Goal: Information Seeking & Learning: Compare options

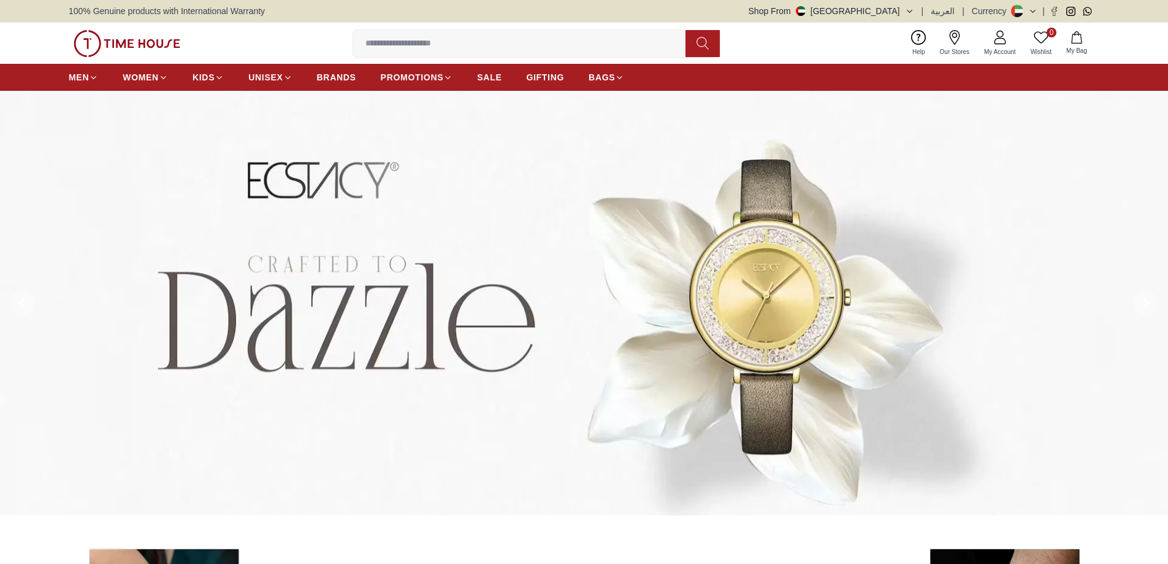
click at [477, 45] on input at bounding box center [524, 43] width 342 height 25
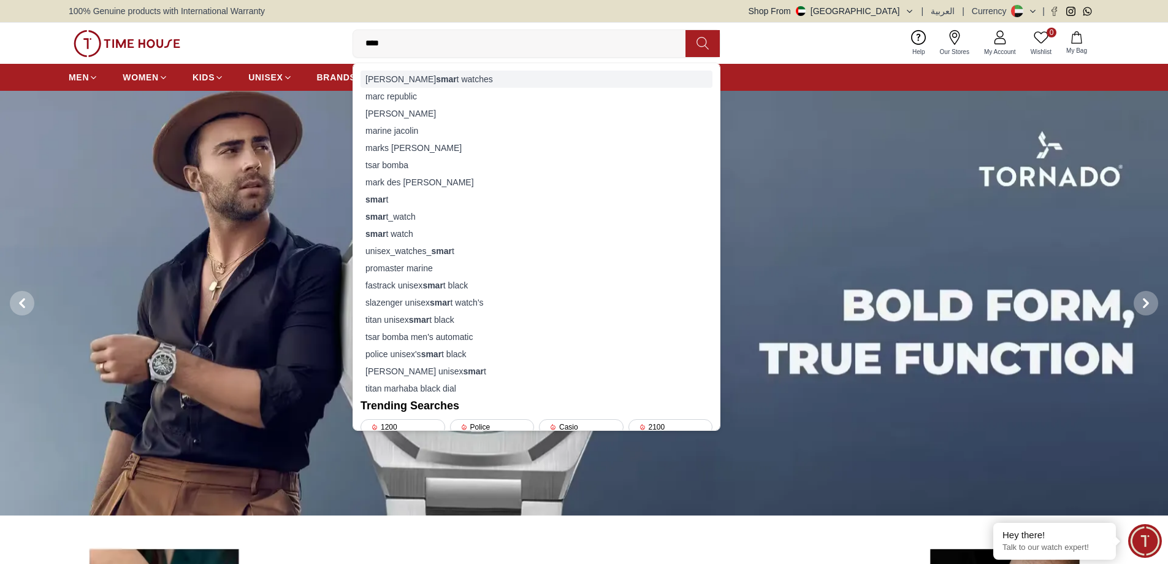
type input "****"
click at [450, 77] on div "[PERSON_NAME] smar t watches" at bounding box center [537, 79] width 352 height 17
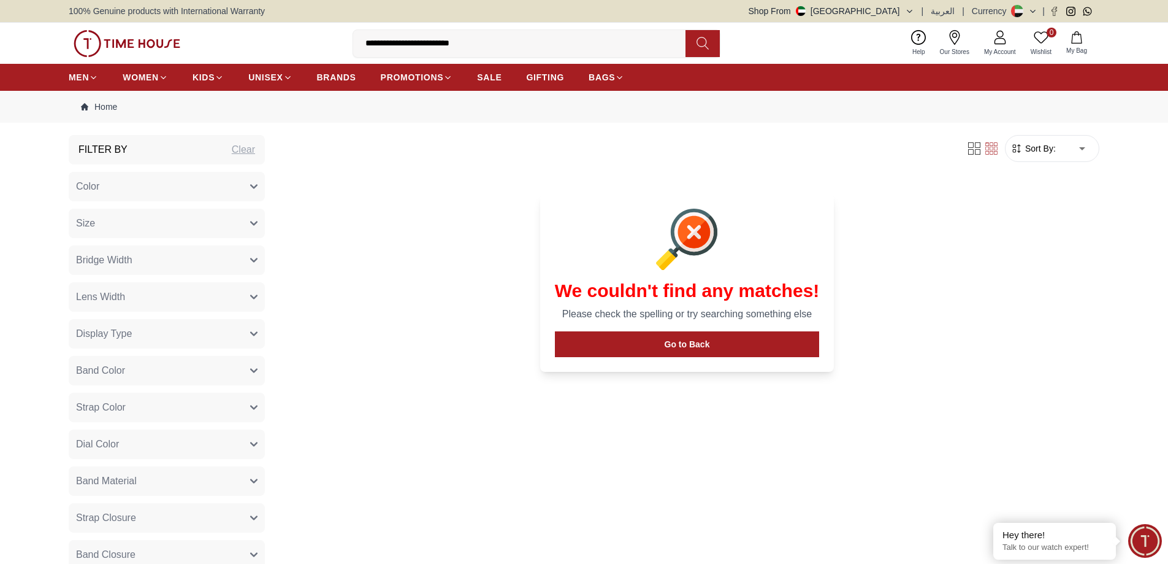
click at [488, 51] on input "**********" at bounding box center [524, 43] width 342 height 25
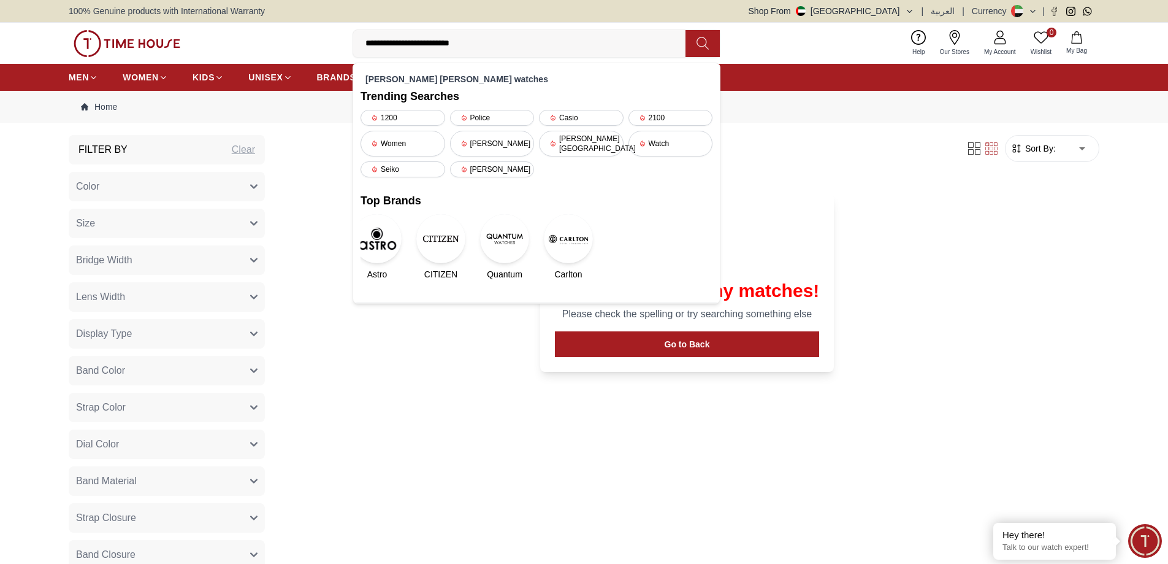
click at [504, 47] on input "**********" at bounding box center [524, 43] width 342 height 25
click at [91, 40] on img at bounding box center [127, 43] width 107 height 27
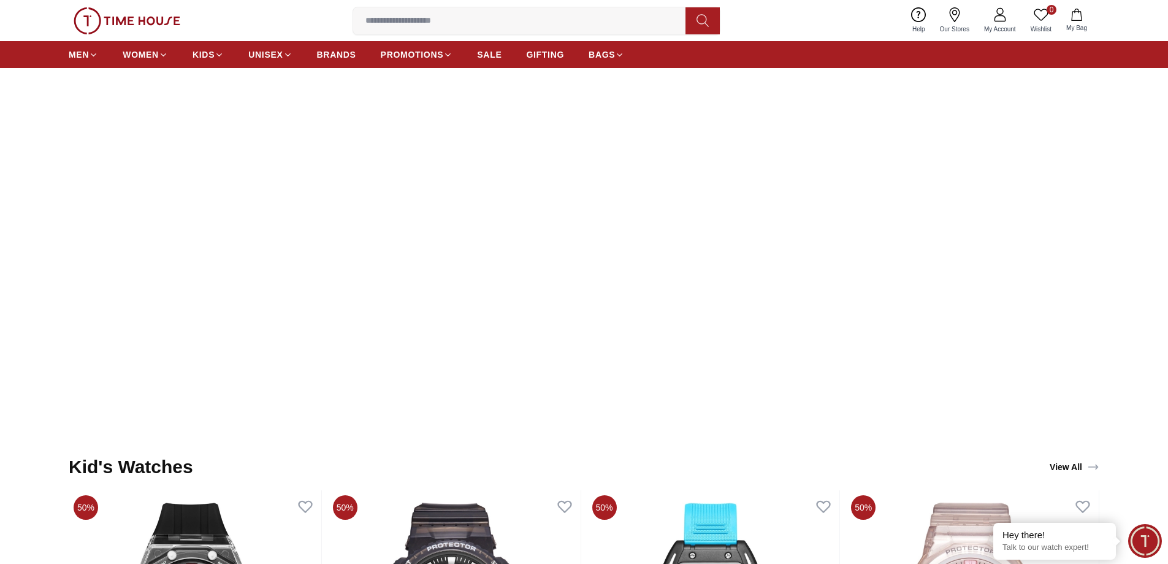
scroll to position [3005, 0]
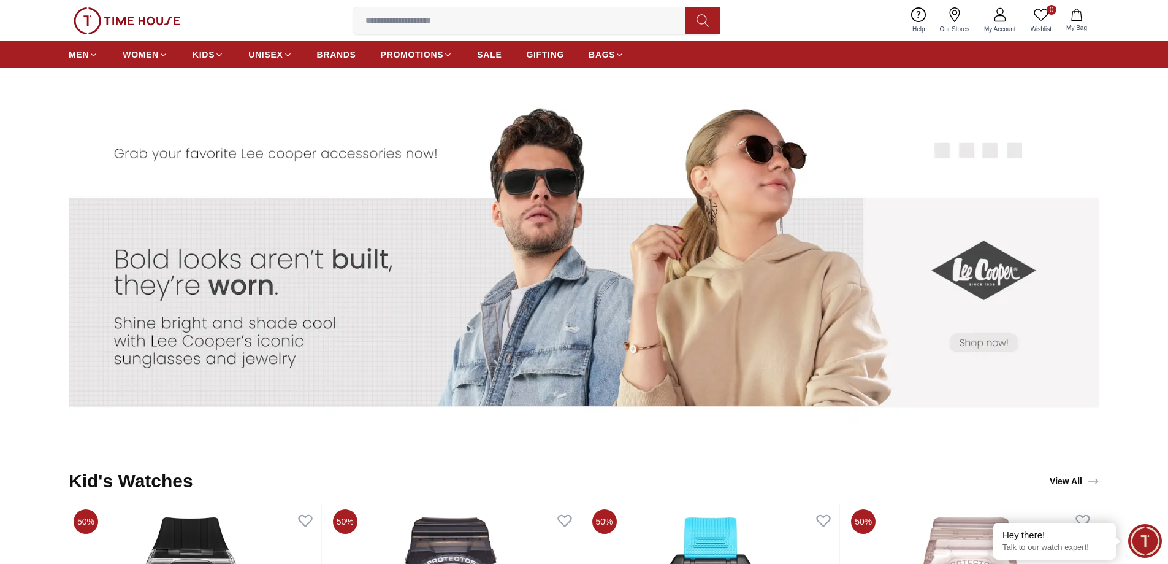
click at [504, 26] on input at bounding box center [524, 21] width 342 height 25
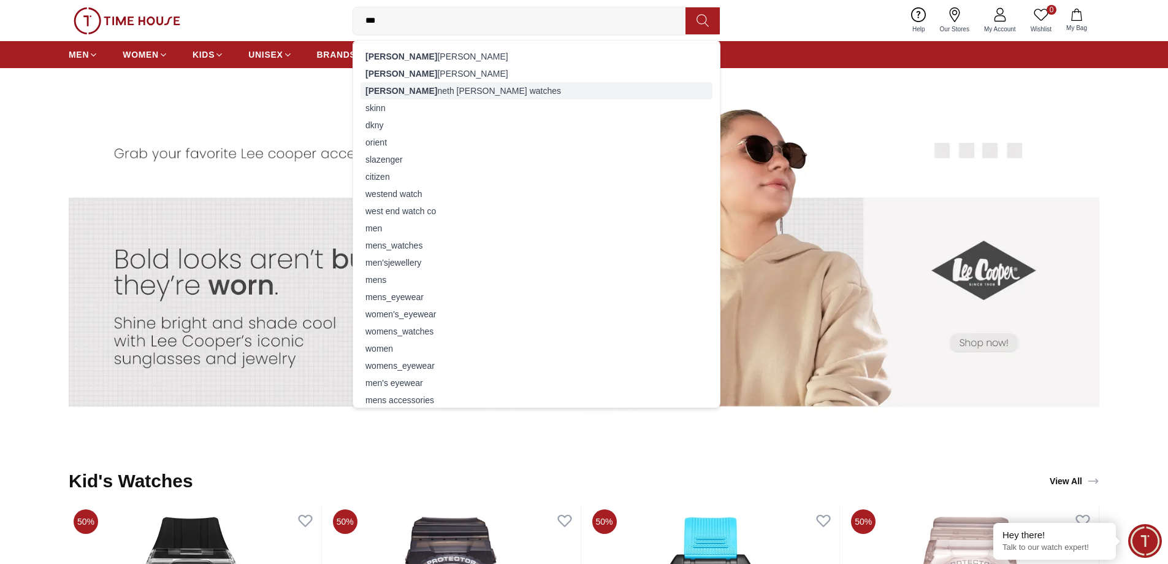
type input "***"
click at [428, 86] on div "[PERSON_NAME] [PERSON_NAME] watches" at bounding box center [537, 90] width 352 height 17
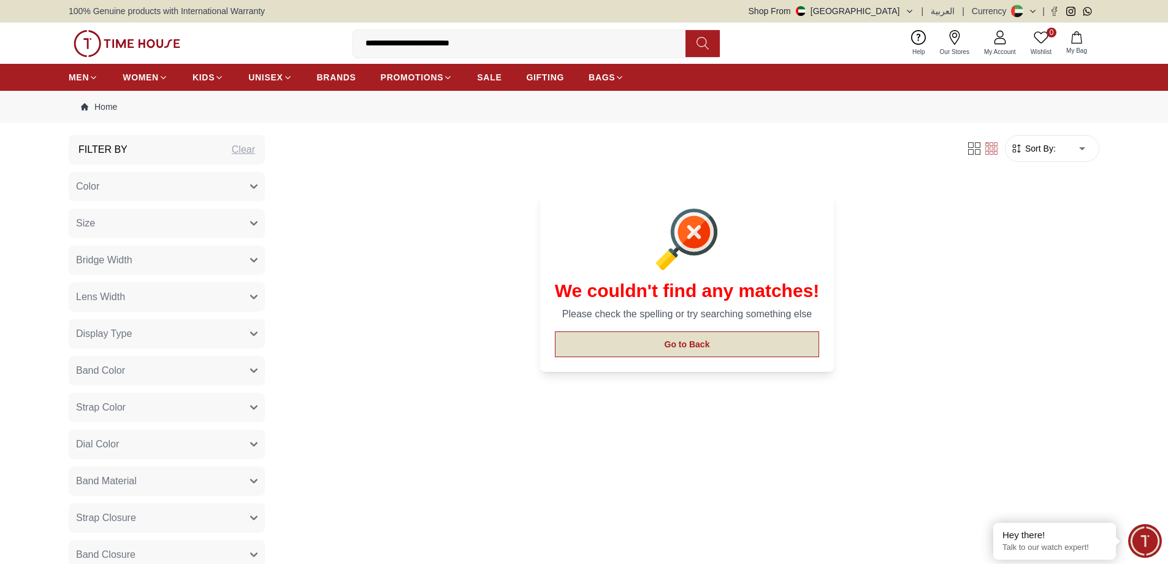
click at [695, 345] on button "Go to Back" at bounding box center [687, 344] width 265 height 26
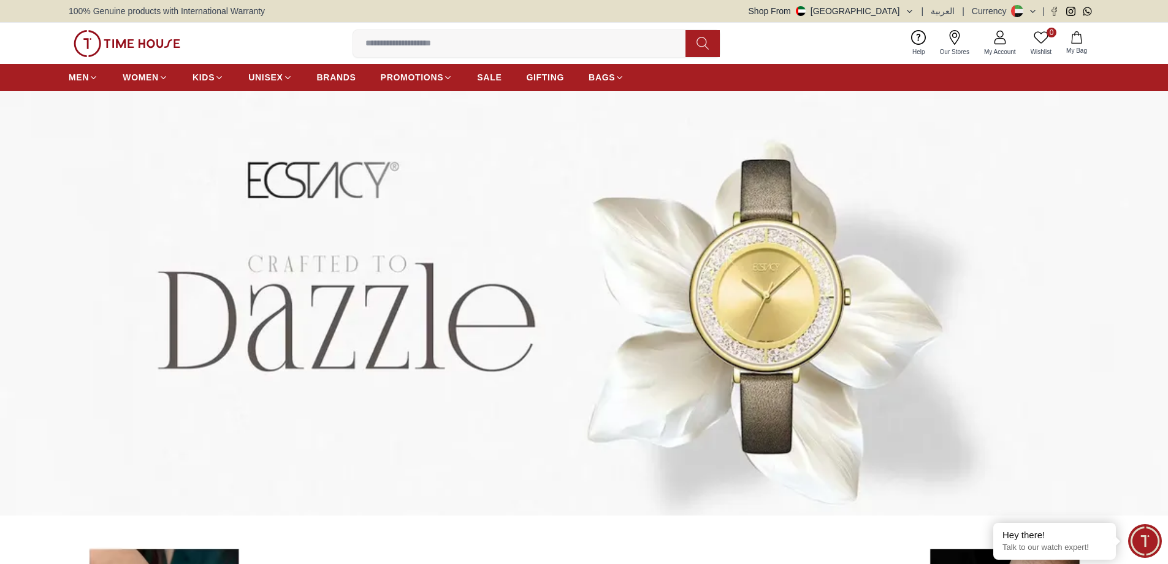
scroll to position [3005, 0]
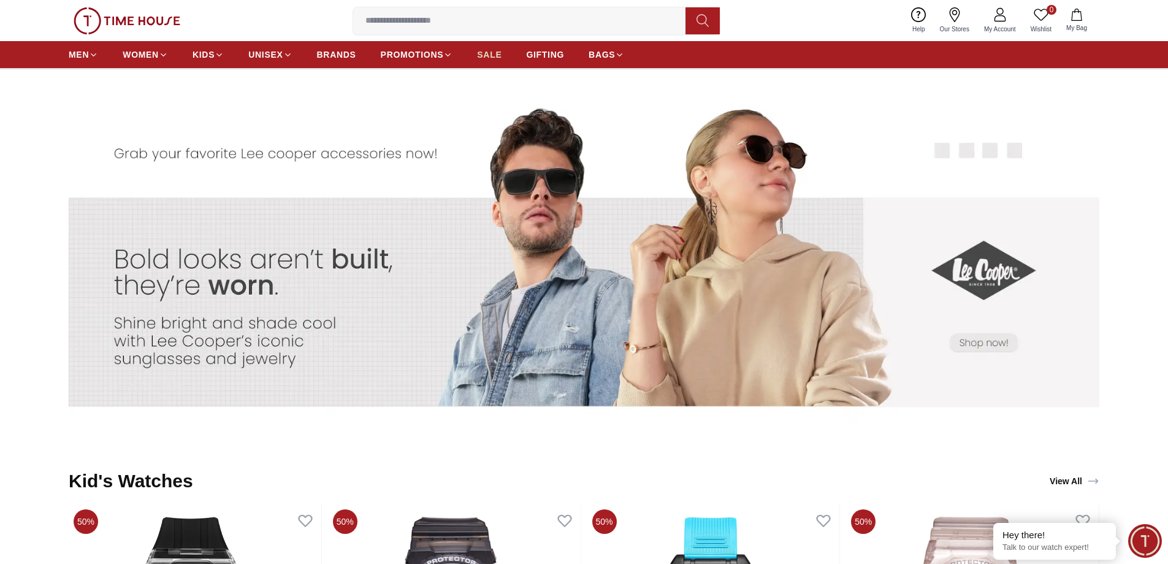
click at [492, 54] on span "SALE" at bounding box center [489, 54] width 25 height 12
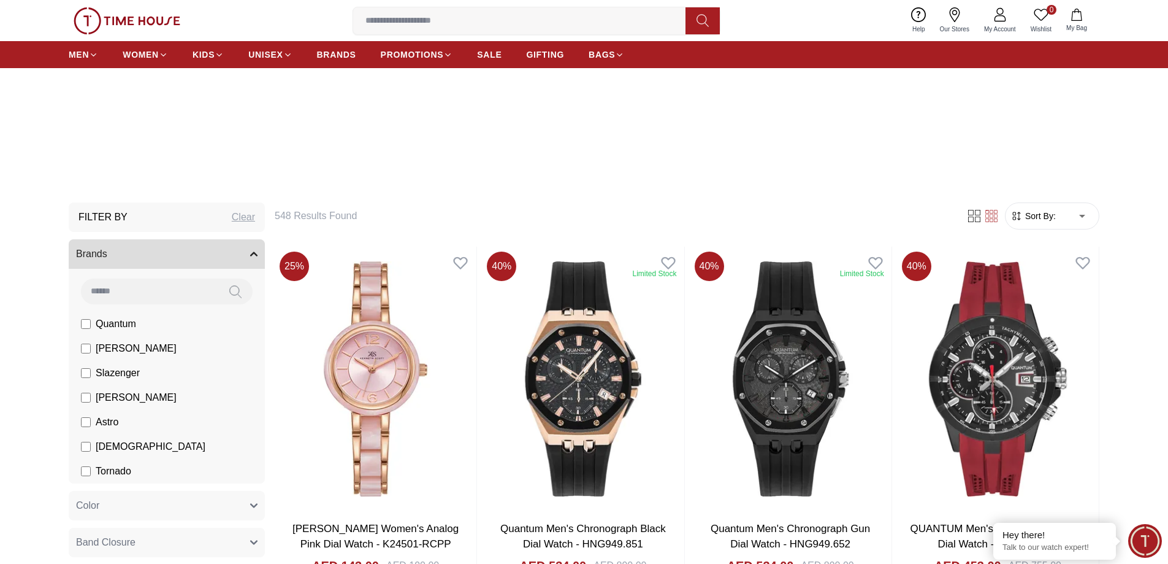
scroll to position [184, 0]
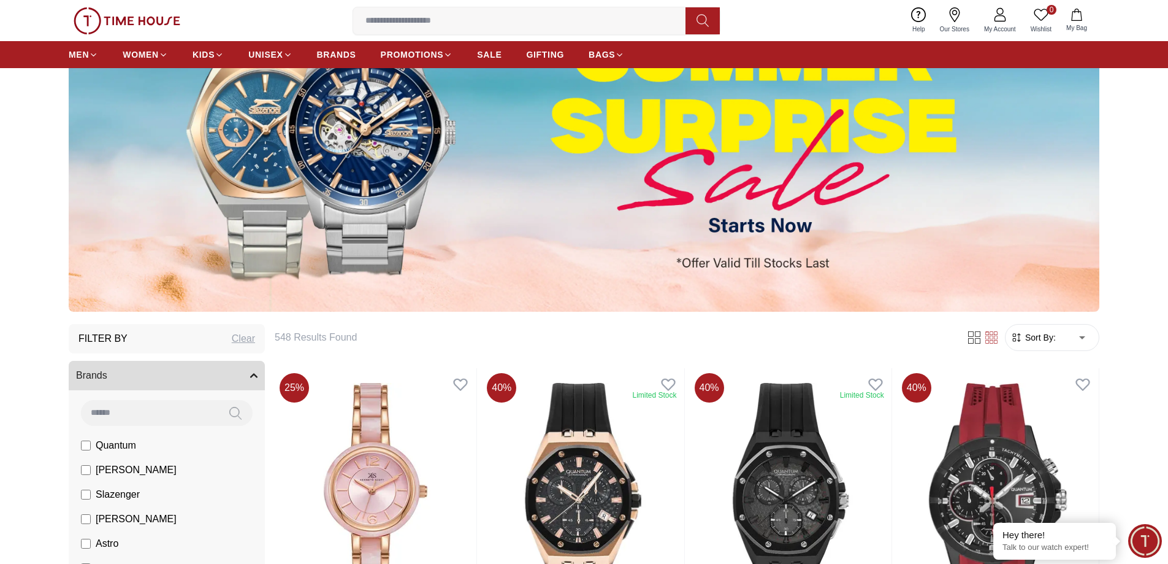
click at [475, 25] on input at bounding box center [524, 21] width 342 height 25
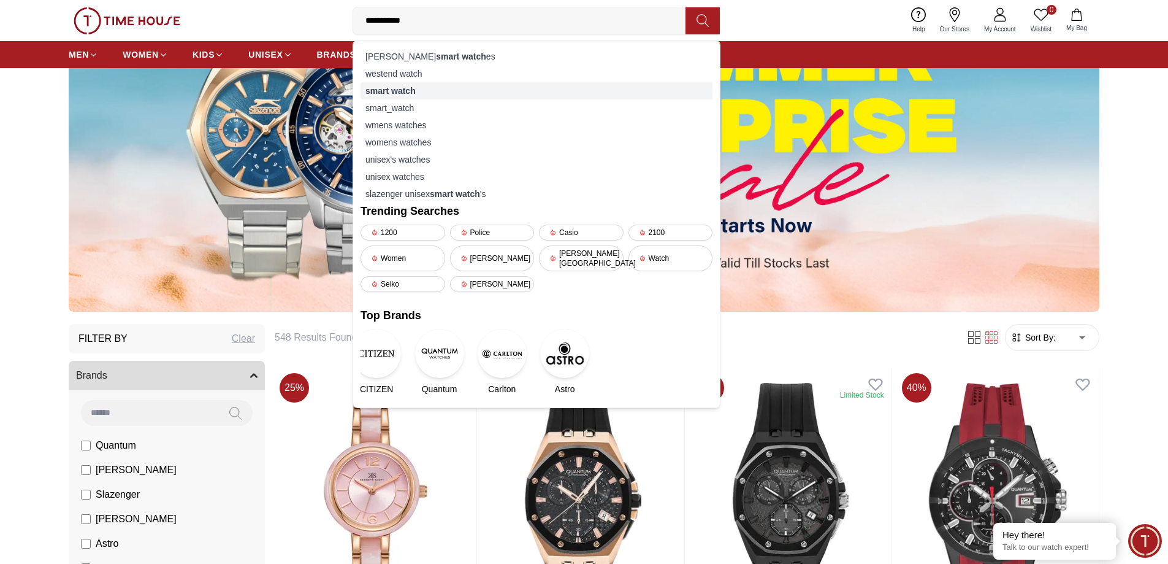
type input "**********"
click at [392, 90] on strong "smart watch" at bounding box center [391, 91] width 50 height 10
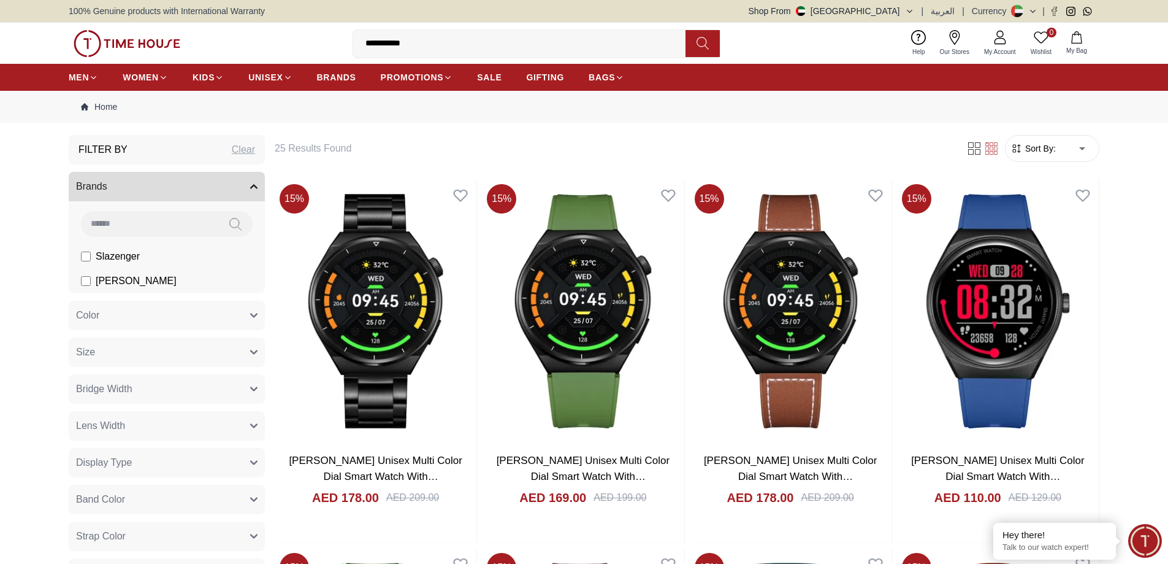
click at [1052, 153] on span "Sort By:" at bounding box center [1039, 148] width 33 height 12
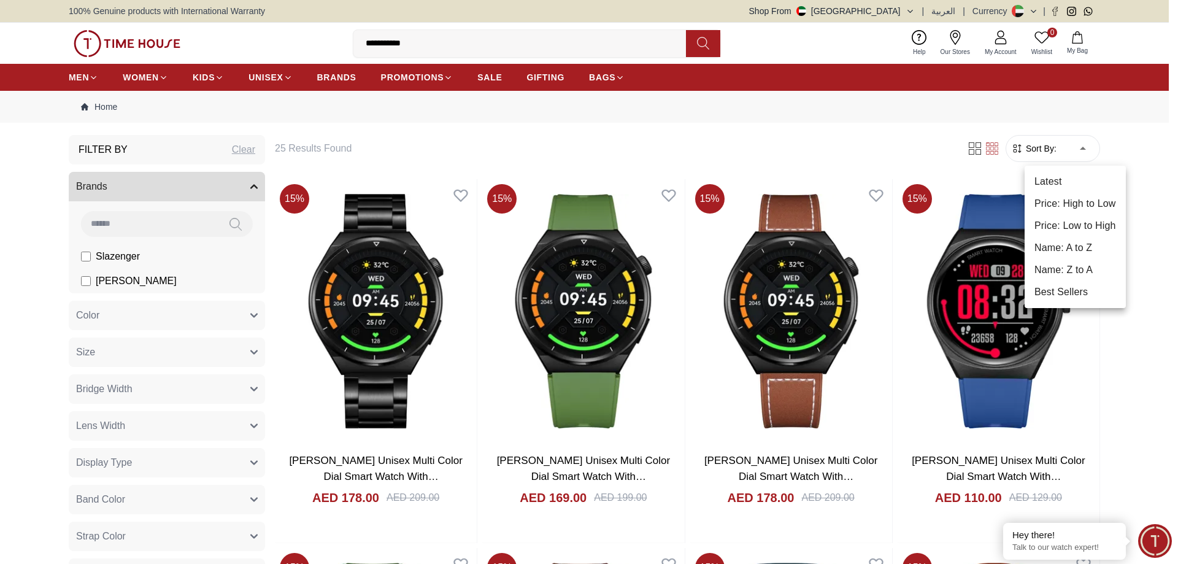
click at [1071, 227] on li "Price: Low to High" at bounding box center [1074, 226] width 101 height 22
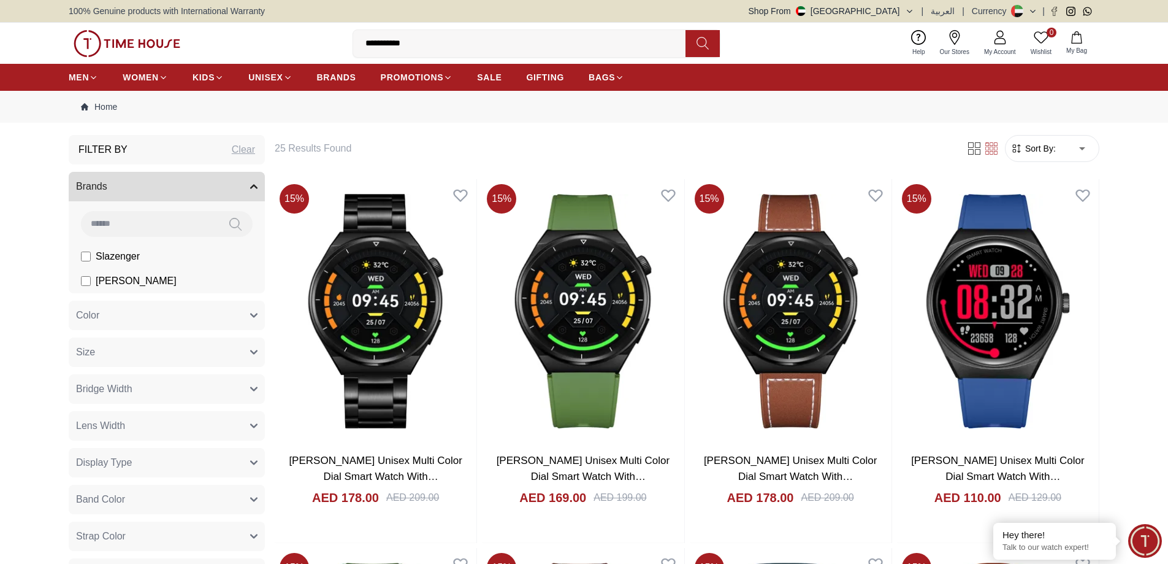
type input "*"
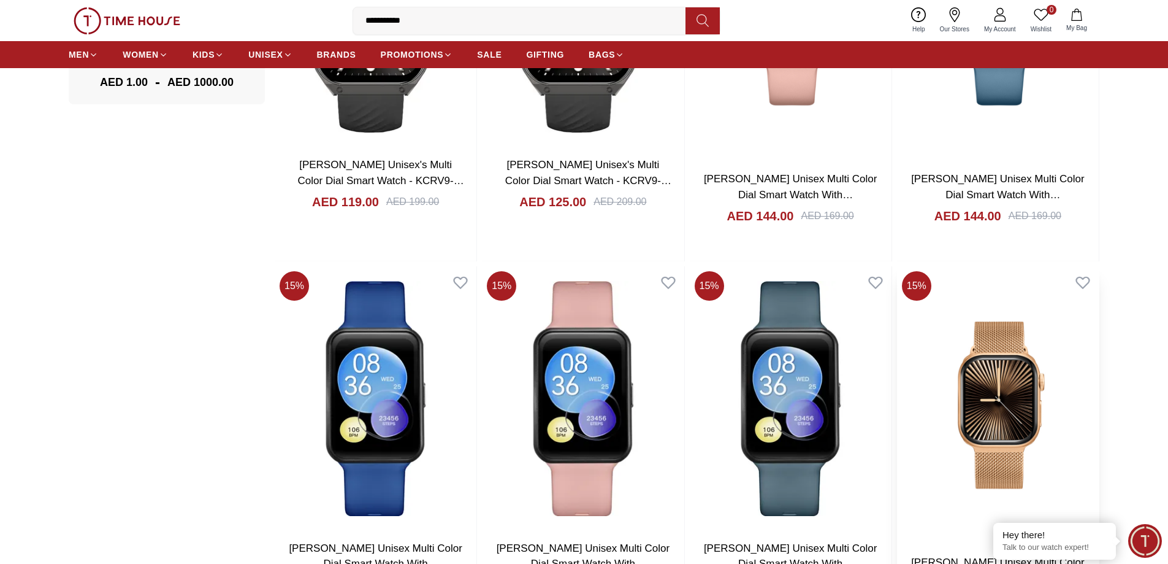
scroll to position [1104, 0]
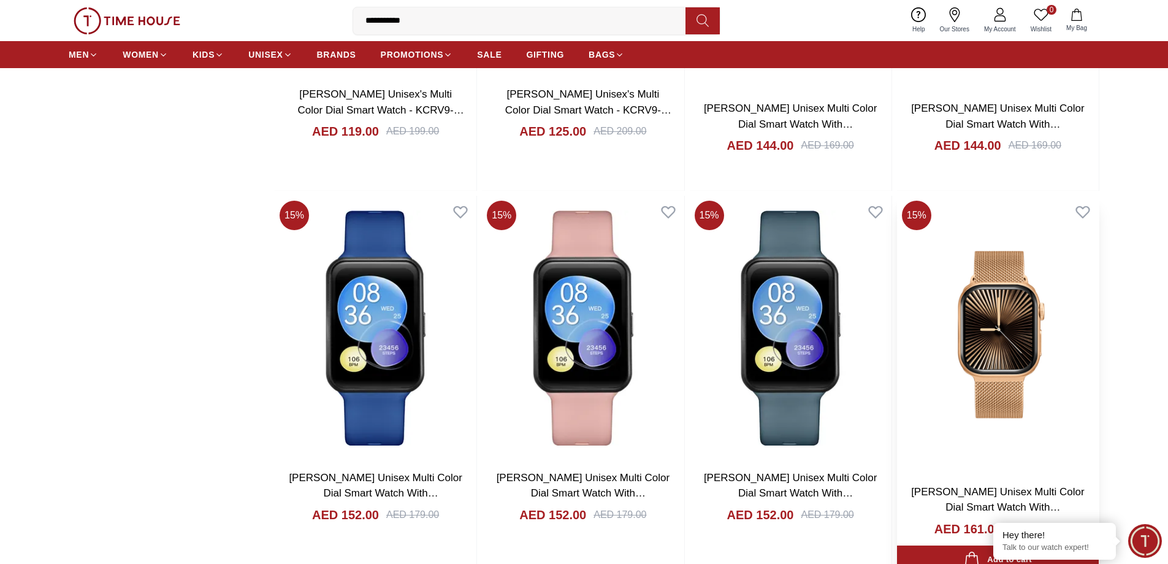
click at [991, 370] on img at bounding box center [998, 335] width 202 height 278
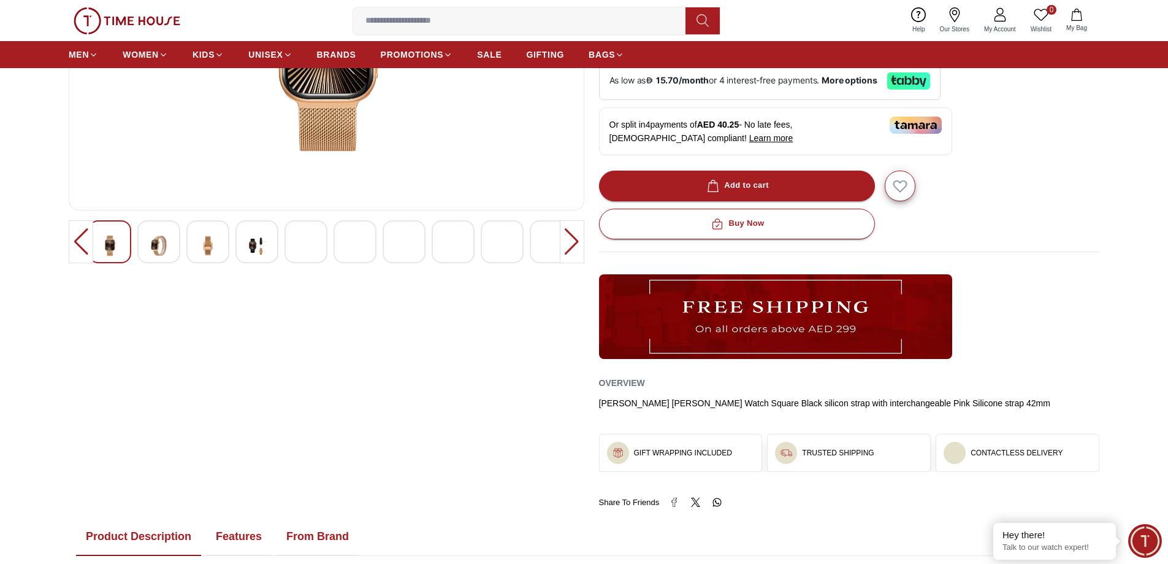
scroll to position [245, 0]
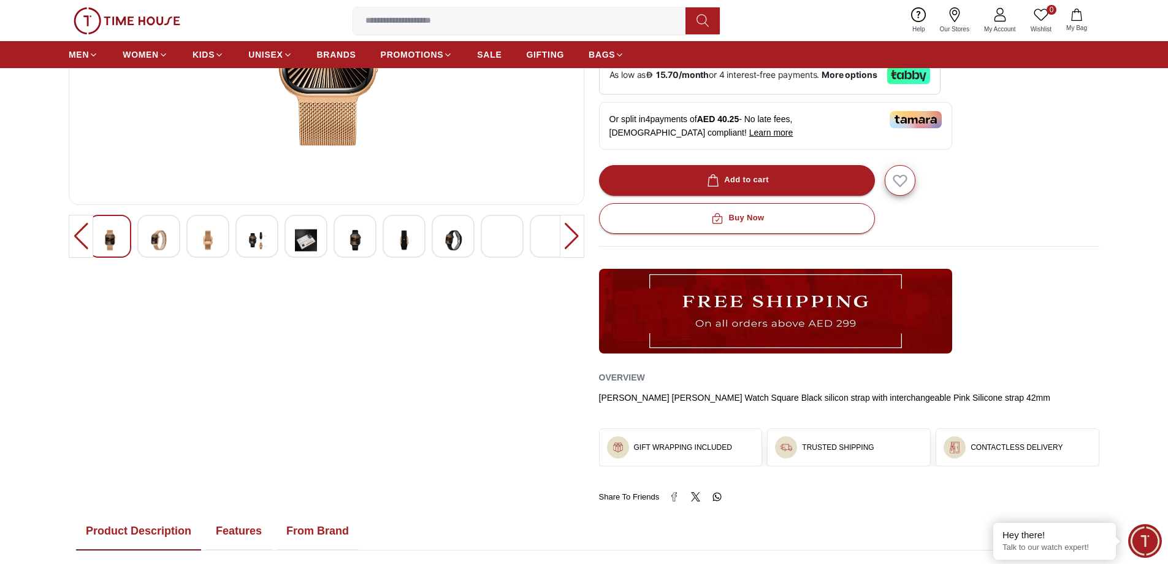
click at [357, 251] on img at bounding box center [355, 240] width 22 height 30
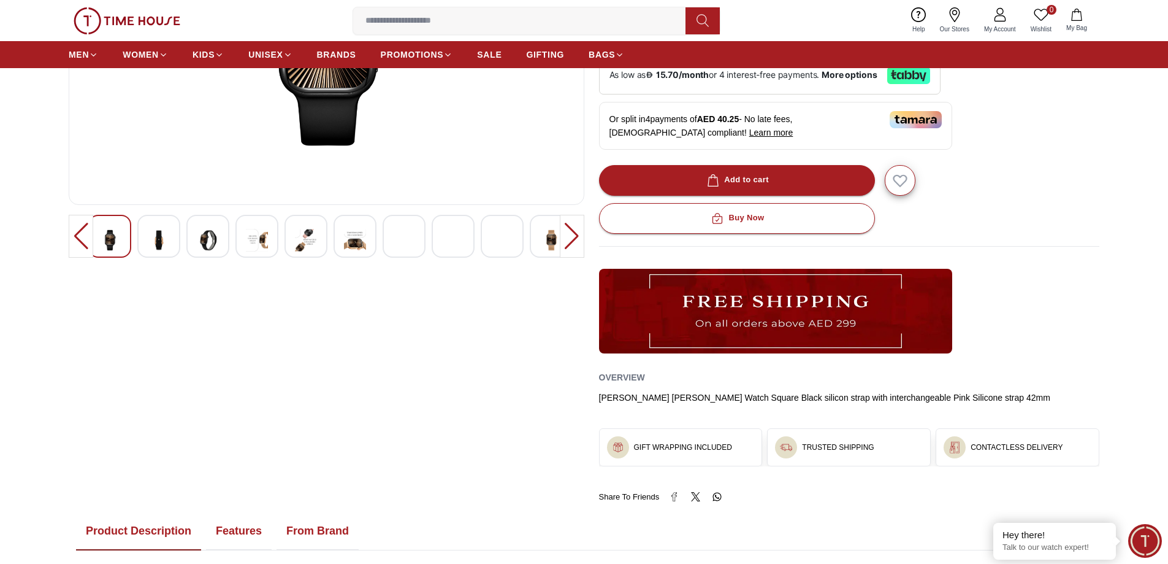
scroll to position [0, 0]
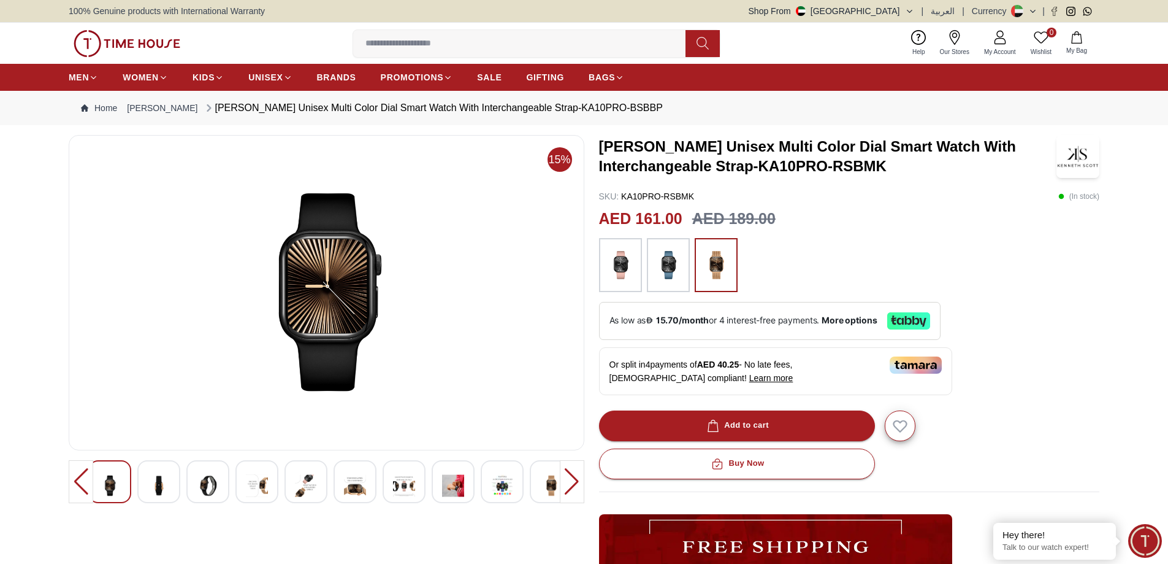
click at [416, 490] on div at bounding box center [404, 481] width 43 height 43
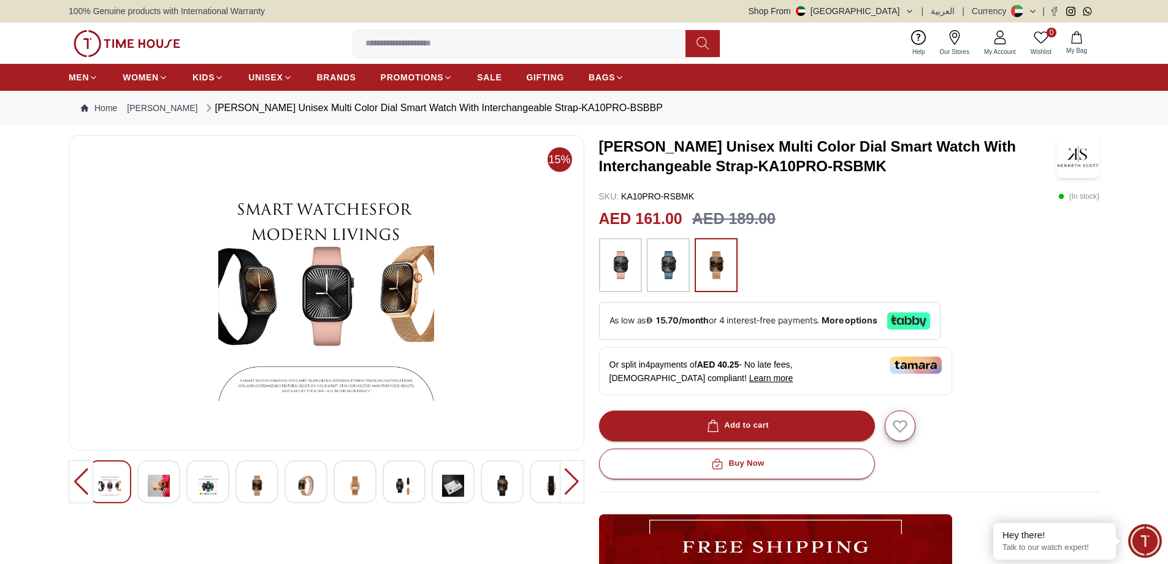
click at [617, 272] on img at bounding box center [620, 265] width 31 height 42
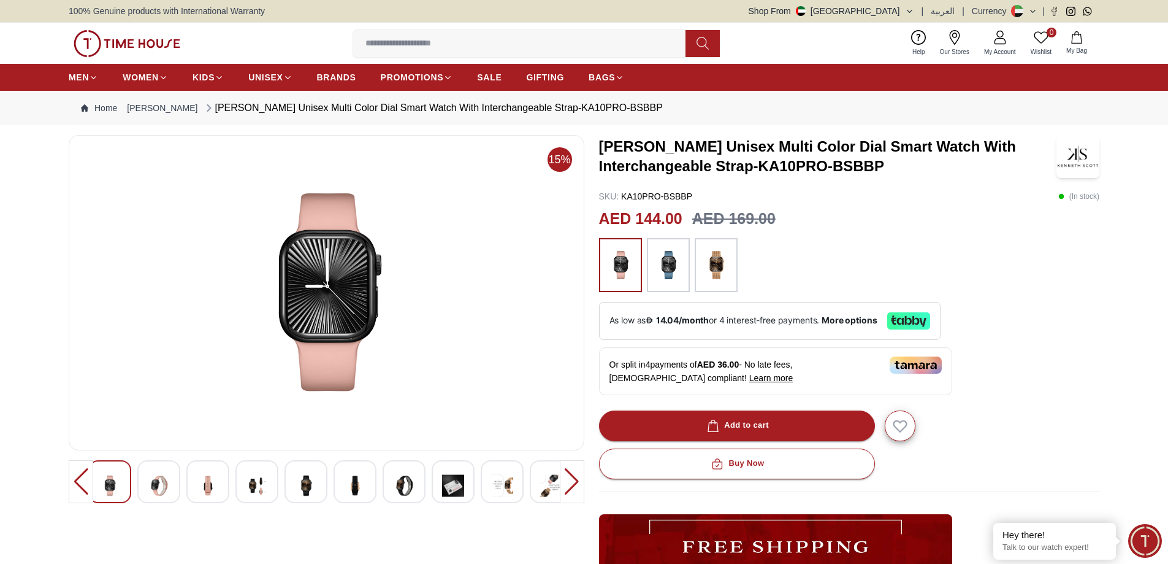
click at [397, 488] on img at bounding box center [404, 485] width 22 height 30
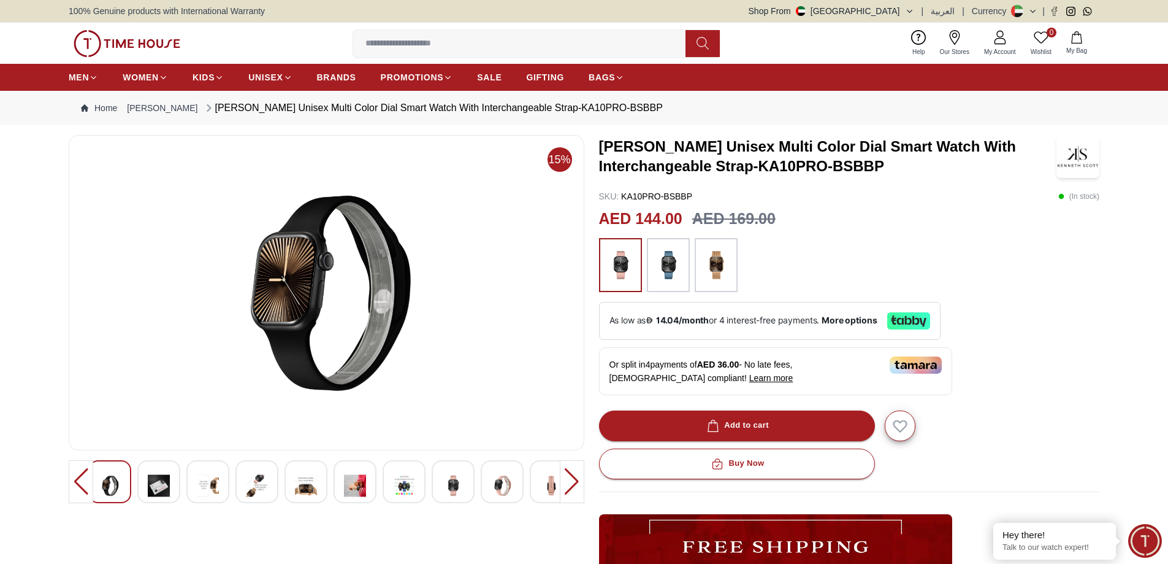
click at [560, 488] on div at bounding box center [572, 481] width 25 height 43
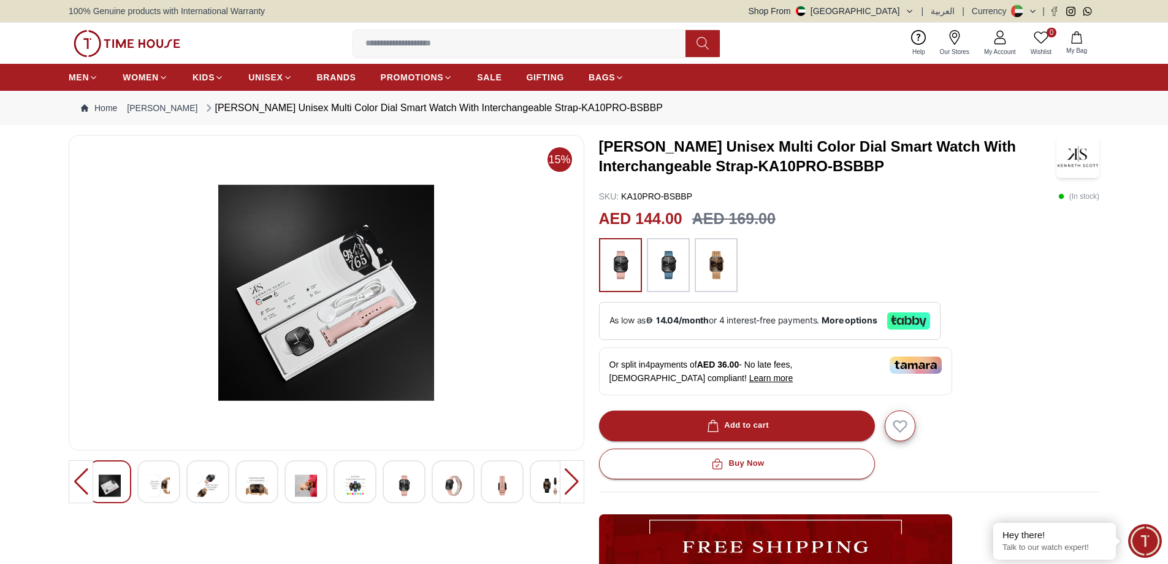
click at [567, 489] on div at bounding box center [572, 481] width 25 height 43
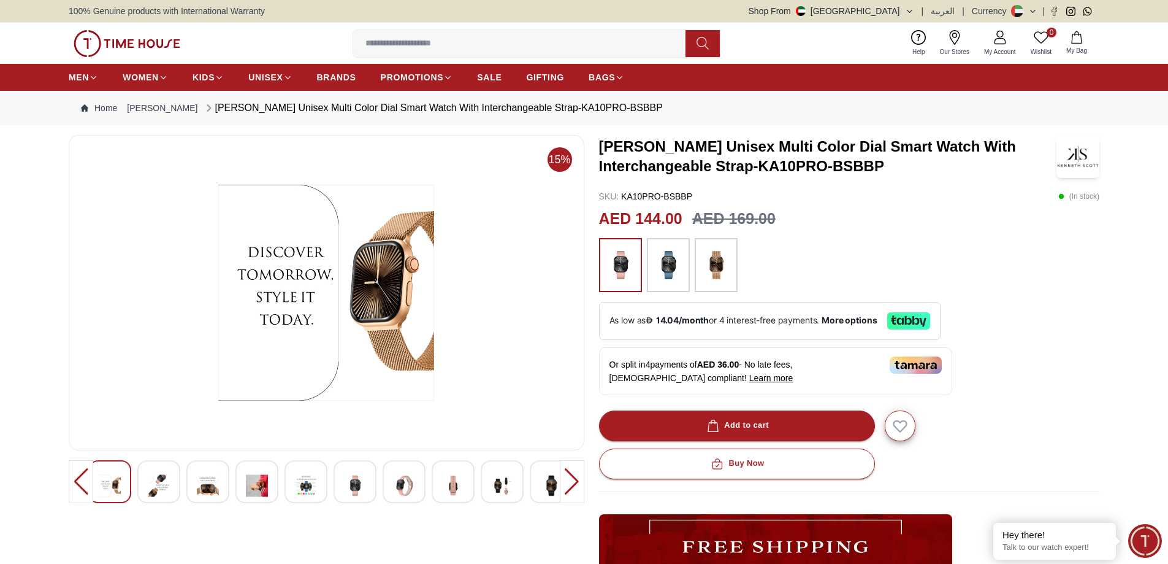
click at [497, 487] on img at bounding box center [502, 485] width 22 height 30
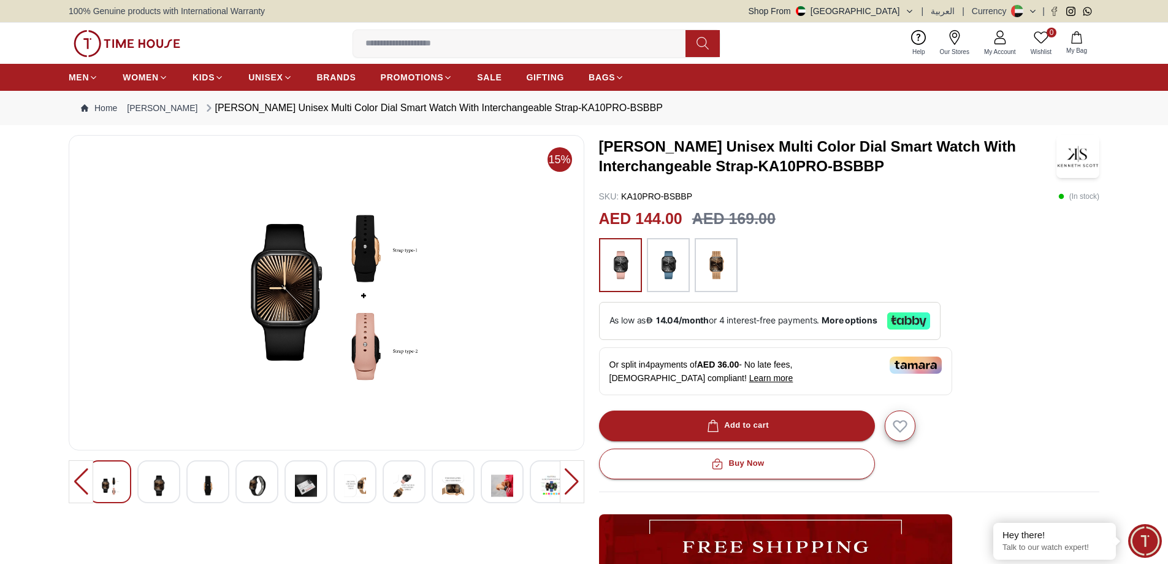
click at [551, 488] on img at bounding box center [551, 485] width 22 height 30
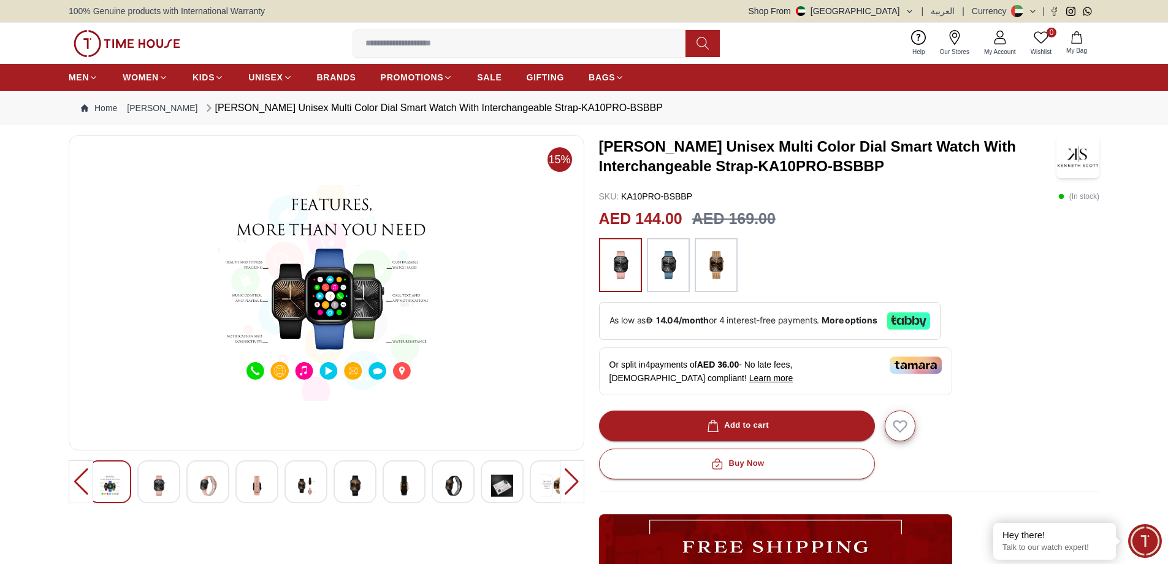
click at [661, 265] on img at bounding box center [668, 265] width 31 height 42
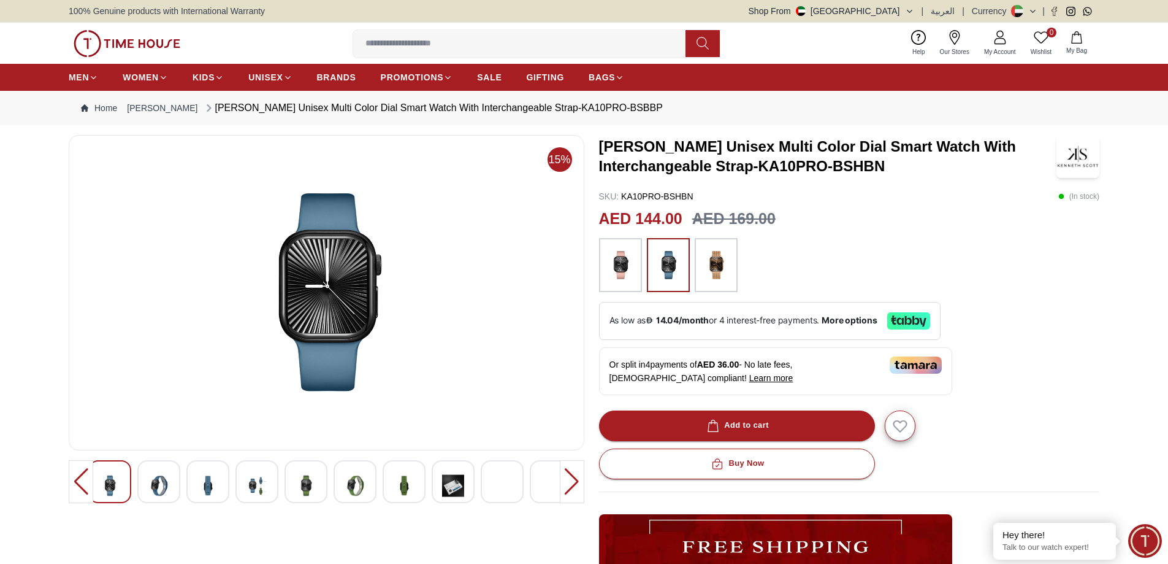
click at [367, 485] on div at bounding box center [355, 481] width 43 height 43
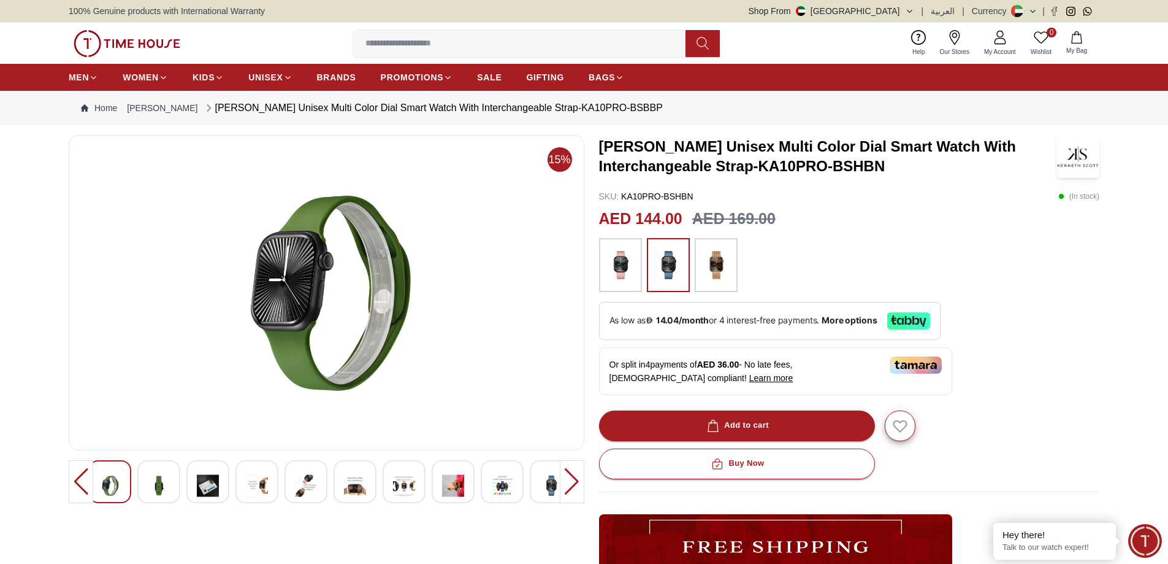
click at [573, 486] on div at bounding box center [572, 481] width 25 height 43
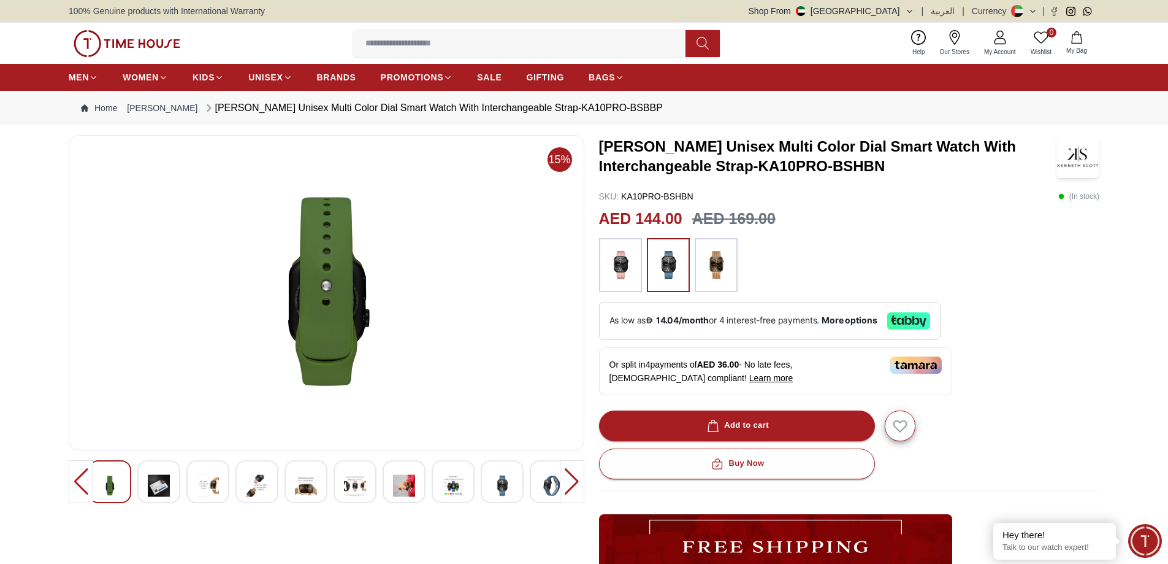
click at [466, 481] on div at bounding box center [453, 481] width 43 height 43
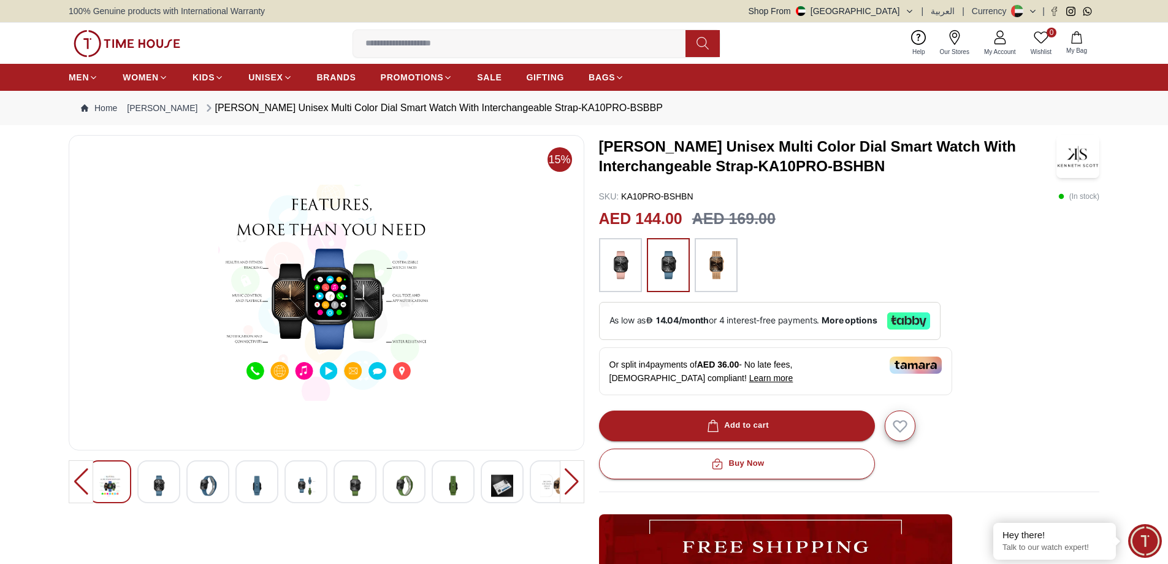
click at [543, 488] on img at bounding box center [551, 485] width 22 height 30
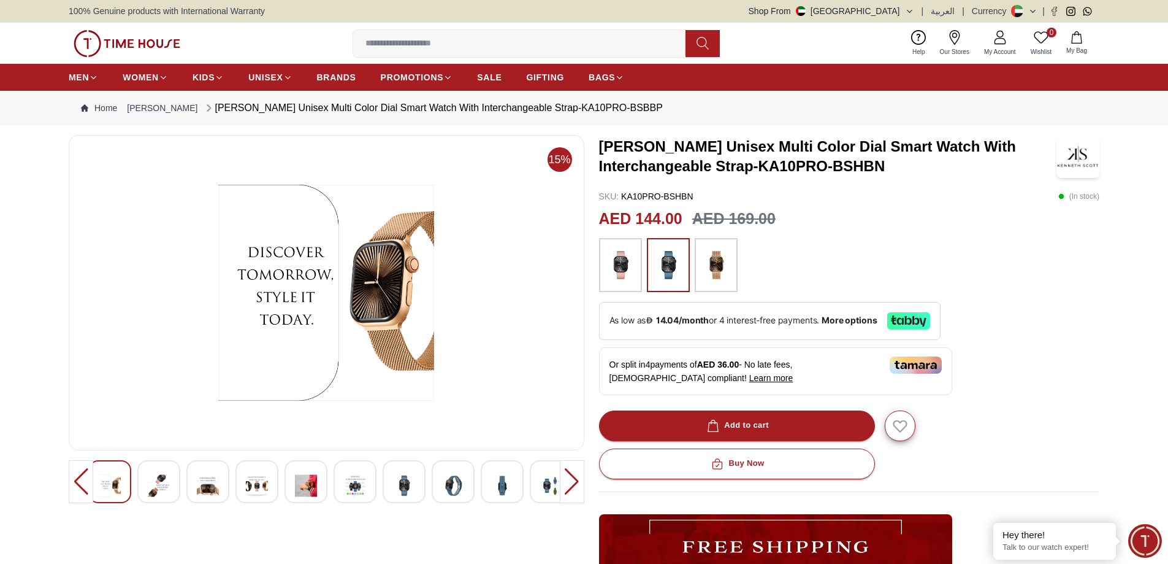
click at [714, 277] on img at bounding box center [716, 265] width 31 height 42
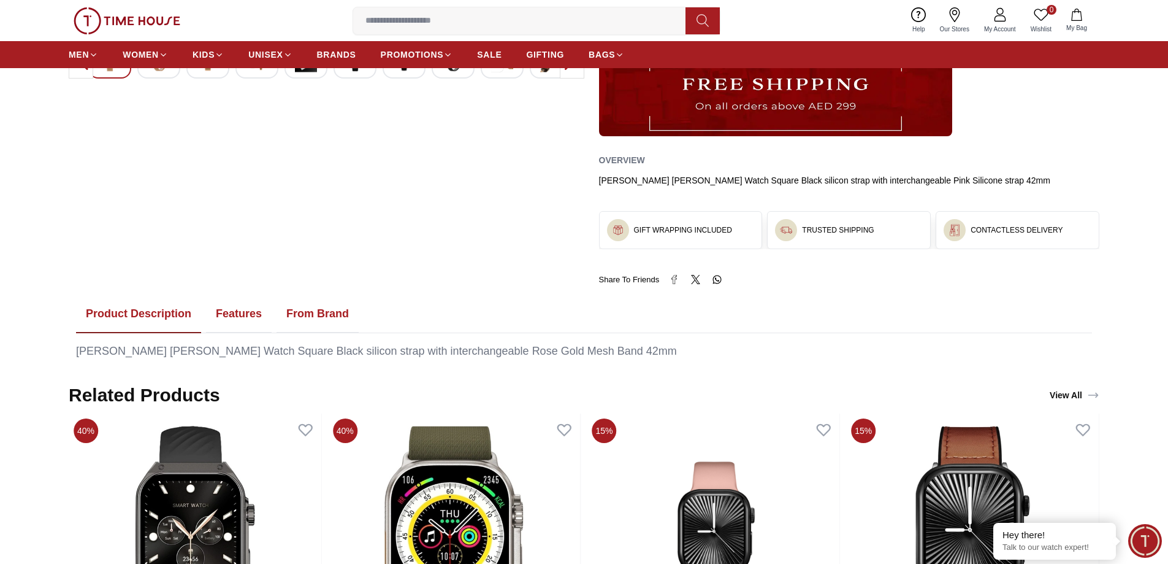
scroll to position [429, 0]
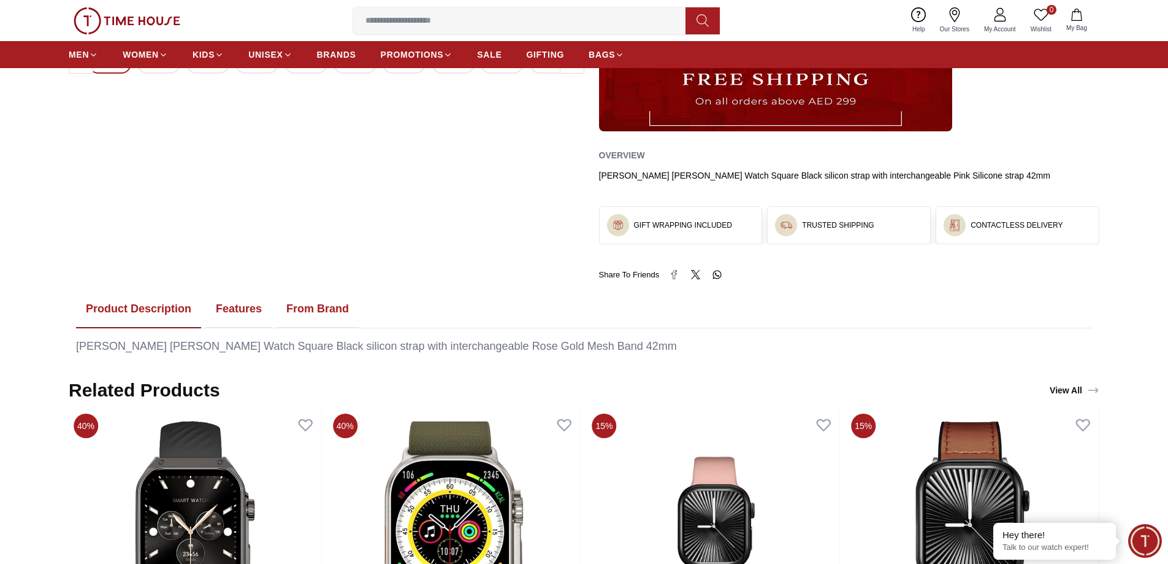
click at [241, 309] on button "Features" at bounding box center [239, 309] width 66 height 38
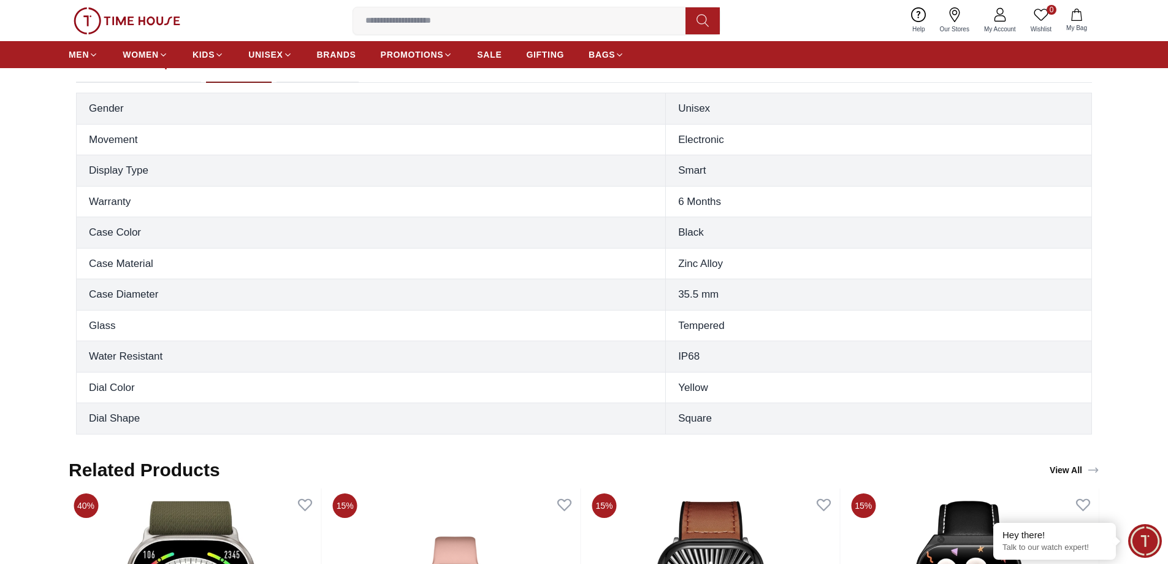
scroll to position [613, 0]
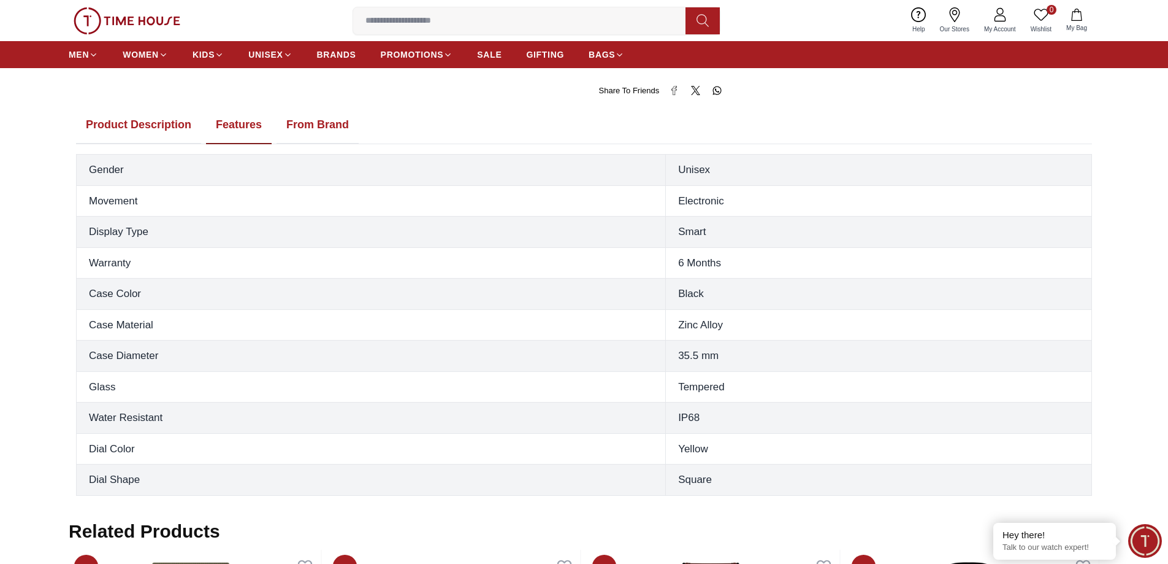
click at [316, 129] on button "From Brand" at bounding box center [318, 125] width 82 height 38
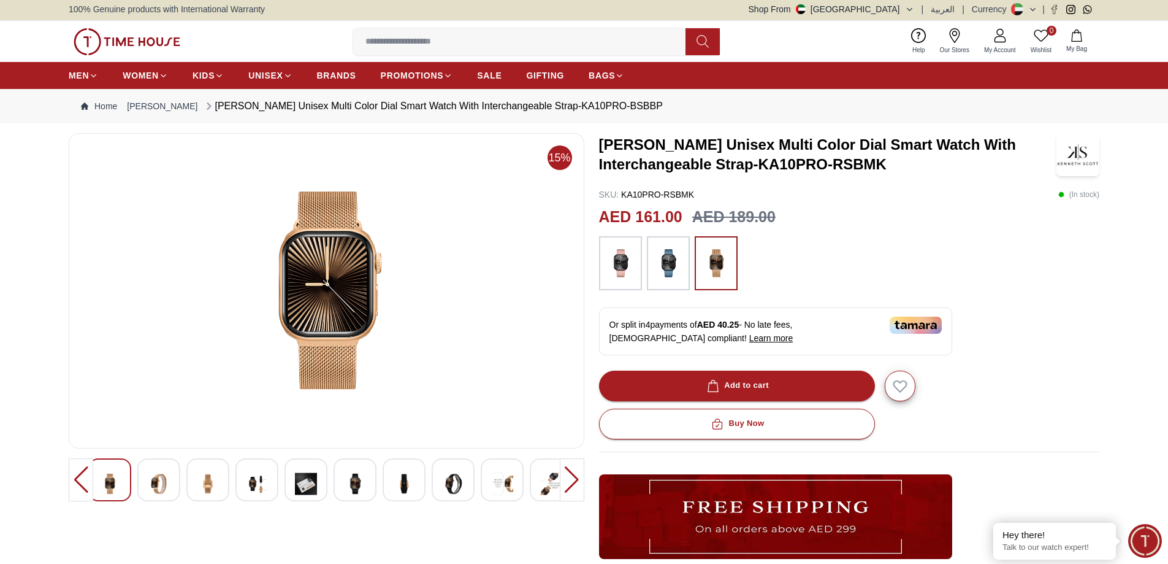
scroll to position [0, 0]
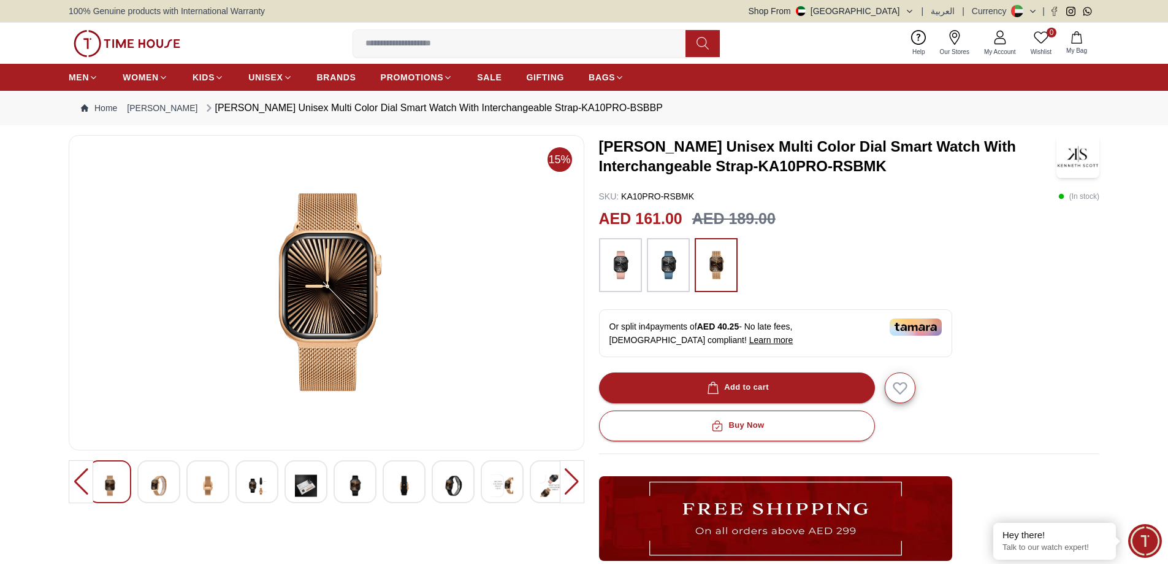
click at [543, 491] on img at bounding box center [551, 485] width 22 height 30
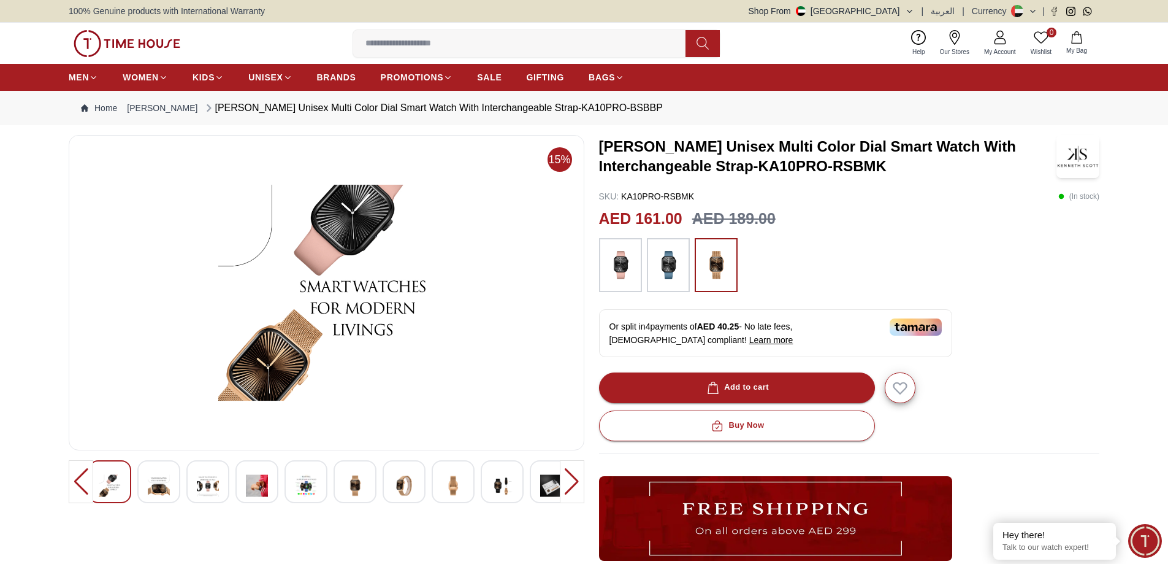
click at [257, 488] on img at bounding box center [257, 485] width 22 height 30
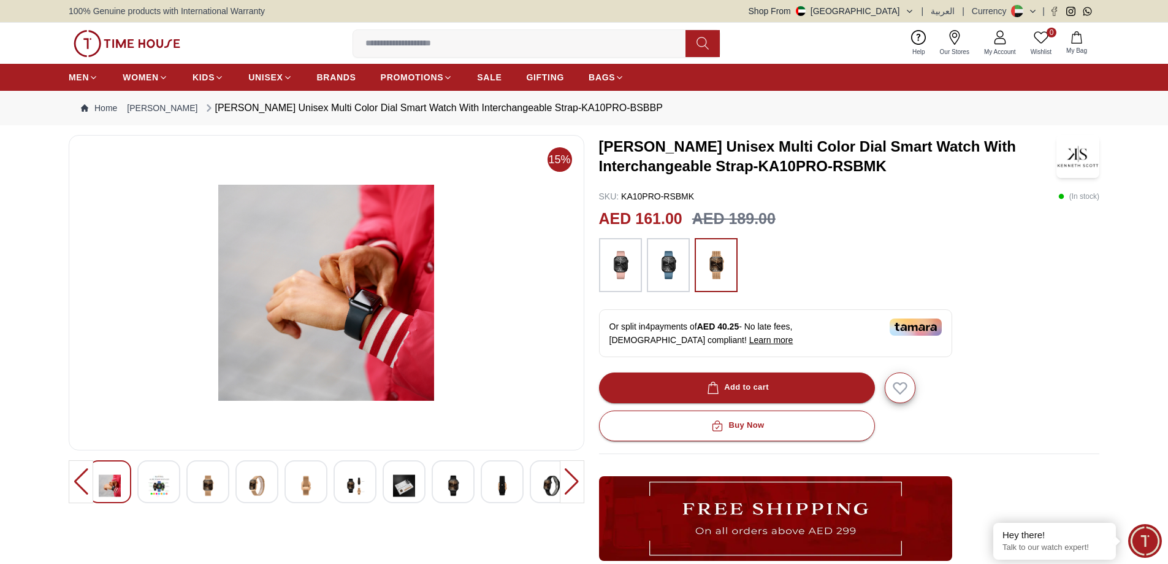
click at [463, 481] on img at bounding box center [453, 485] width 22 height 30
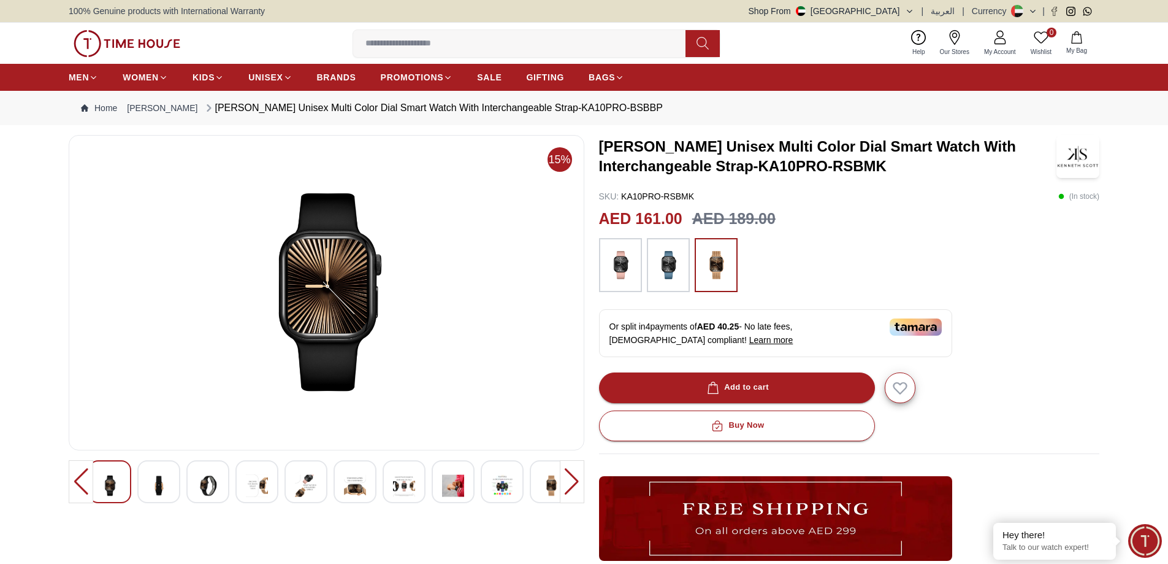
click at [568, 488] on div at bounding box center [572, 481] width 25 height 43
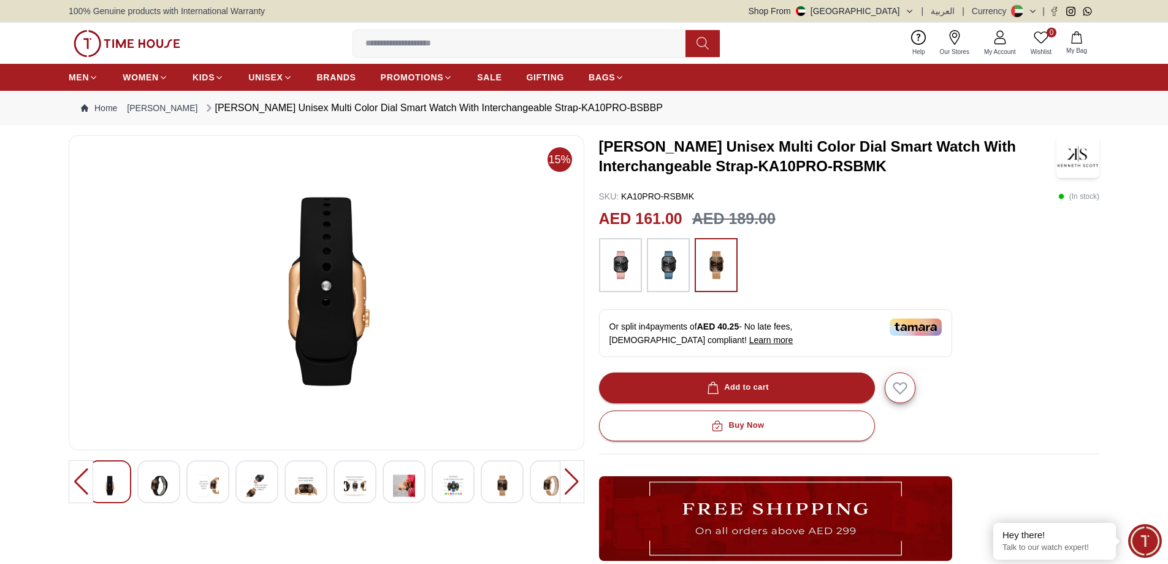
click at [568, 488] on div at bounding box center [572, 481] width 25 height 43
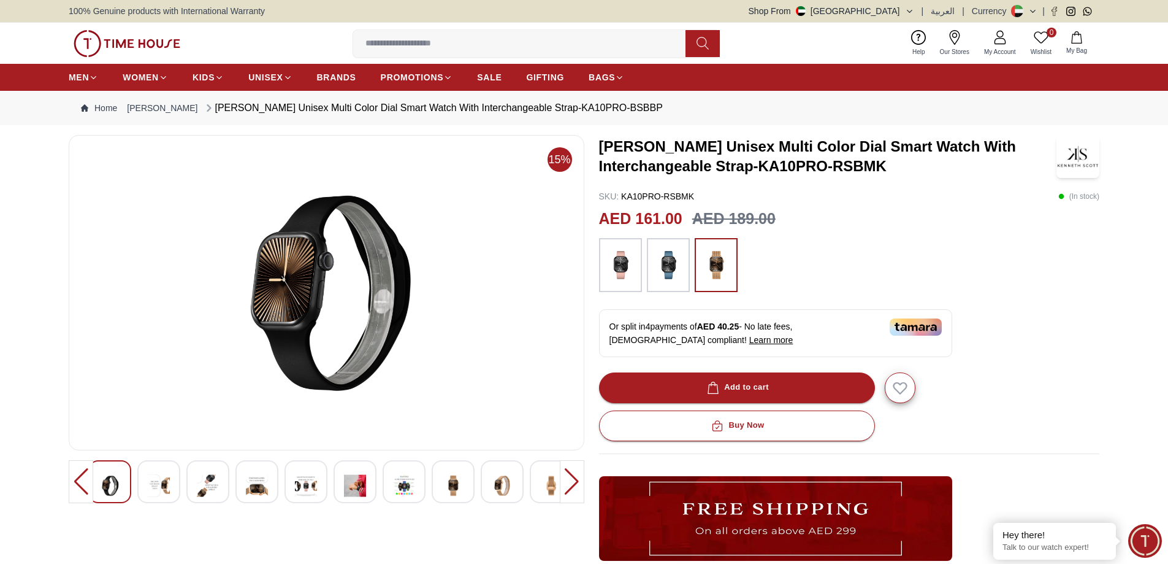
click at [573, 482] on div at bounding box center [572, 481] width 25 height 43
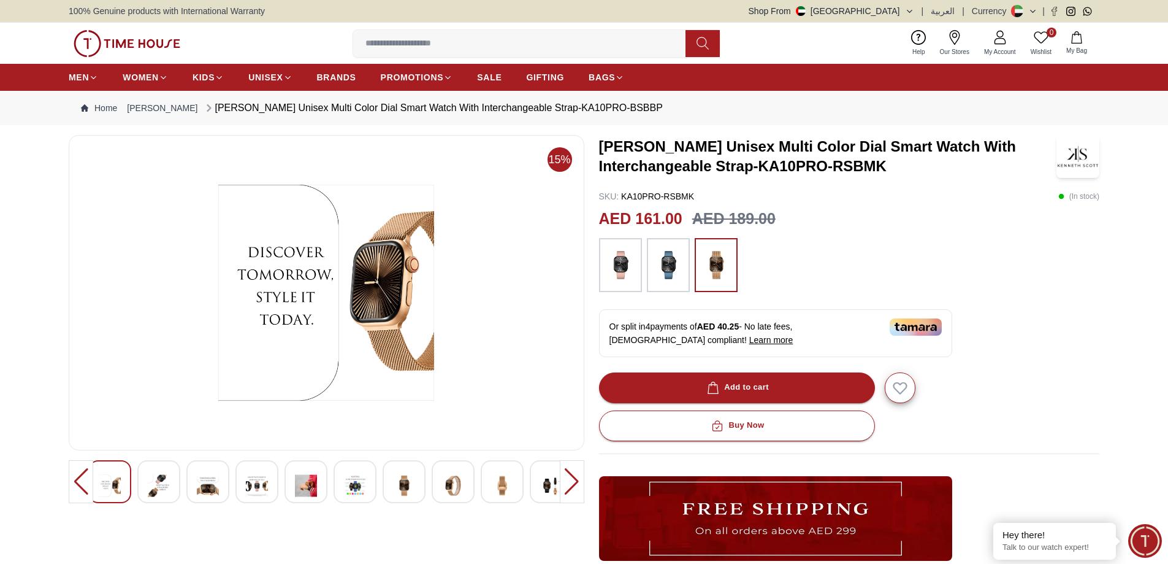
click at [574, 482] on div at bounding box center [572, 481] width 25 height 43
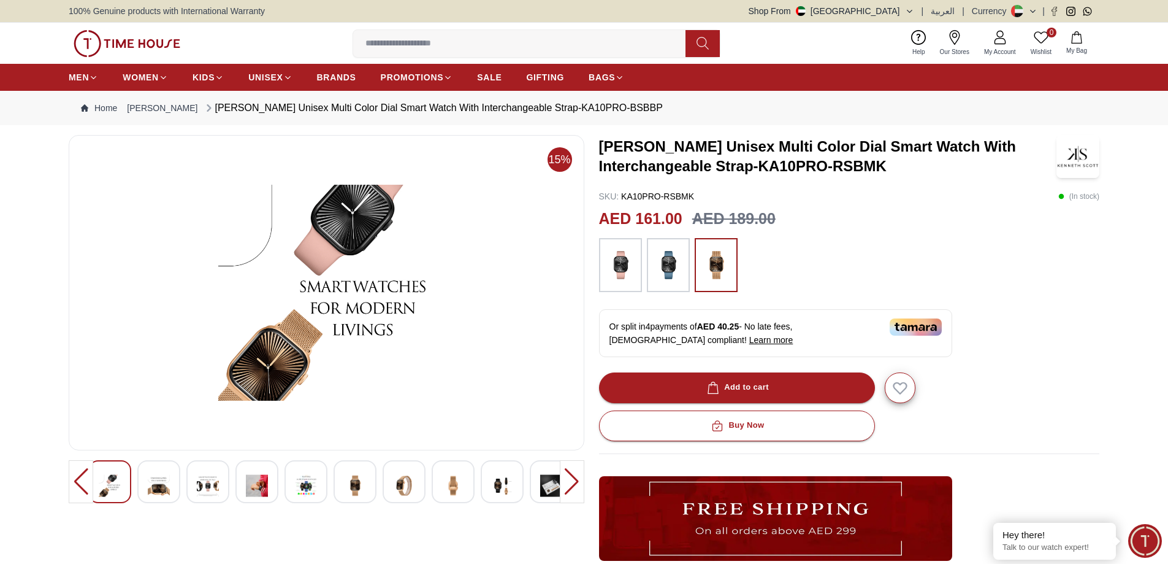
click at [511, 483] on img at bounding box center [502, 485] width 22 height 30
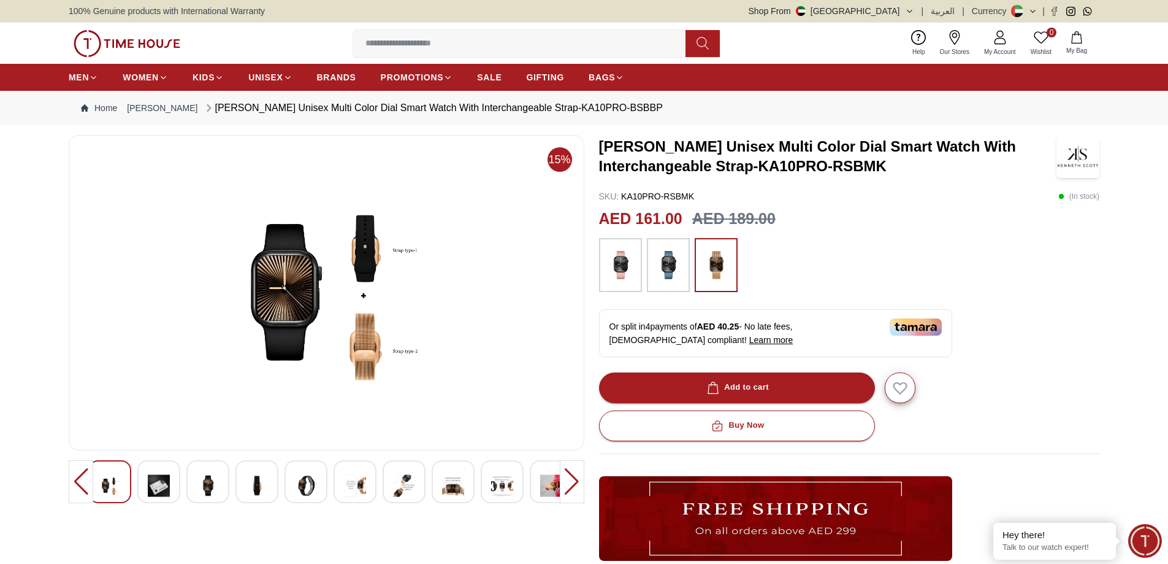
click at [711, 271] on img at bounding box center [716, 265] width 31 height 42
click at [499, 483] on img at bounding box center [502, 485] width 22 height 30
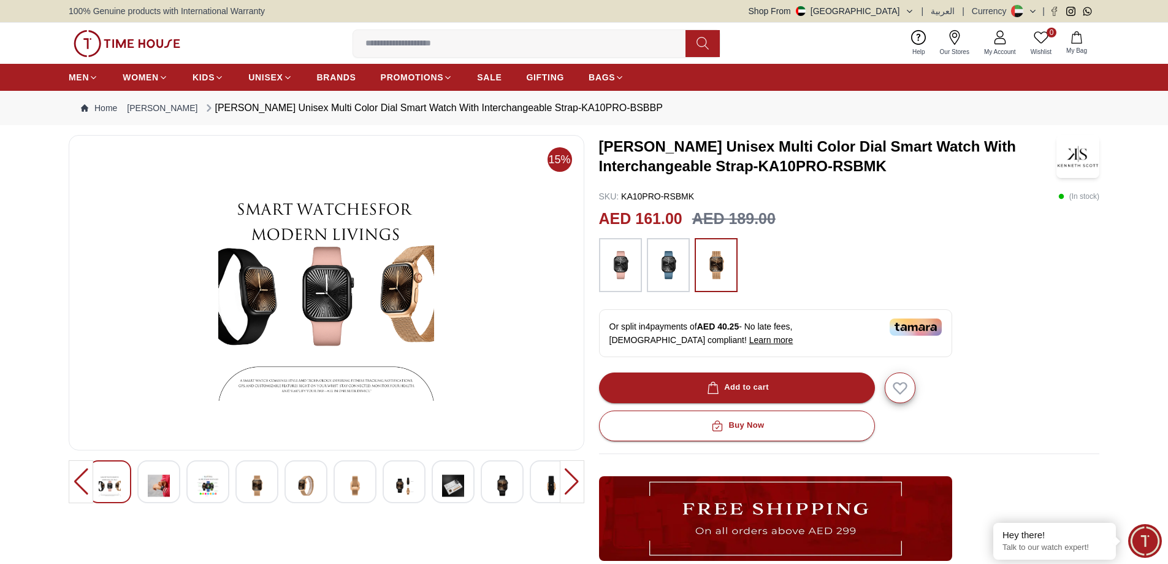
click at [574, 488] on div at bounding box center [572, 481] width 25 height 43
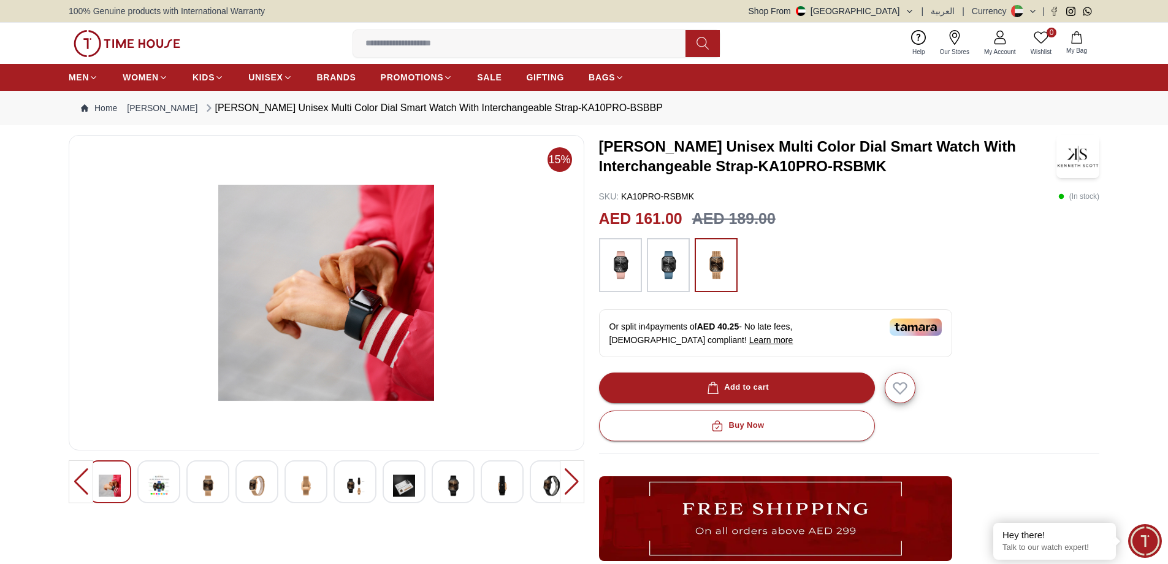
click at [724, 273] on img at bounding box center [716, 265] width 31 height 42
click at [573, 480] on div at bounding box center [572, 481] width 25 height 43
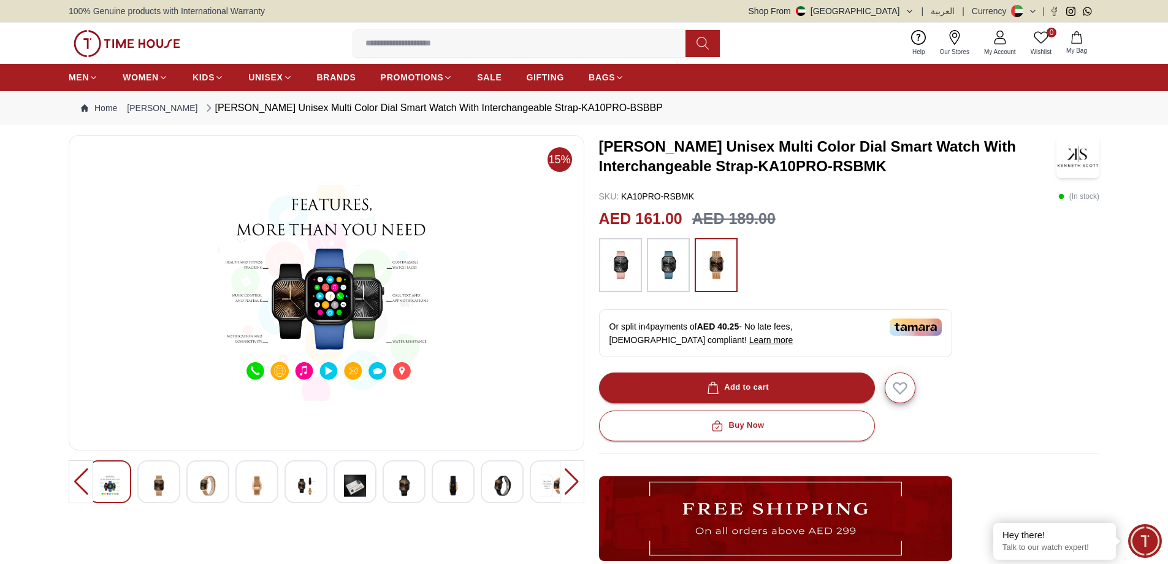
click at [573, 480] on div at bounding box center [572, 481] width 25 height 43
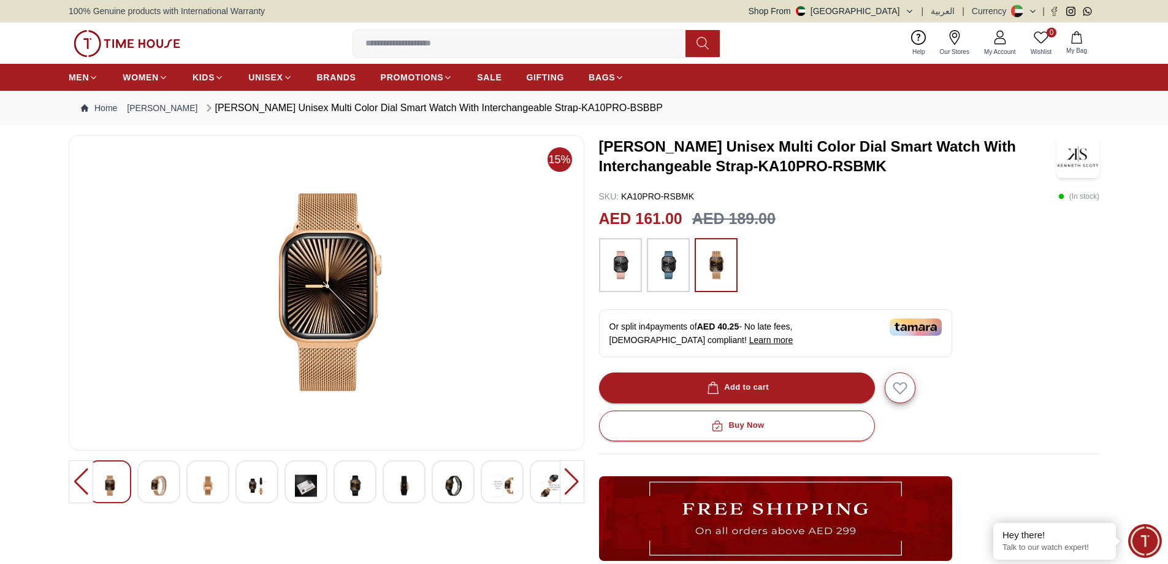
click at [543, 488] on img at bounding box center [551, 485] width 22 height 30
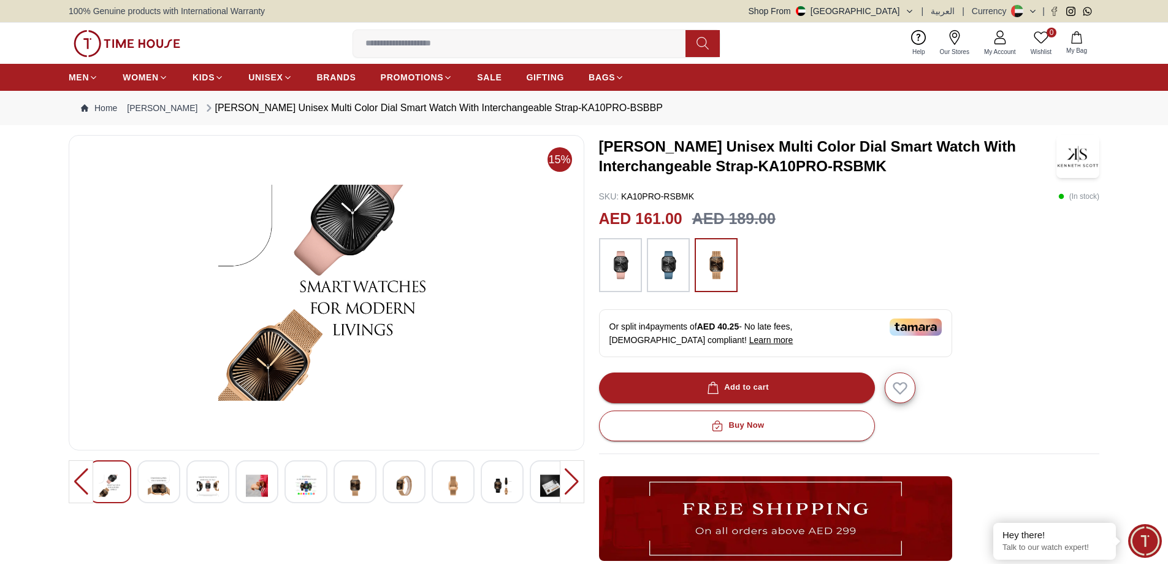
click at [575, 486] on div at bounding box center [572, 481] width 25 height 43
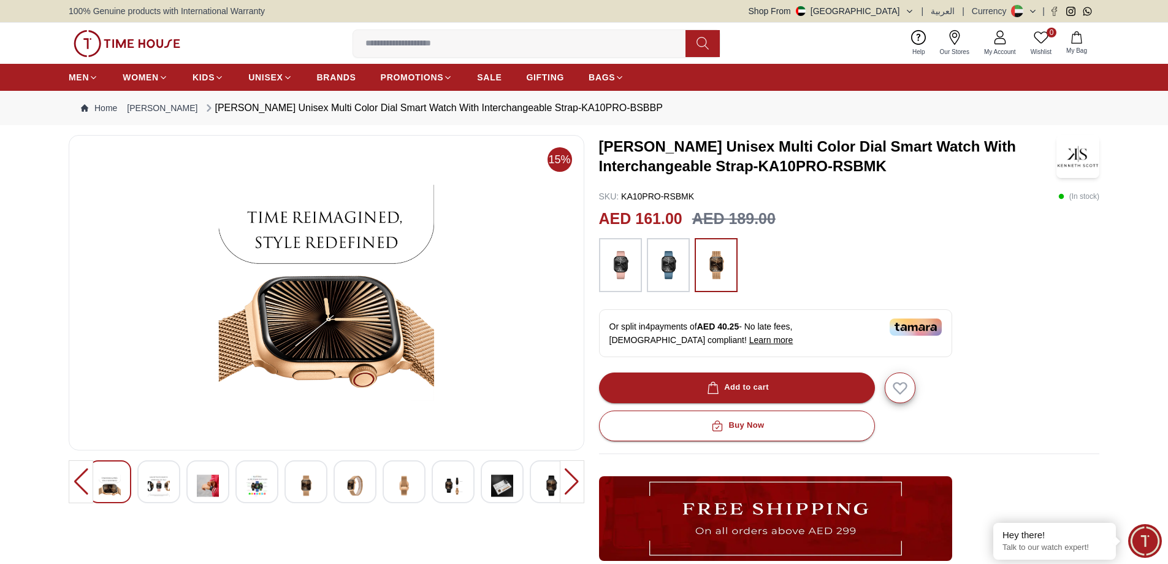
click at [573, 483] on div at bounding box center [572, 481] width 25 height 43
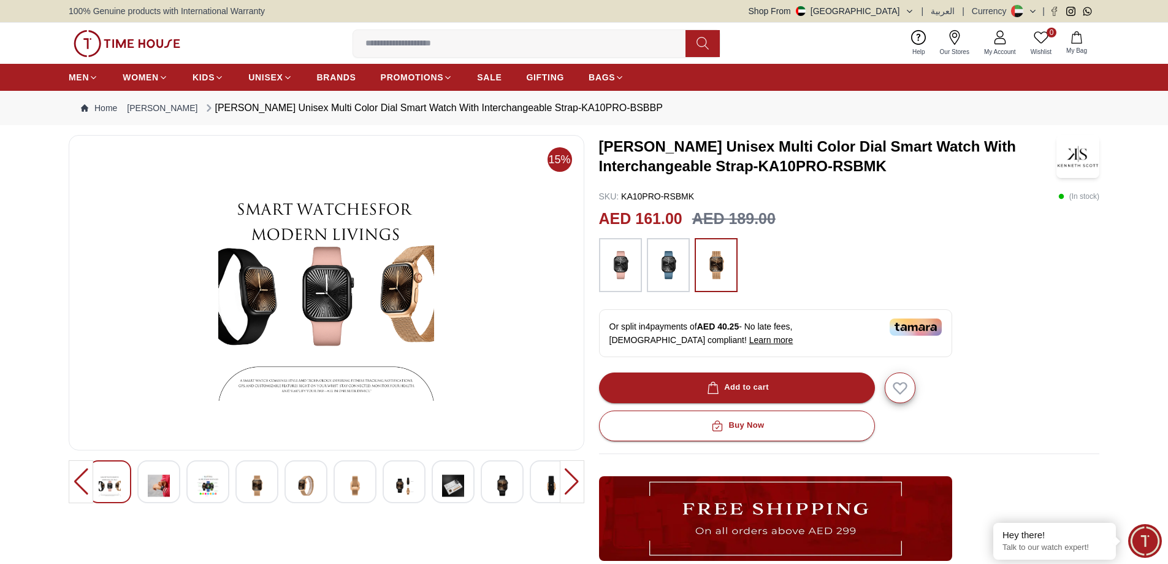
click at [573, 483] on div at bounding box center [572, 481] width 25 height 43
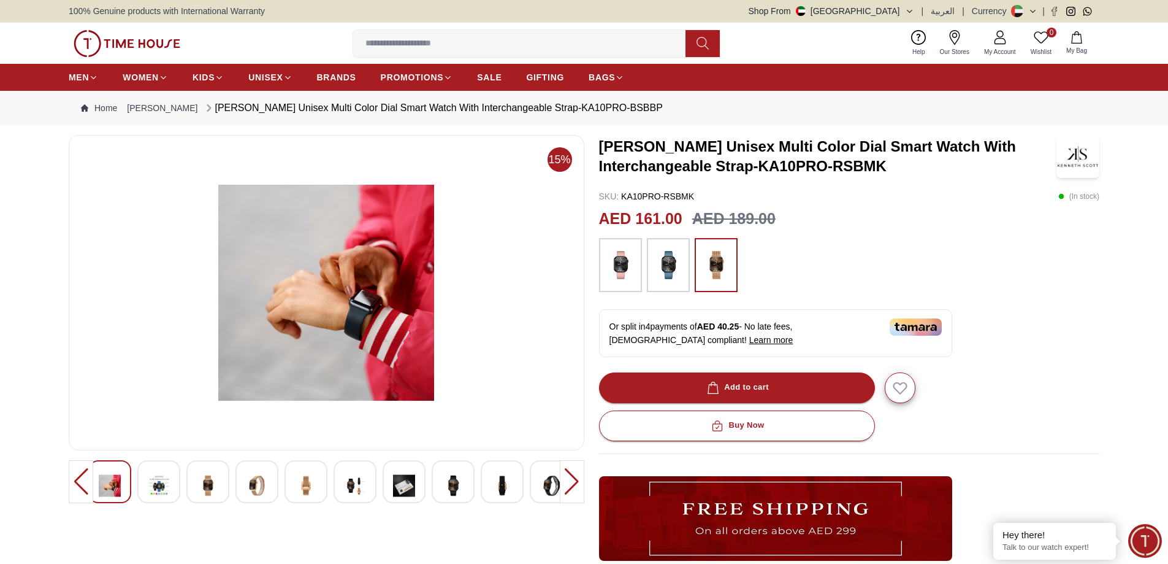
click at [573, 483] on div at bounding box center [572, 481] width 25 height 43
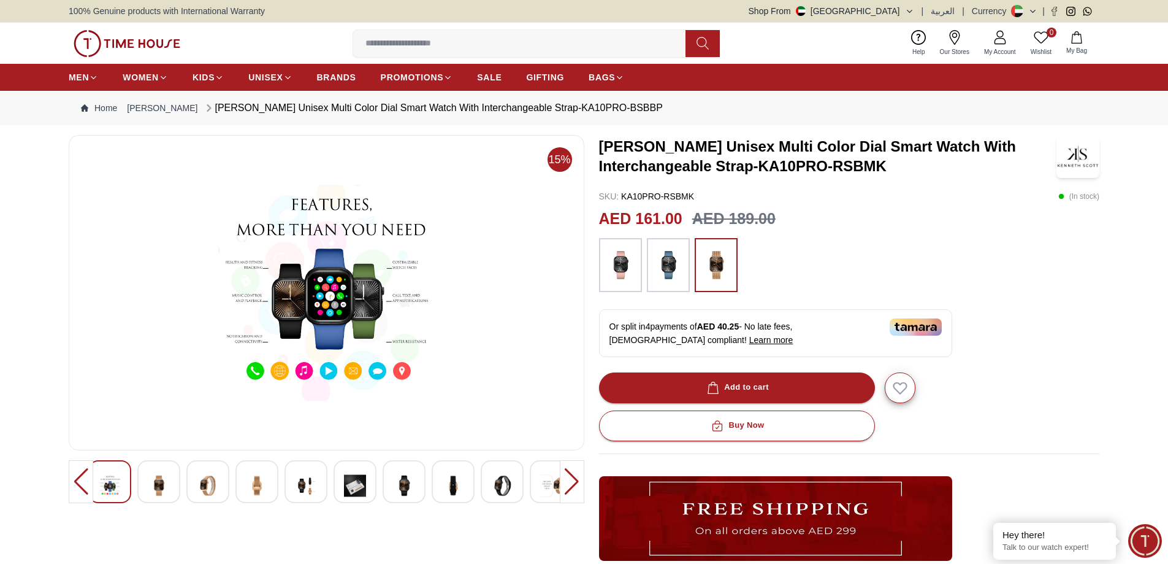
click at [673, 274] on img at bounding box center [668, 265] width 31 height 42
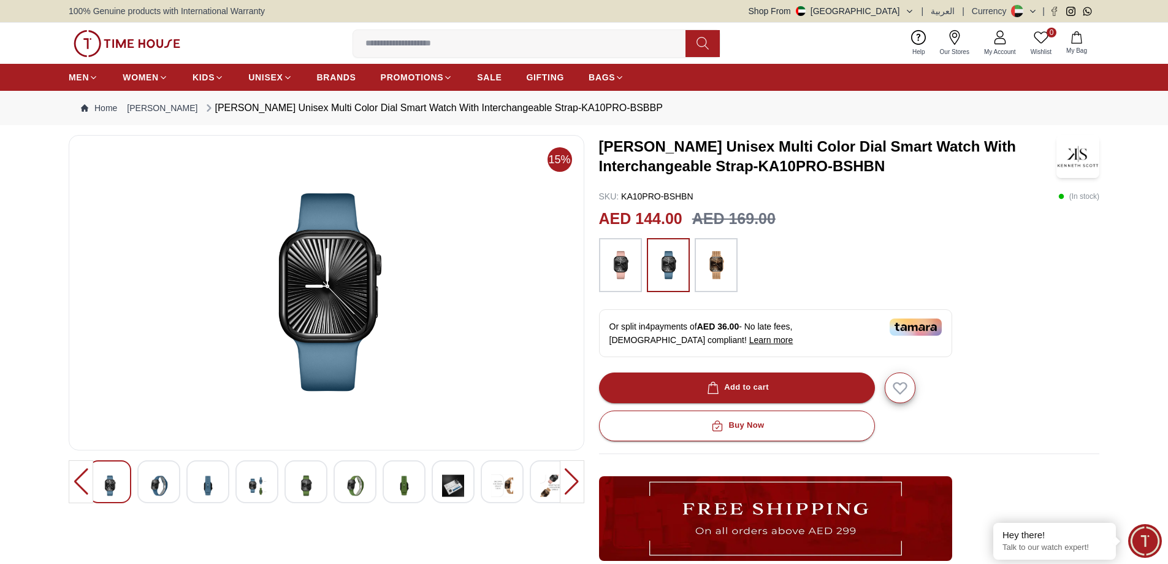
click at [668, 278] on img at bounding box center [668, 265] width 31 height 42
click at [254, 480] on img at bounding box center [257, 485] width 22 height 30
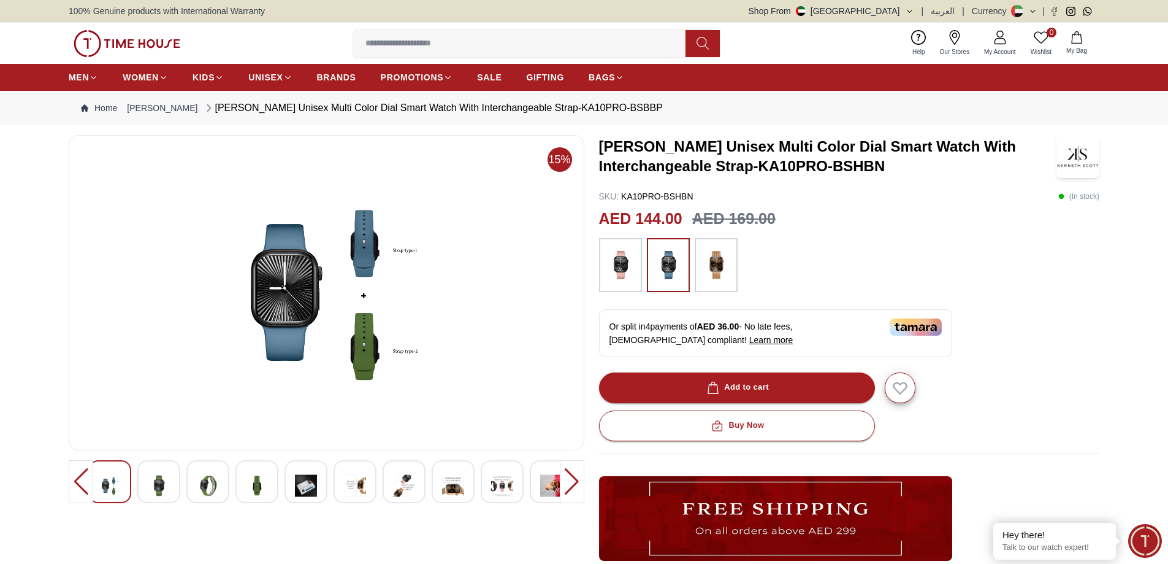
click at [726, 267] on img at bounding box center [716, 265] width 31 height 42
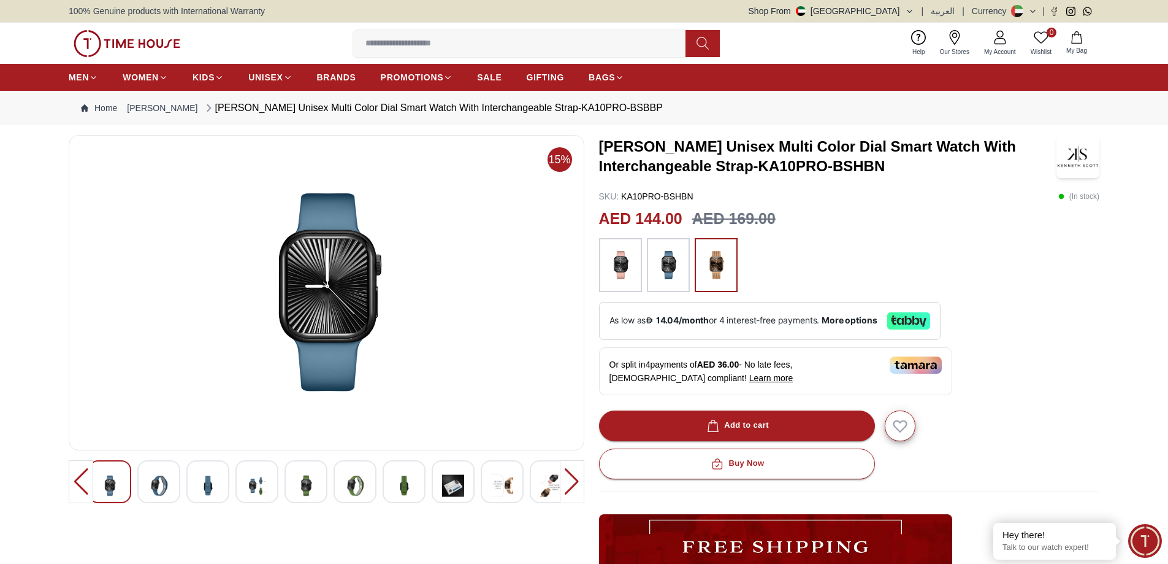
drag, startPoint x: 720, startPoint y: 269, endPoint x: 727, endPoint y: 278, distance: 11.9
click at [721, 268] on img at bounding box center [716, 265] width 31 height 42
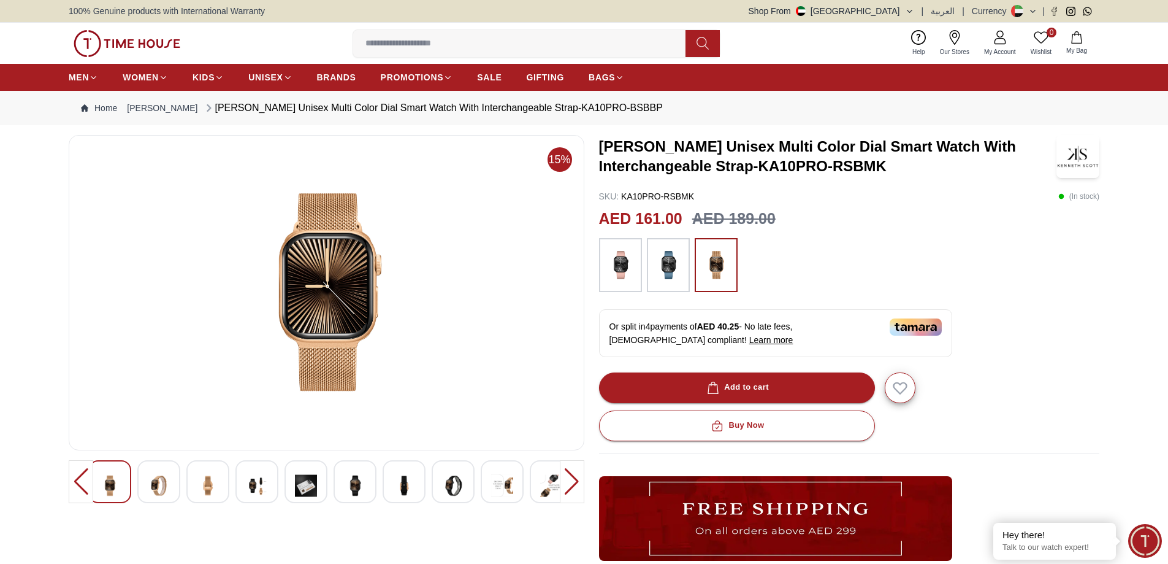
click at [577, 482] on div at bounding box center [572, 481] width 25 height 43
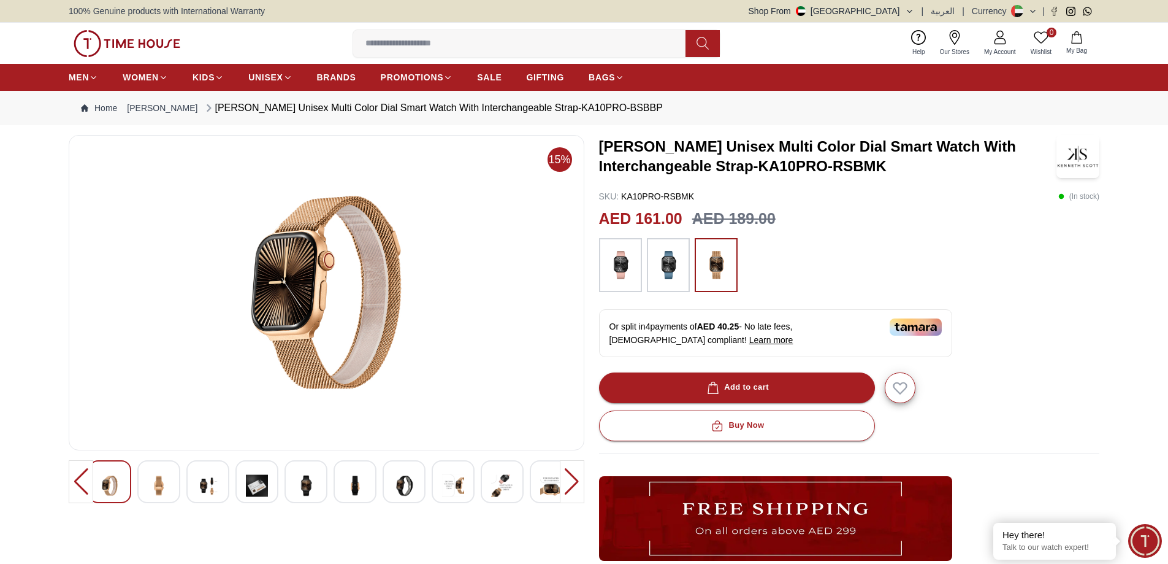
click at [169, 481] on img at bounding box center [159, 485] width 22 height 30
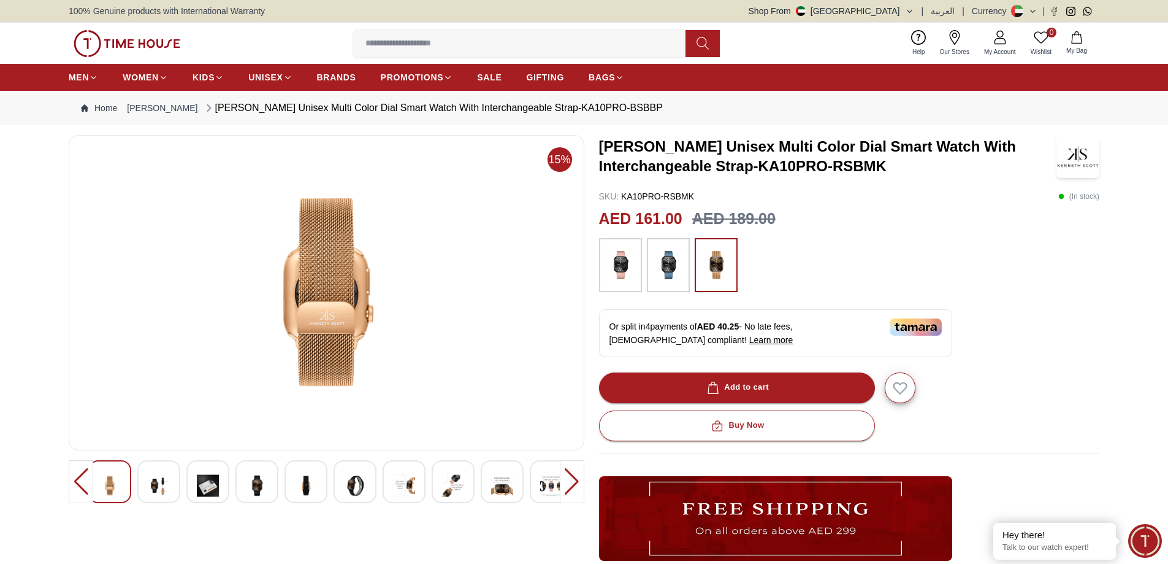
click at [321, 310] on img at bounding box center [326, 292] width 495 height 294
click at [304, 486] on img at bounding box center [306, 485] width 22 height 30
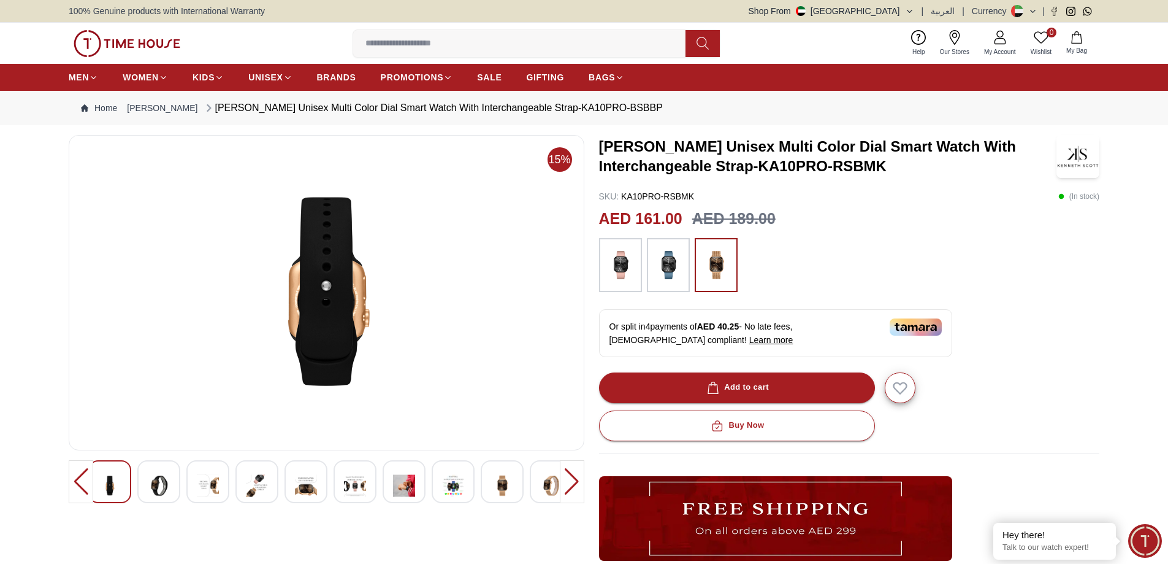
click at [573, 486] on div at bounding box center [572, 481] width 25 height 43
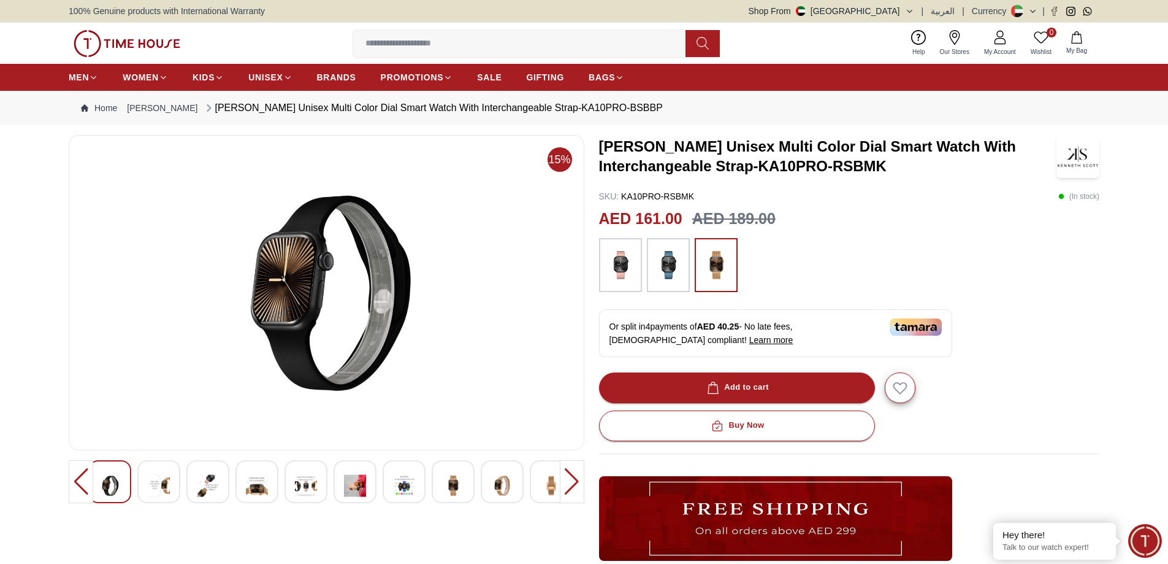
click at [573, 486] on div at bounding box center [572, 481] width 25 height 43
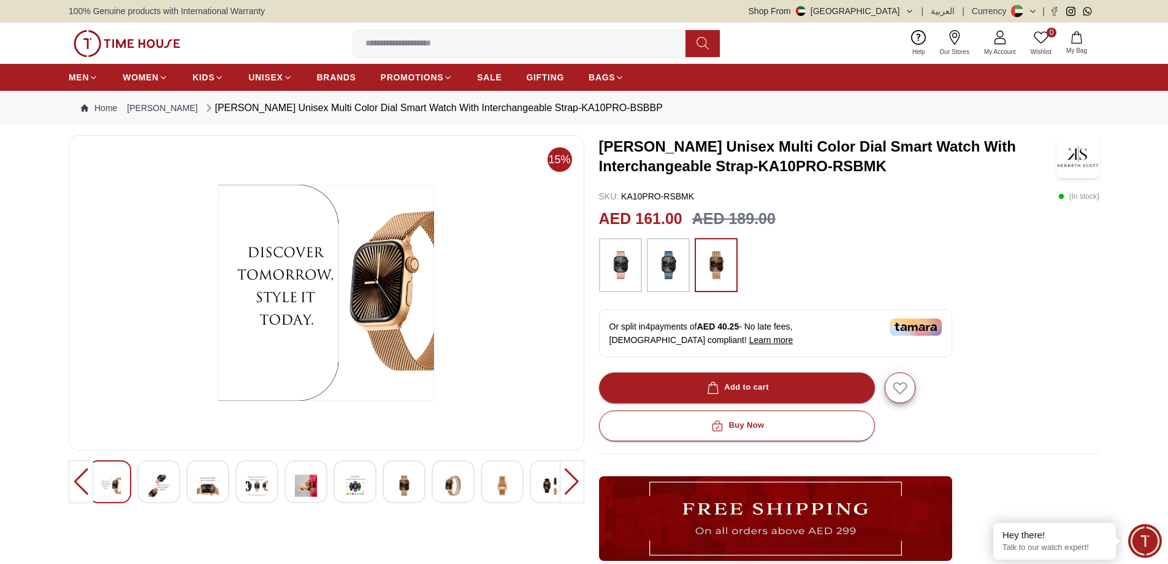
click at [545, 485] on img at bounding box center [551, 485] width 22 height 30
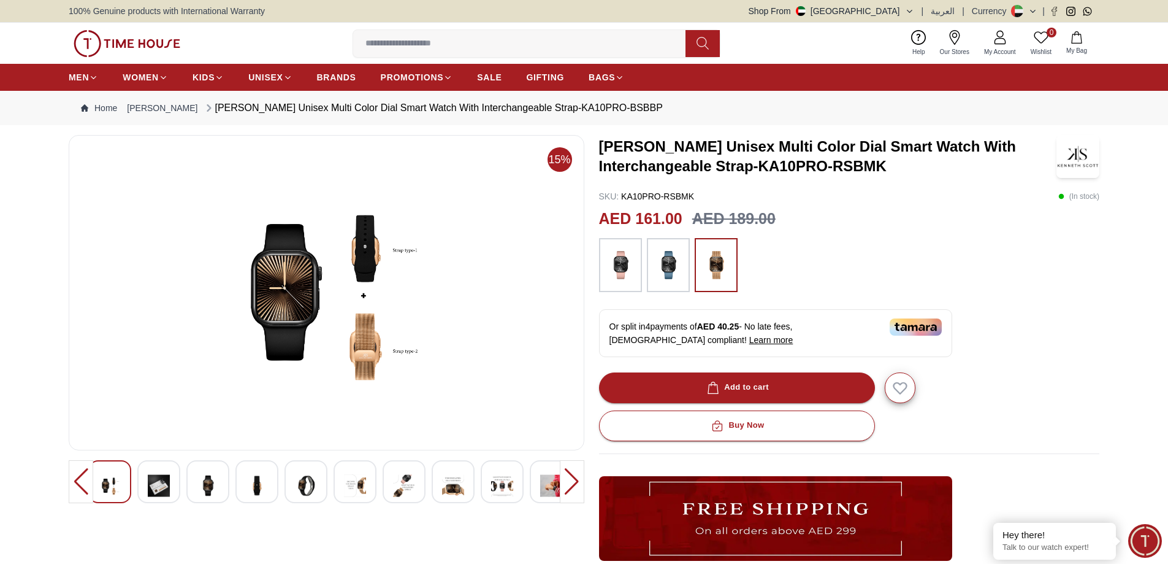
click at [668, 267] on img at bounding box center [668, 265] width 31 height 42
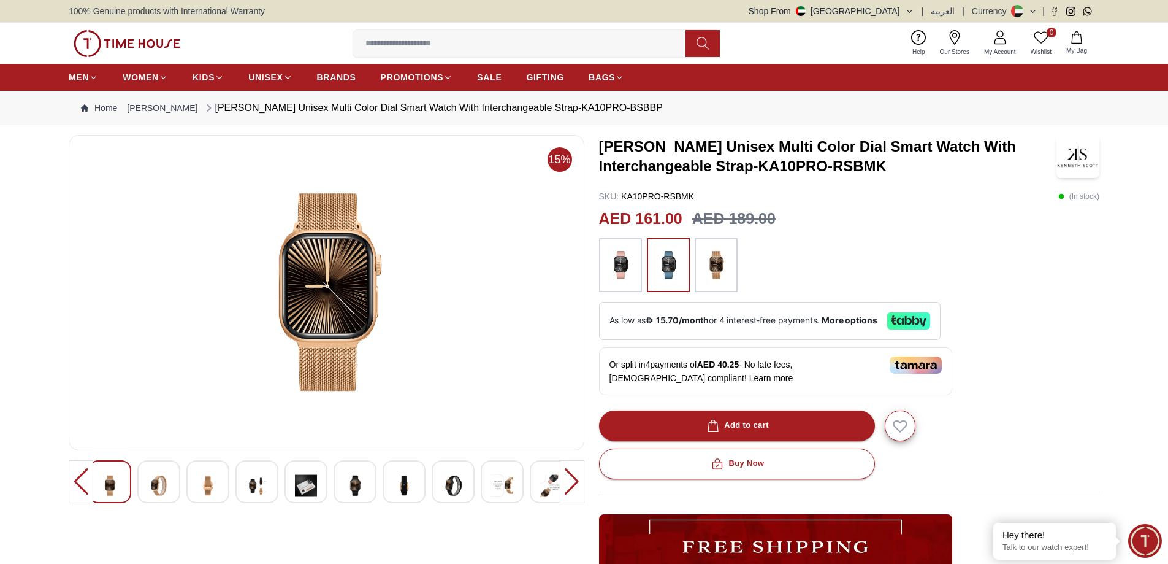
click at [668, 267] on img at bounding box center [668, 265] width 31 height 42
click at [673, 274] on img at bounding box center [668, 265] width 31 height 42
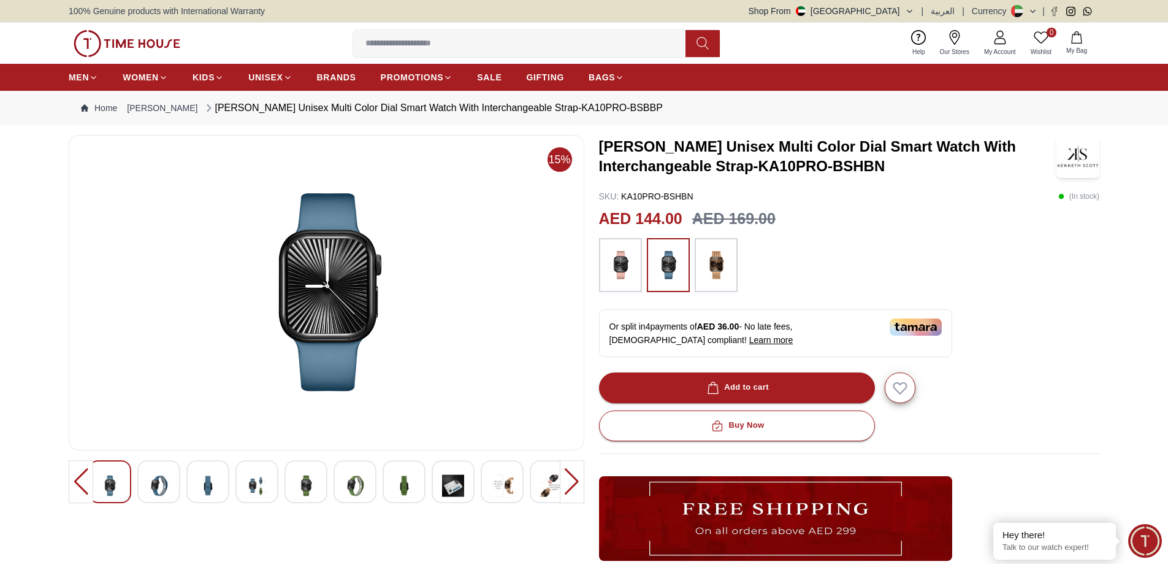
click at [266, 485] on img at bounding box center [257, 485] width 22 height 30
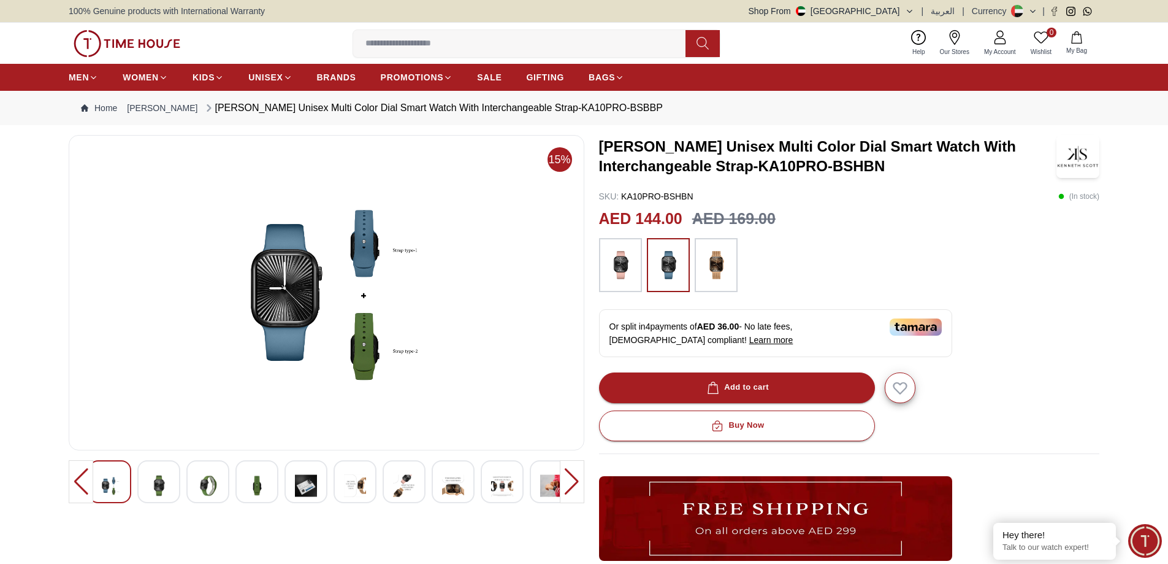
click at [616, 260] on img at bounding box center [620, 265] width 31 height 42
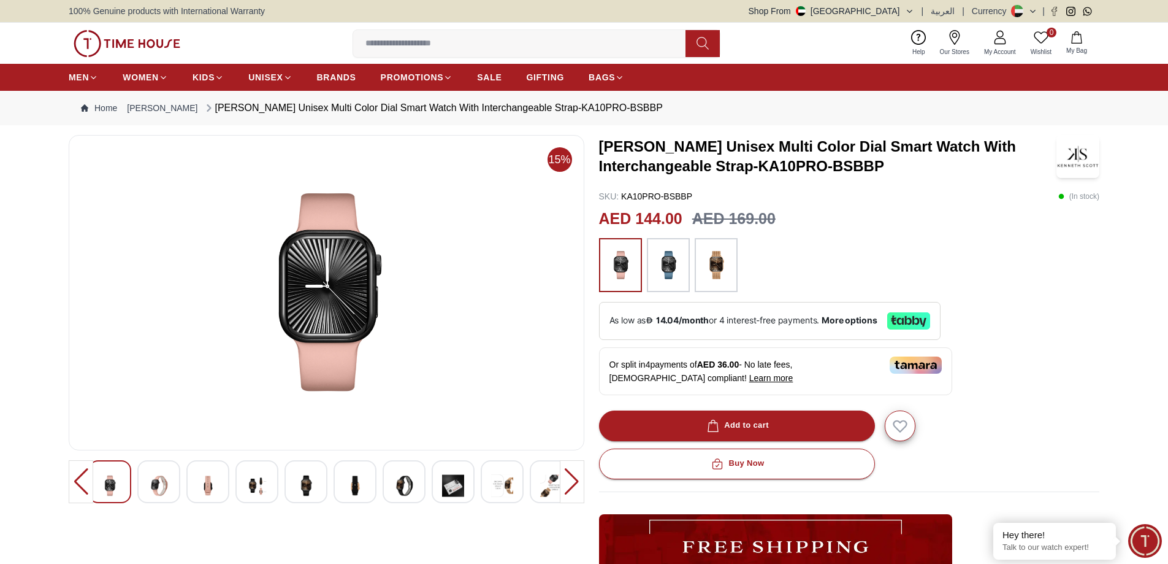
click at [269, 482] on div at bounding box center [257, 481] width 43 height 43
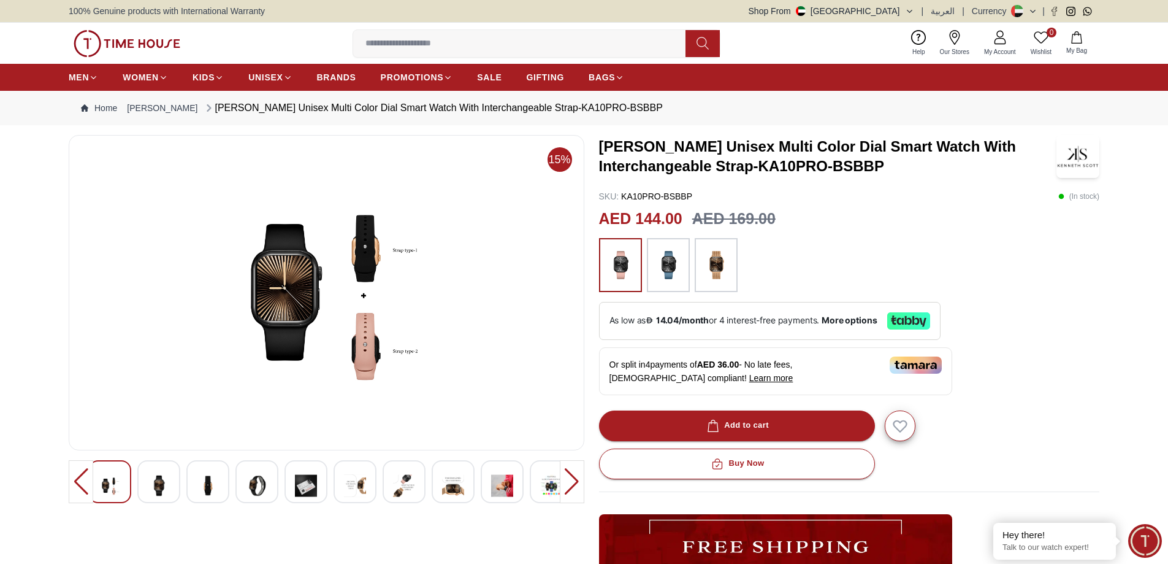
click at [719, 258] on img at bounding box center [716, 265] width 31 height 42
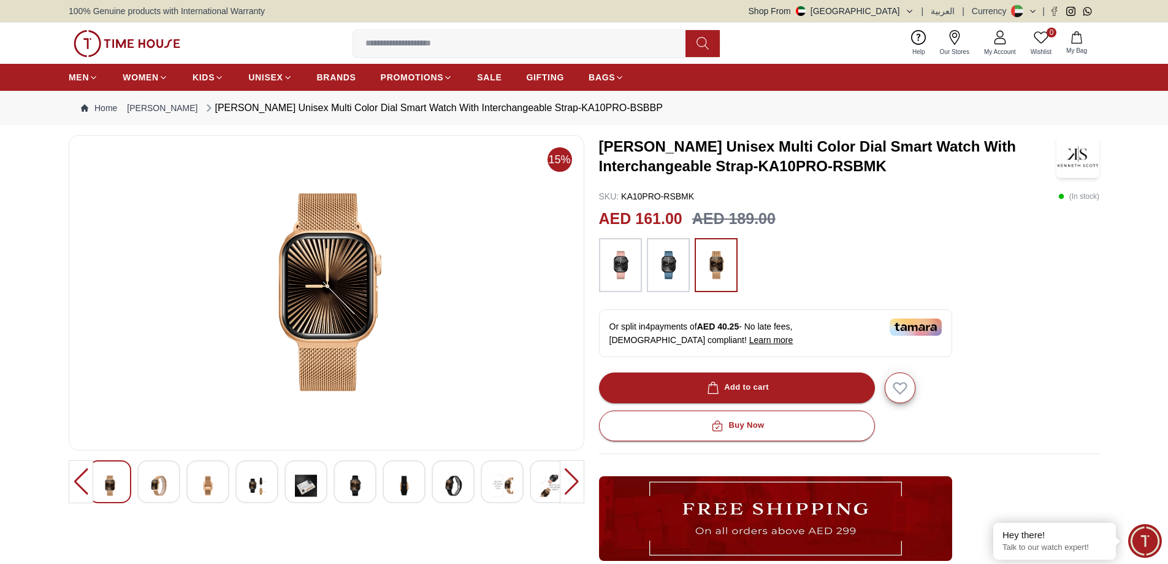
click at [255, 483] on img at bounding box center [257, 485] width 22 height 30
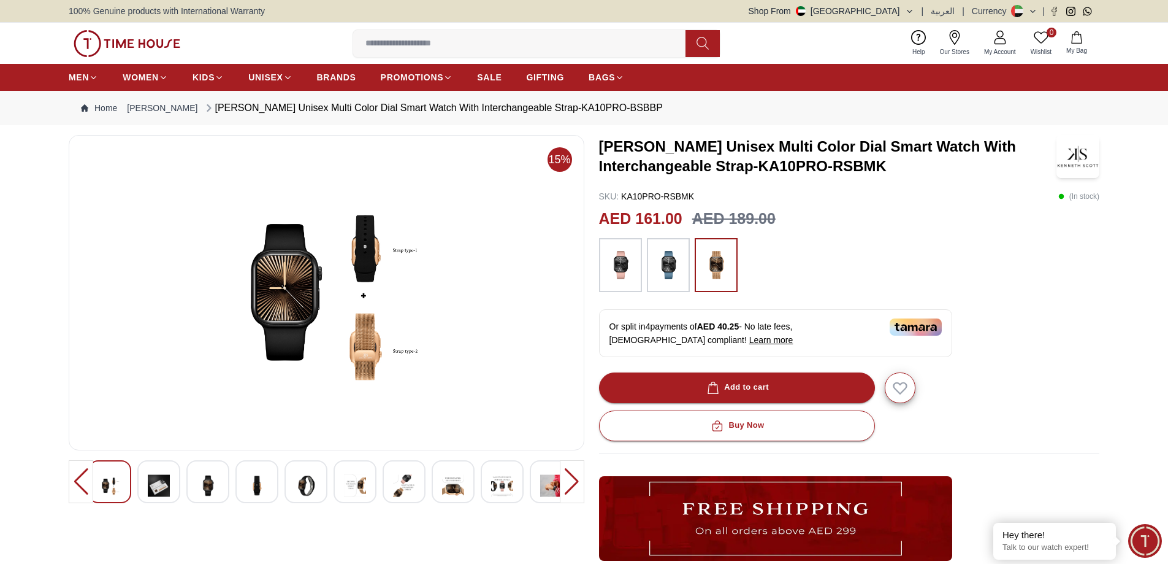
click at [495, 482] on img at bounding box center [502, 485] width 22 height 30
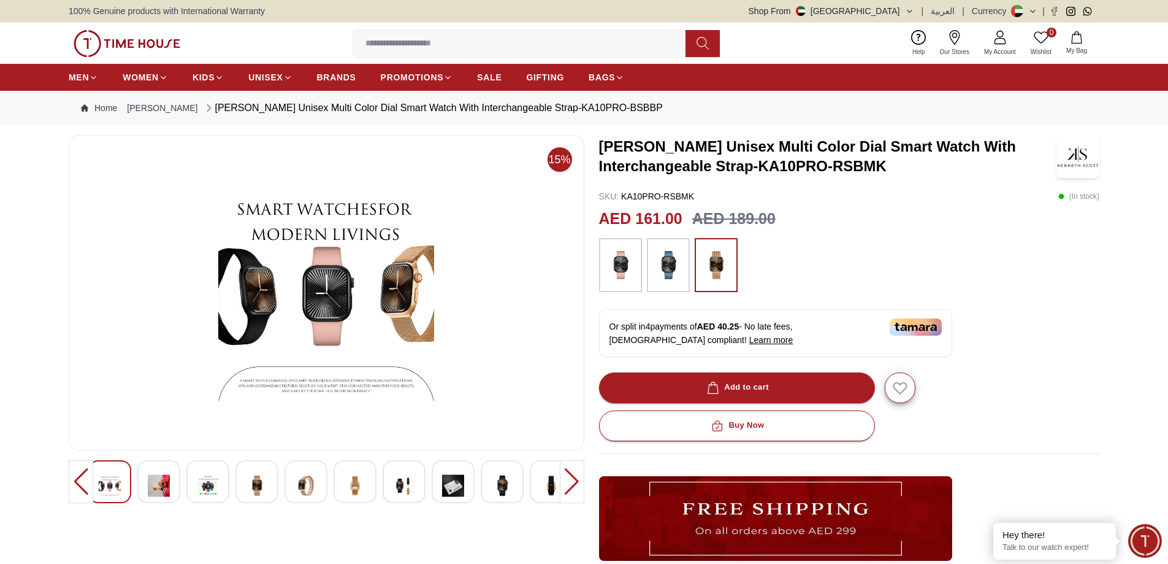
click at [618, 272] on img at bounding box center [620, 265] width 31 height 42
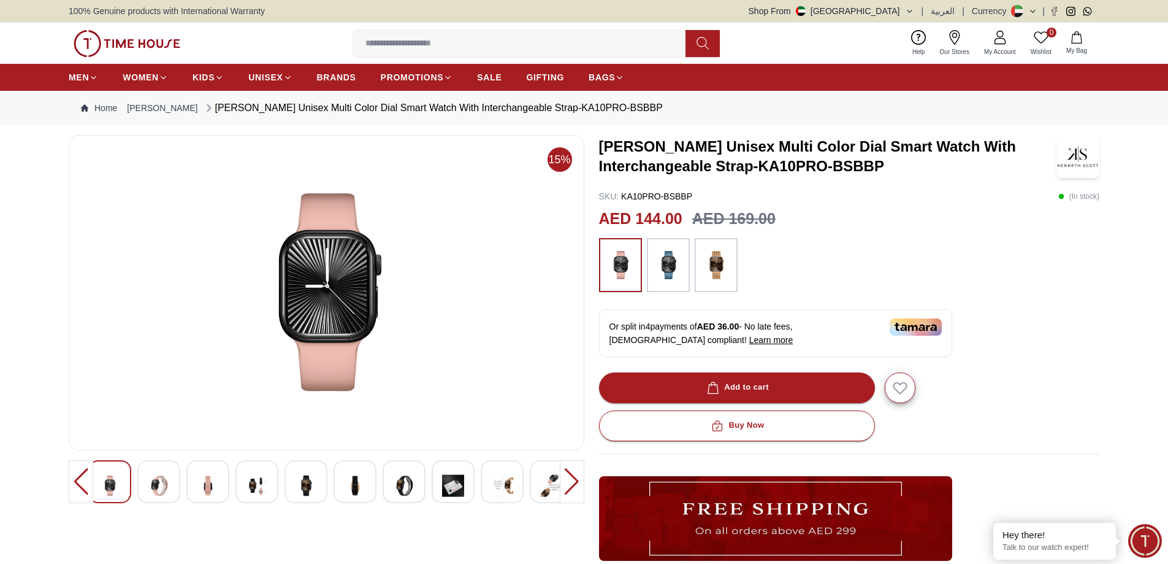
click at [570, 490] on div at bounding box center [572, 481] width 25 height 43
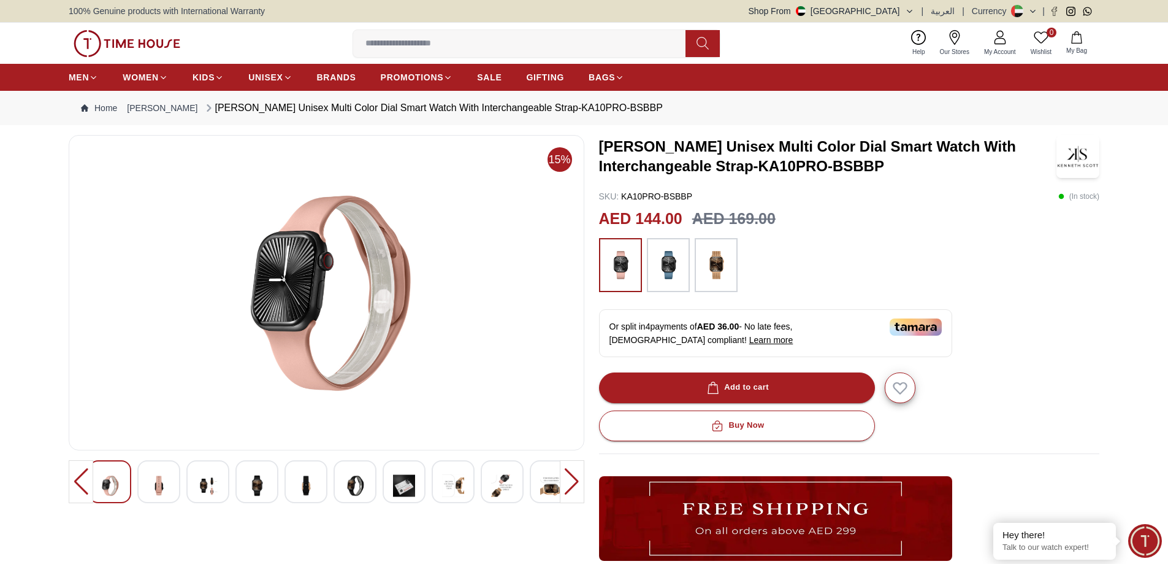
click at [565, 488] on div at bounding box center [572, 481] width 25 height 43
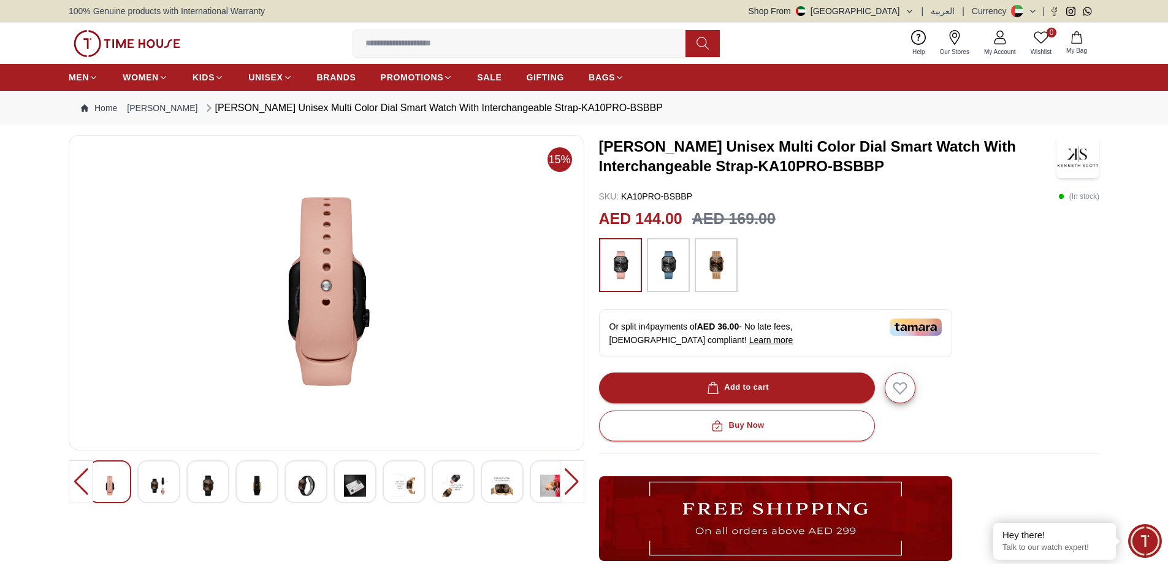
click at [565, 487] on div at bounding box center [572, 481] width 25 height 43
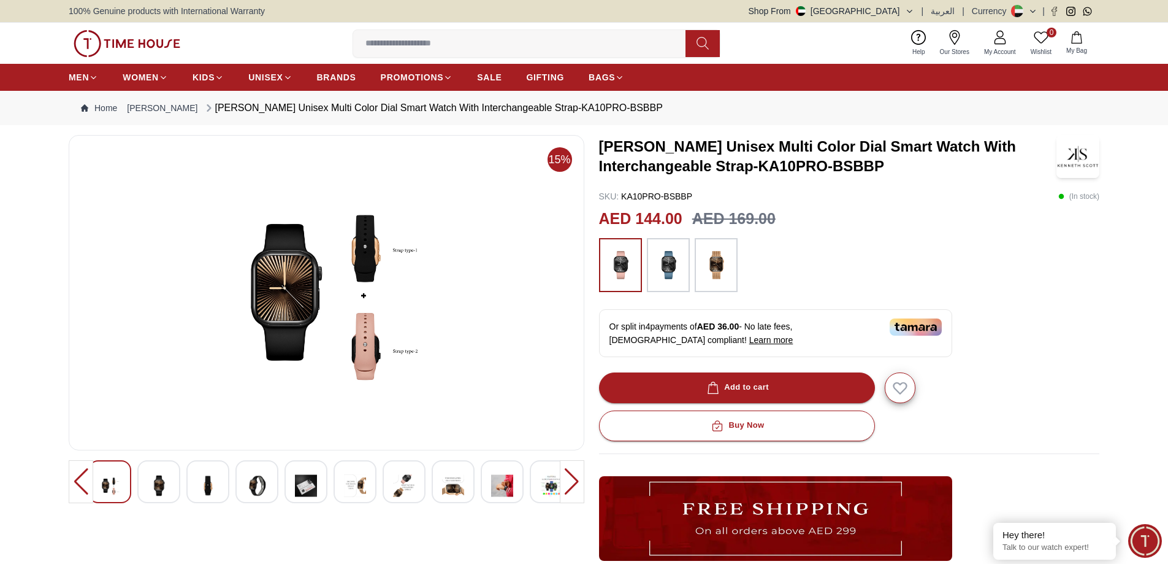
click at [408, 485] on img at bounding box center [404, 485] width 22 height 30
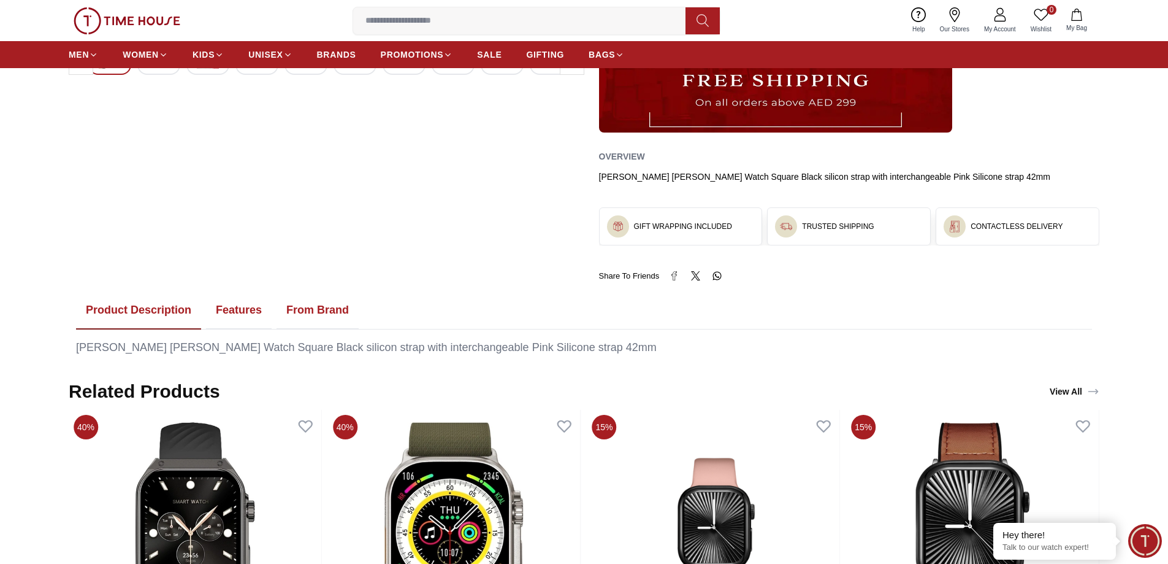
scroll to position [429, 0]
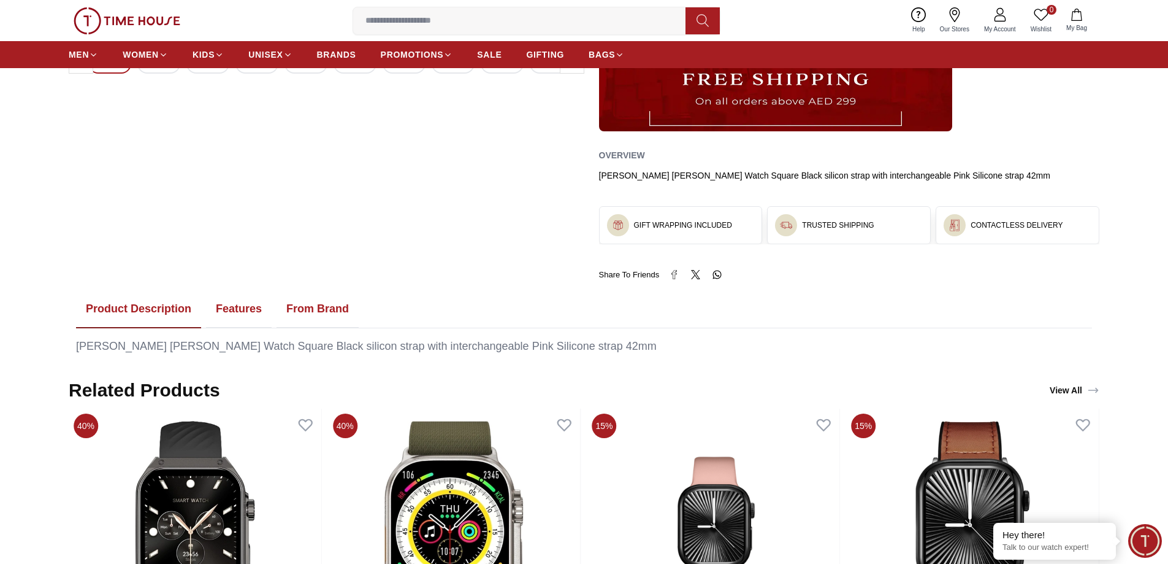
click at [140, 308] on button "Product Description" at bounding box center [138, 309] width 125 height 38
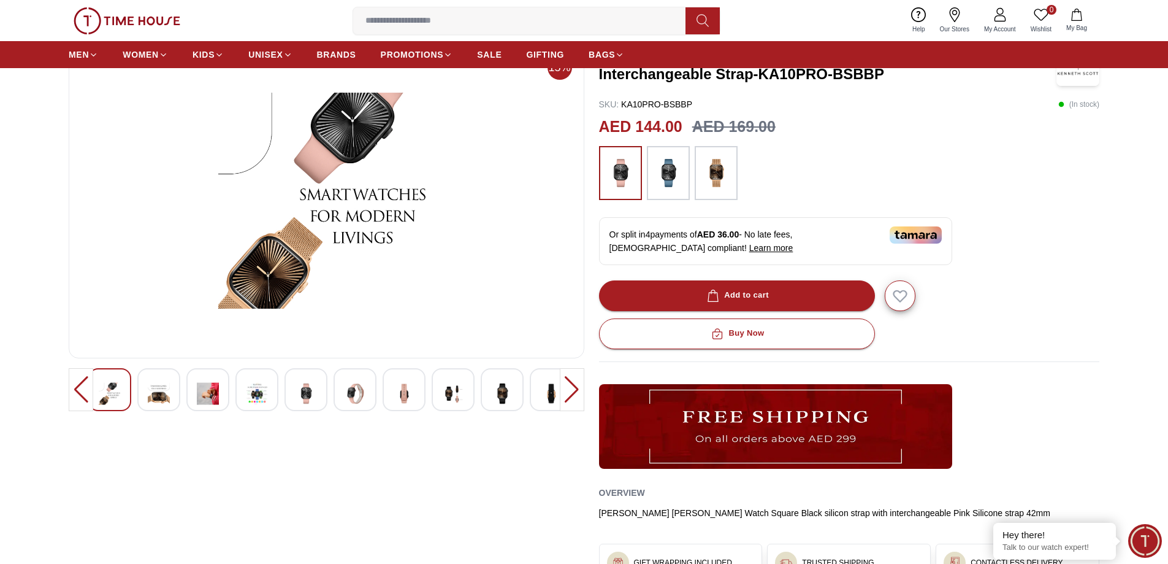
scroll to position [61, 0]
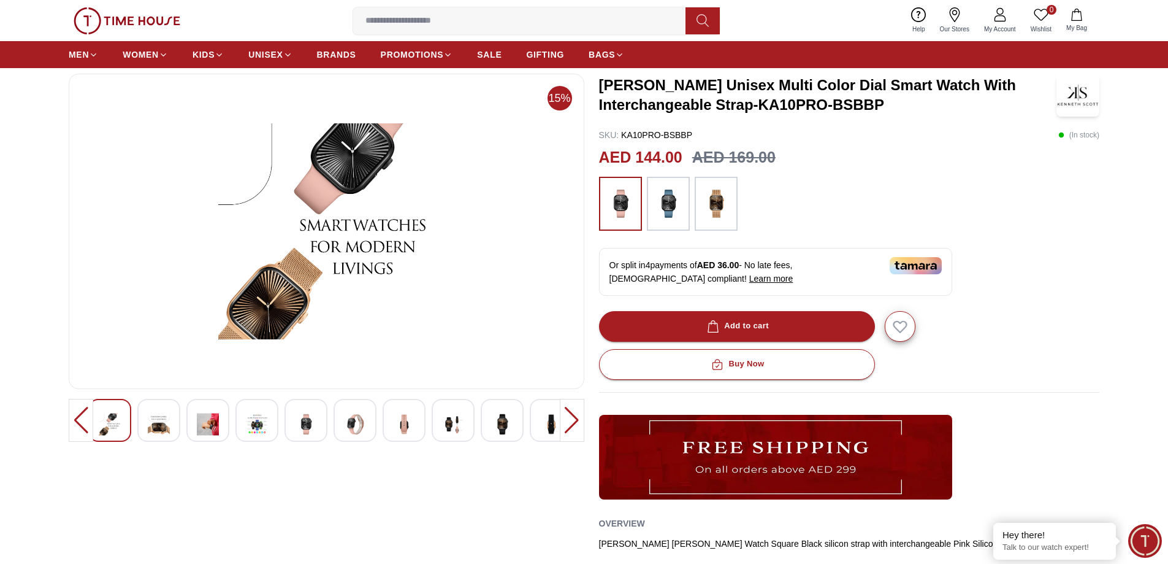
click at [305, 421] on img at bounding box center [306, 424] width 22 height 30
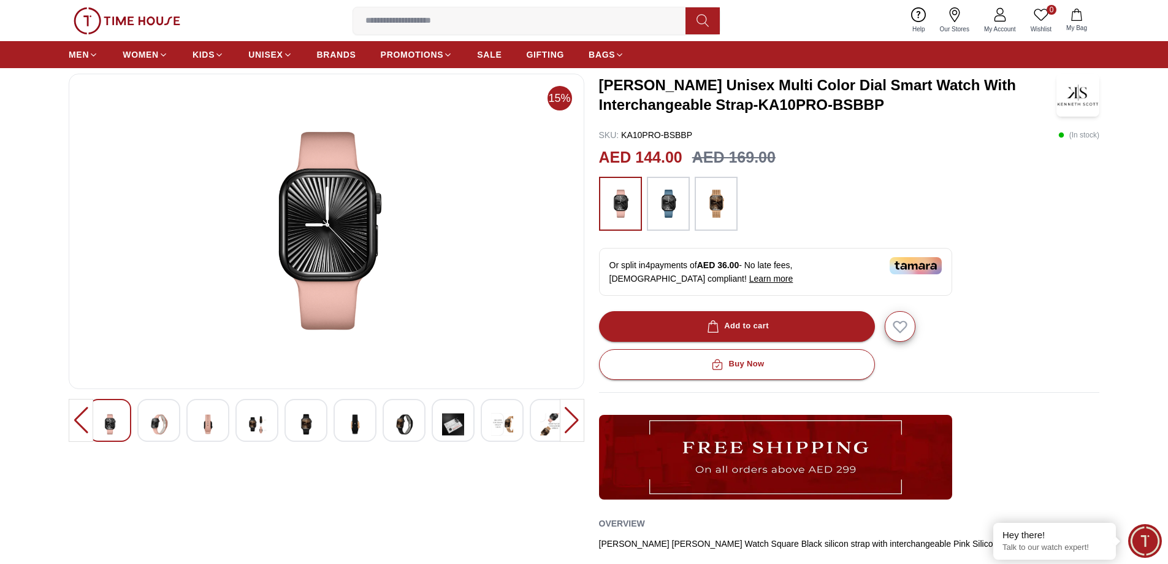
click at [262, 426] on img at bounding box center [257, 424] width 22 height 30
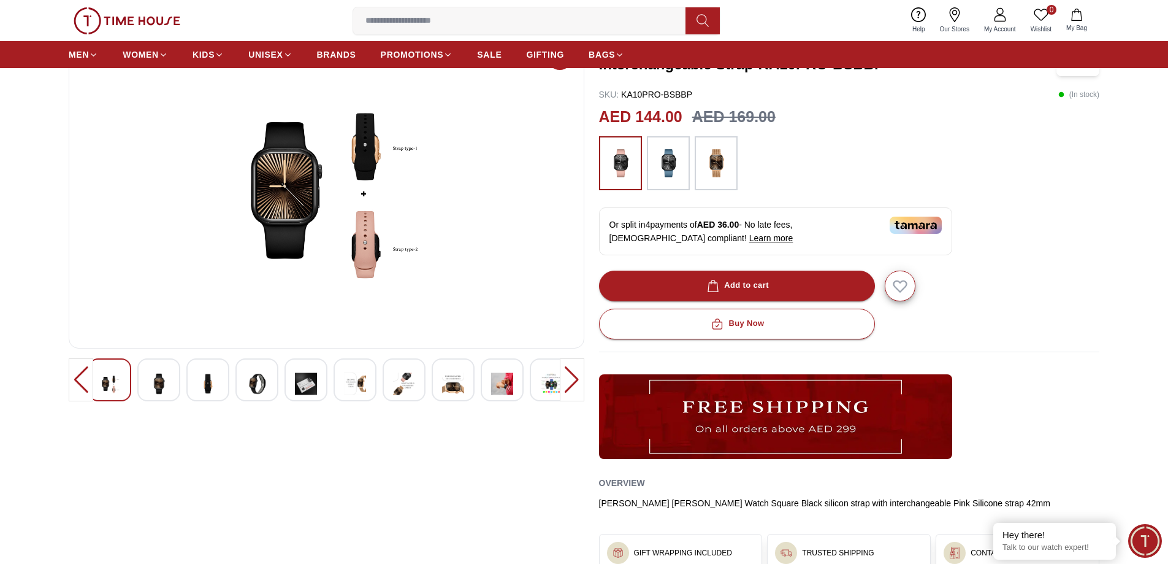
scroll to position [307, 0]
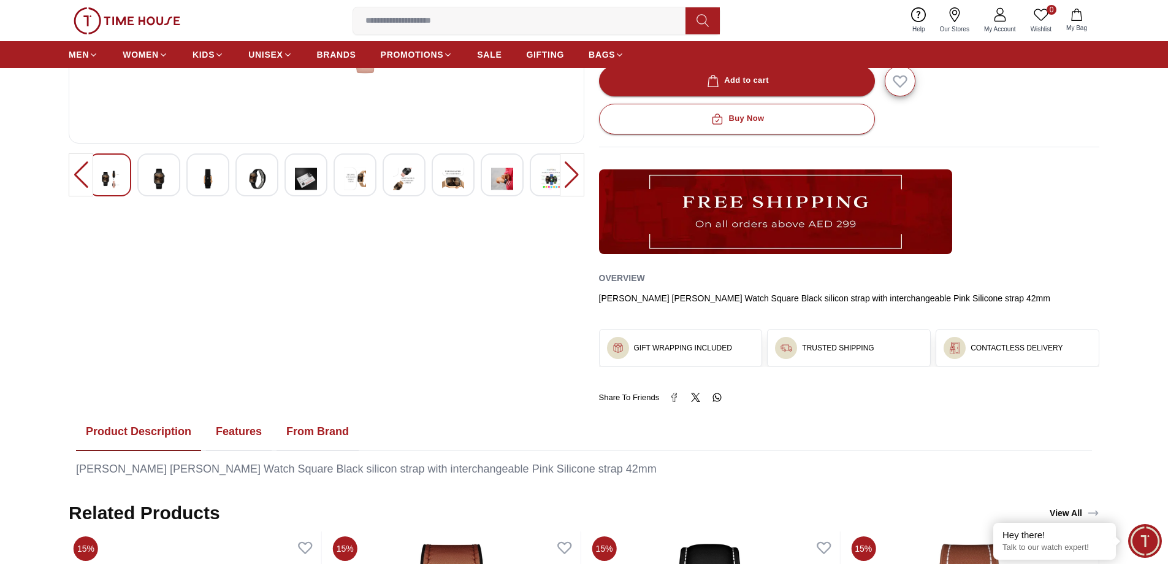
click at [240, 433] on button "Features" at bounding box center [239, 432] width 66 height 38
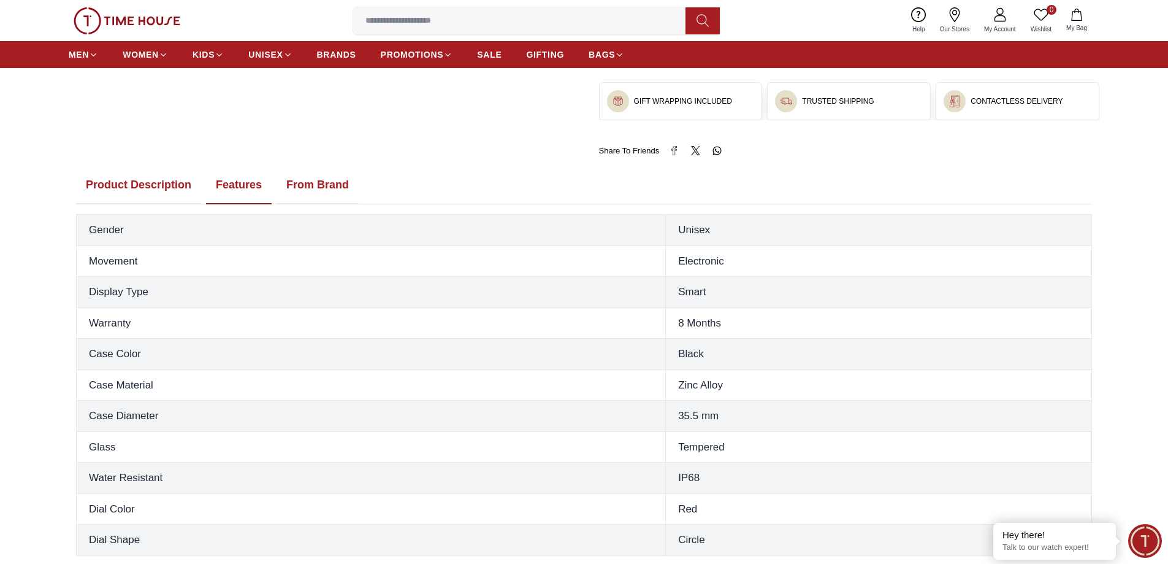
scroll to position [552, 0]
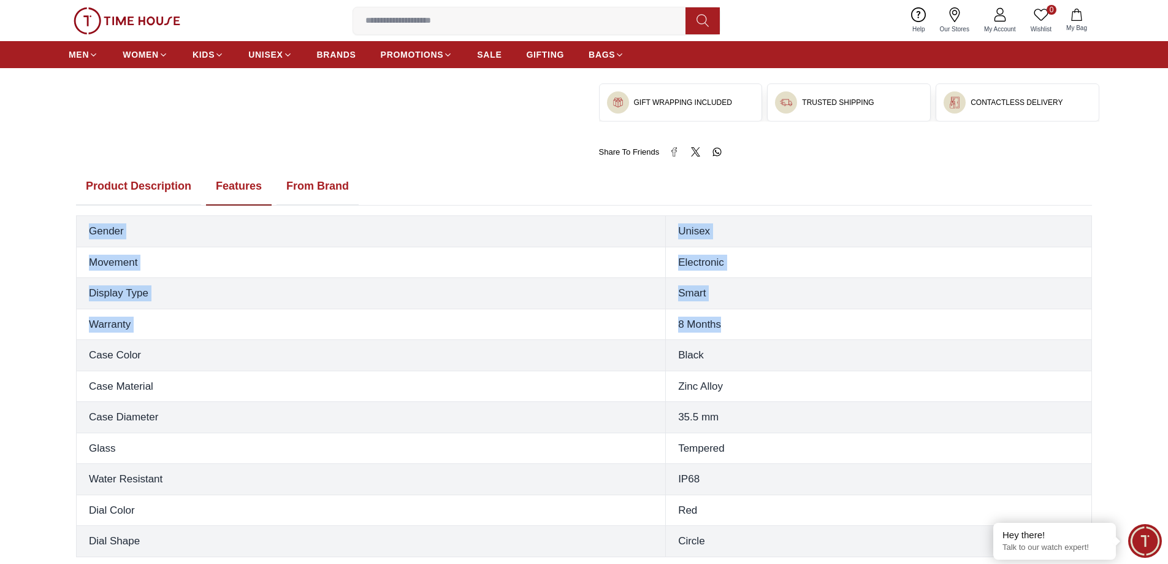
drag, startPoint x: 726, startPoint y: 323, endPoint x: 66, endPoint y: 321, distance: 660.5
click at [66, 321] on section "15% [PERSON_NAME] Unisex Multi Color Dial Smart Watch With Interchangeable Stra…" at bounding box center [584, 70] width 1168 height 974
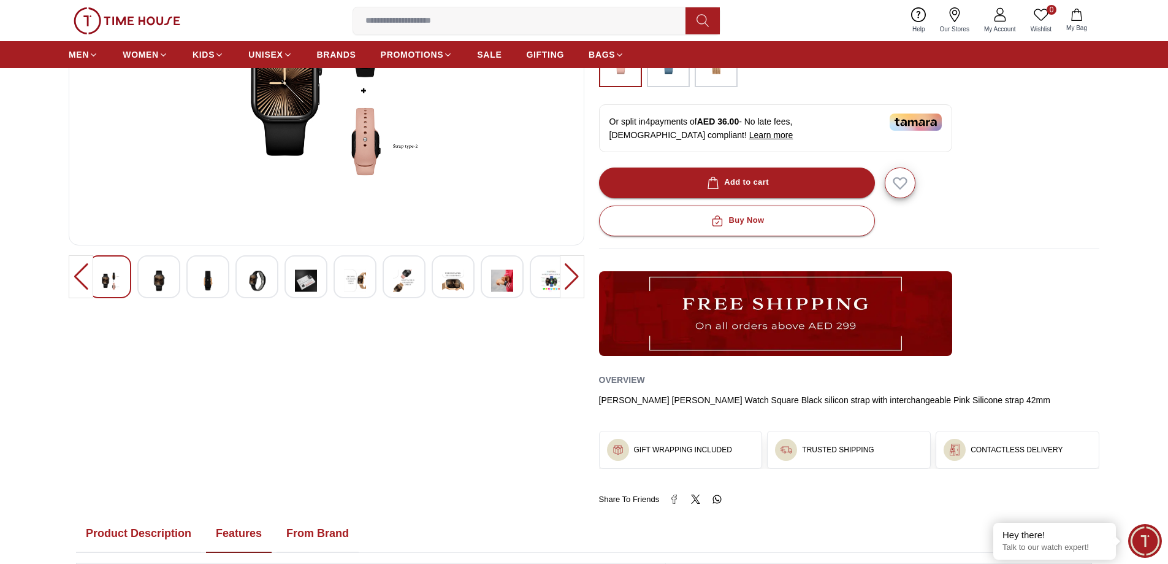
scroll to position [0, 0]
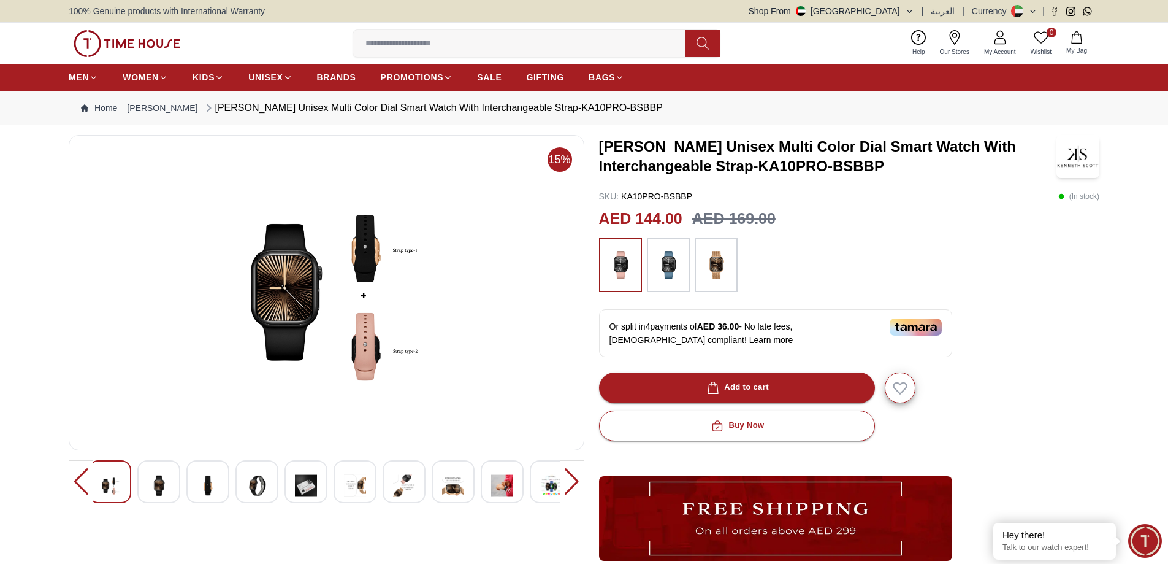
click at [711, 270] on img at bounding box center [716, 265] width 31 height 42
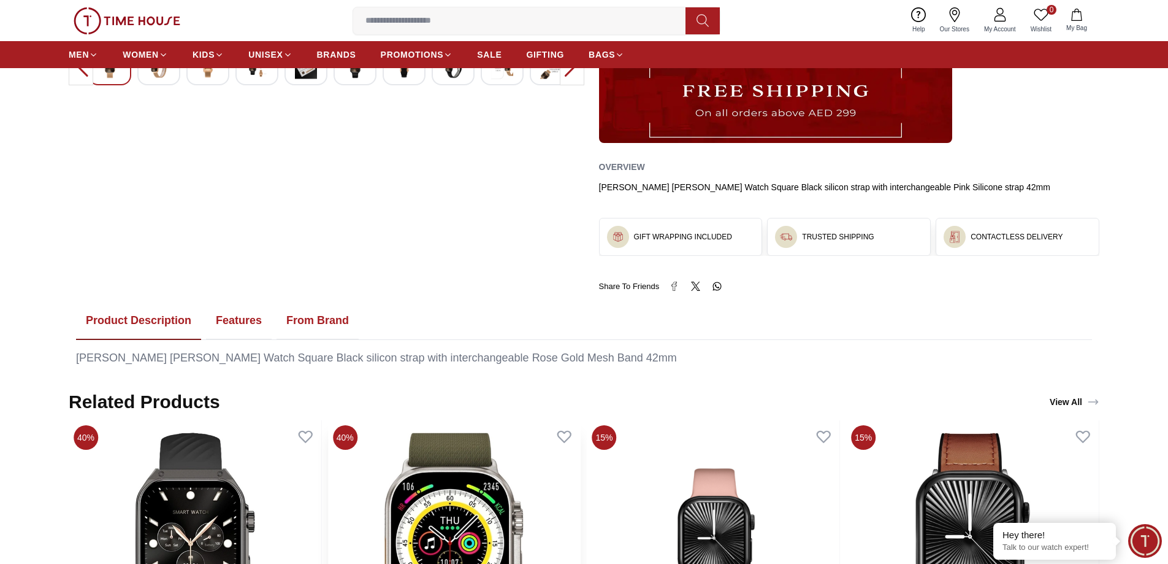
scroll to position [429, 0]
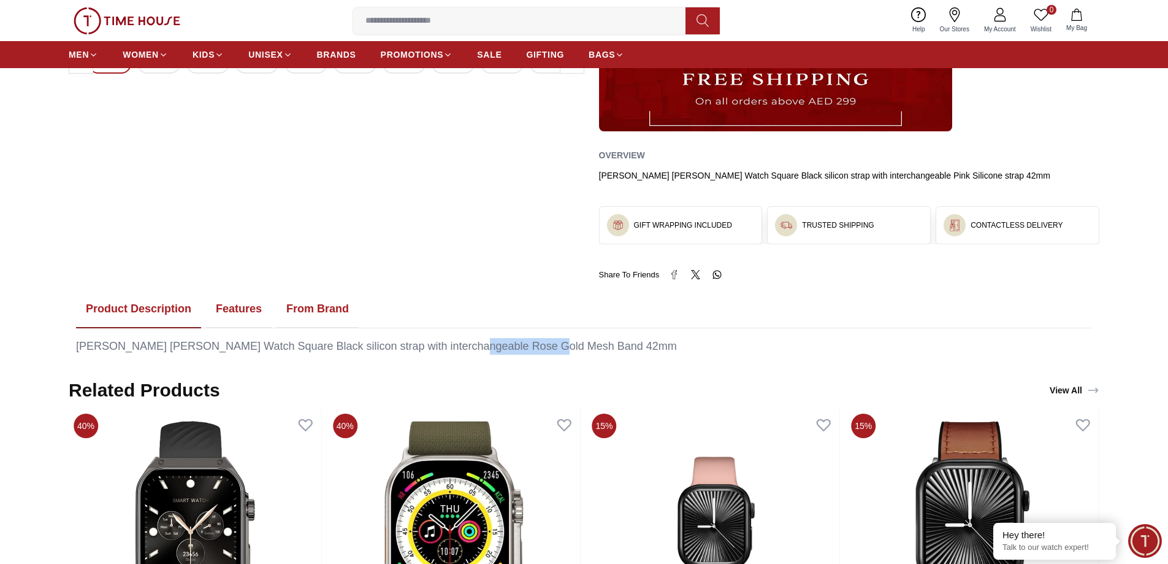
drag, startPoint x: 448, startPoint y: 347, endPoint x: 532, endPoint y: 345, distance: 84.0
click at [532, 345] on div "[PERSON_NAME] [PERSON_NAME] Watch Square Black silicon strap with interchangeab…" at bounding box center [584, 346] width 1016 height 17
click at [234, 310] on button "Features" at bounding box center [239, 309] width 66 height 38
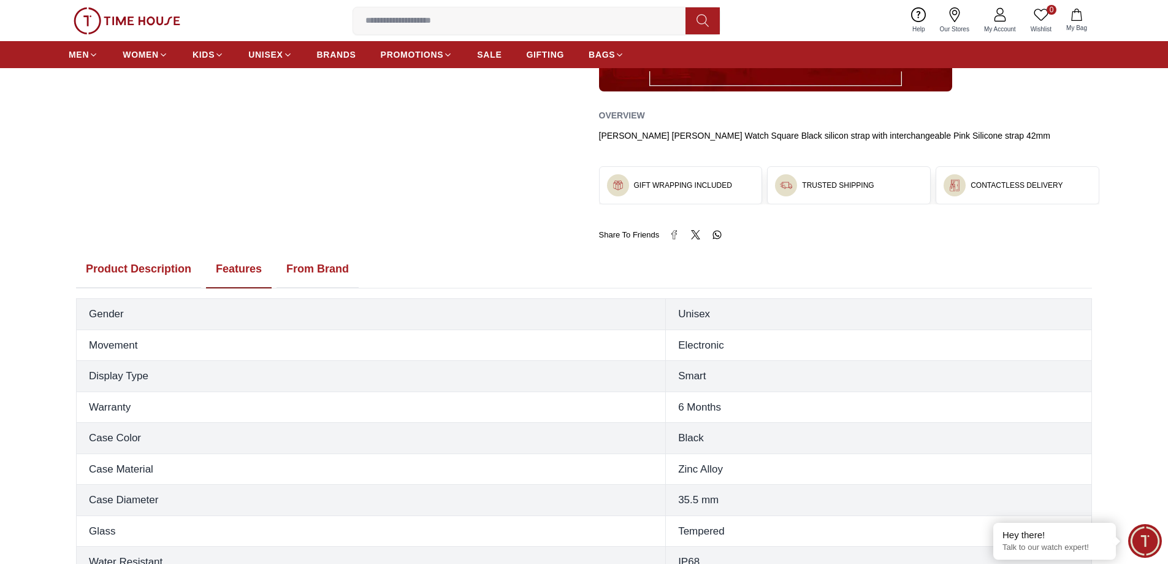
scroll to position [491, 0]
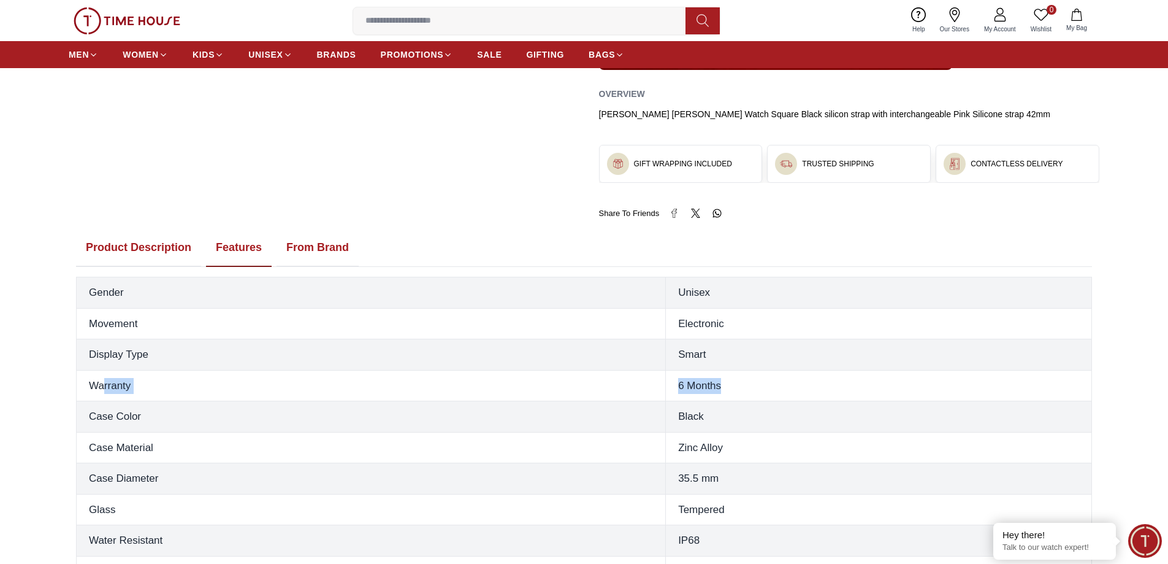
drag, startPoint x: 740, startPoint y: 381, endPoint x: 104, endPoint y: 387, distance: 635.4
click at [104, 387] on tr "Warranty 6 Months" at bounding box center [585, 385] width 1016 height 31
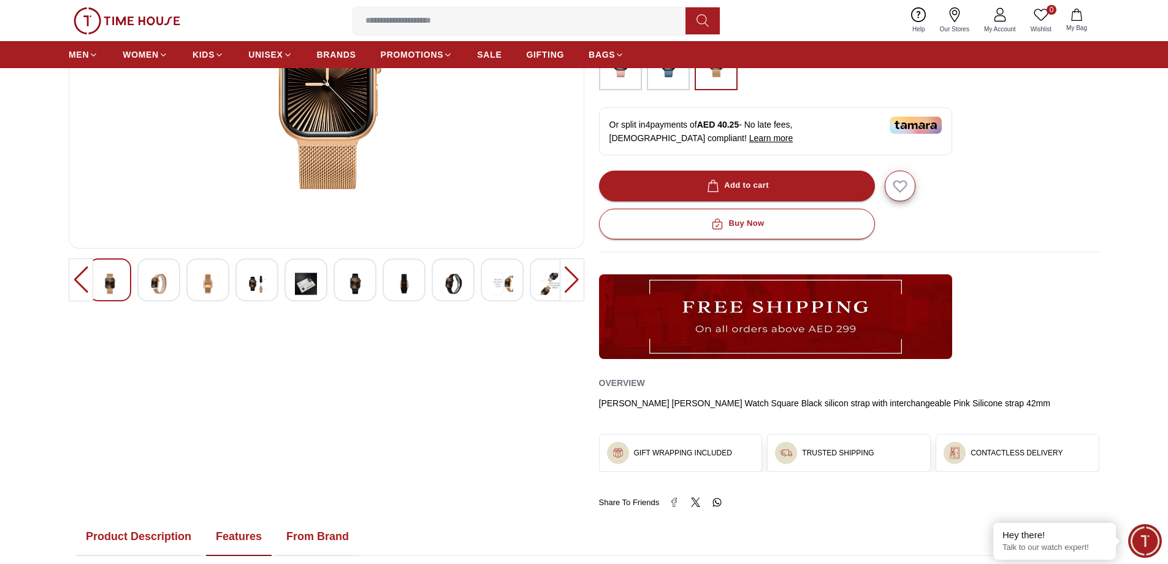
scroll to position [184, 0]
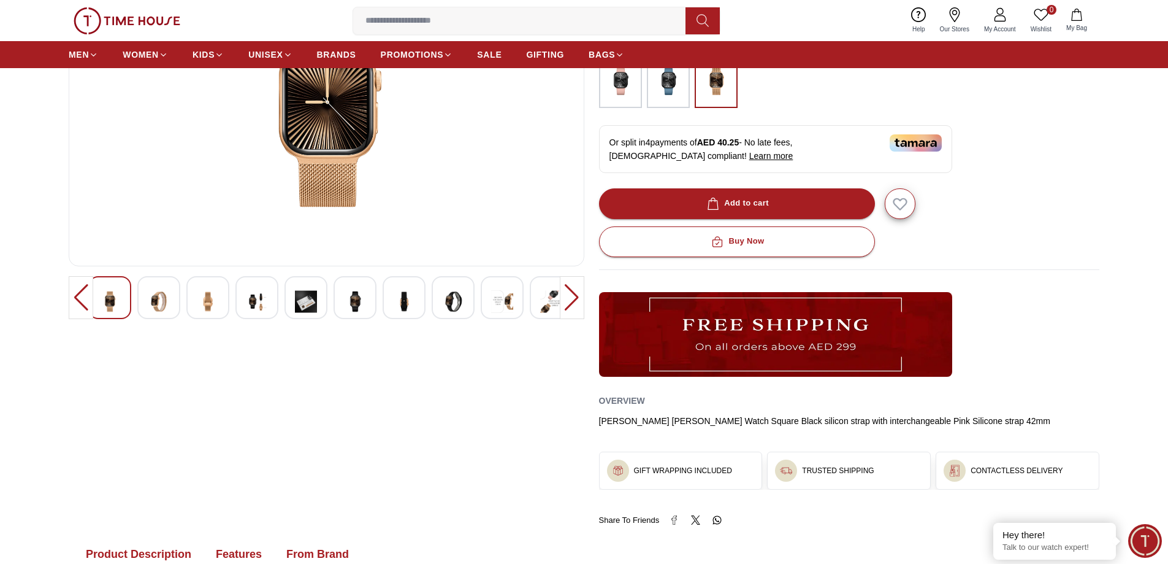
click at [550, 292] on img at bounding box center [551, 301] width 22 height 30
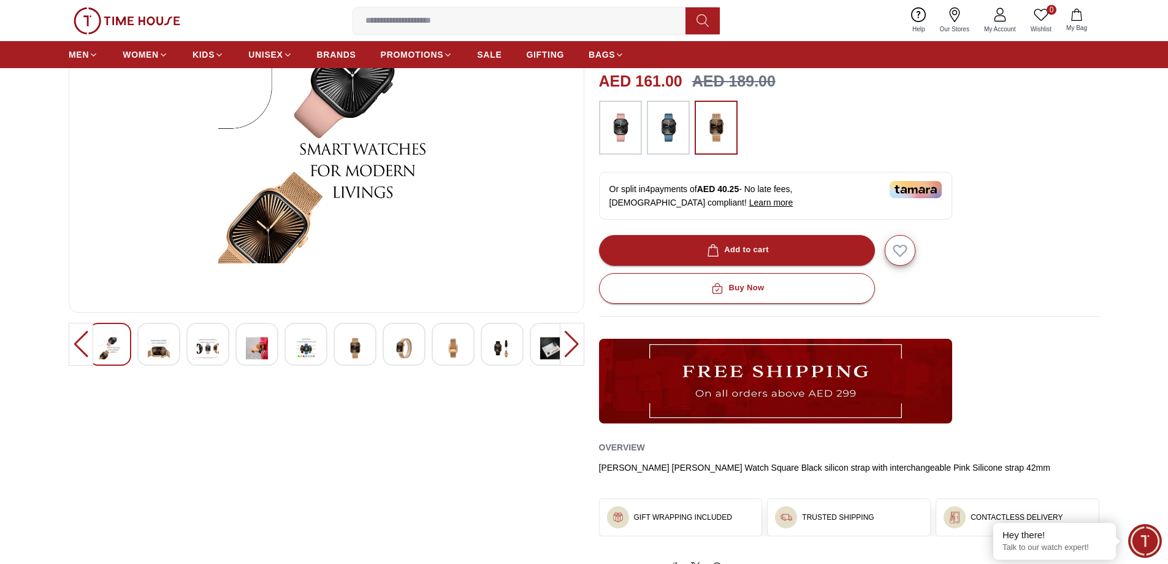
scroll to position [0, 0]
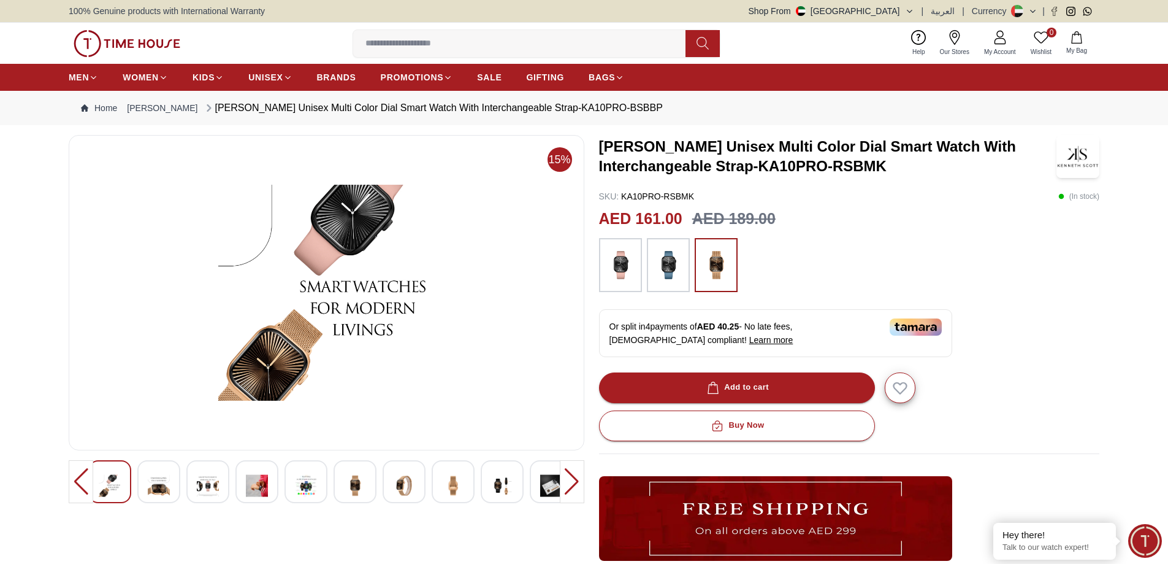
click at [465, 489] on div at bounding box center [453, 481] width 43 height 43
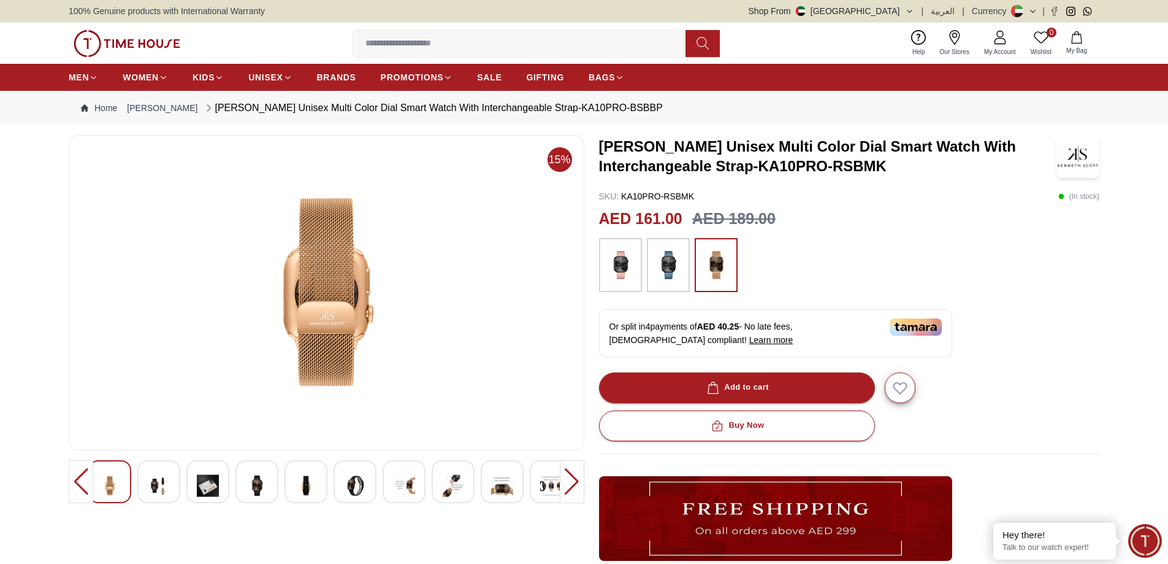
click at [324, 324] on img at bounding box center [326, 292] width 495 height 294
click at [340, 361] on img at bounding box center [326, 292] width 495 height 294
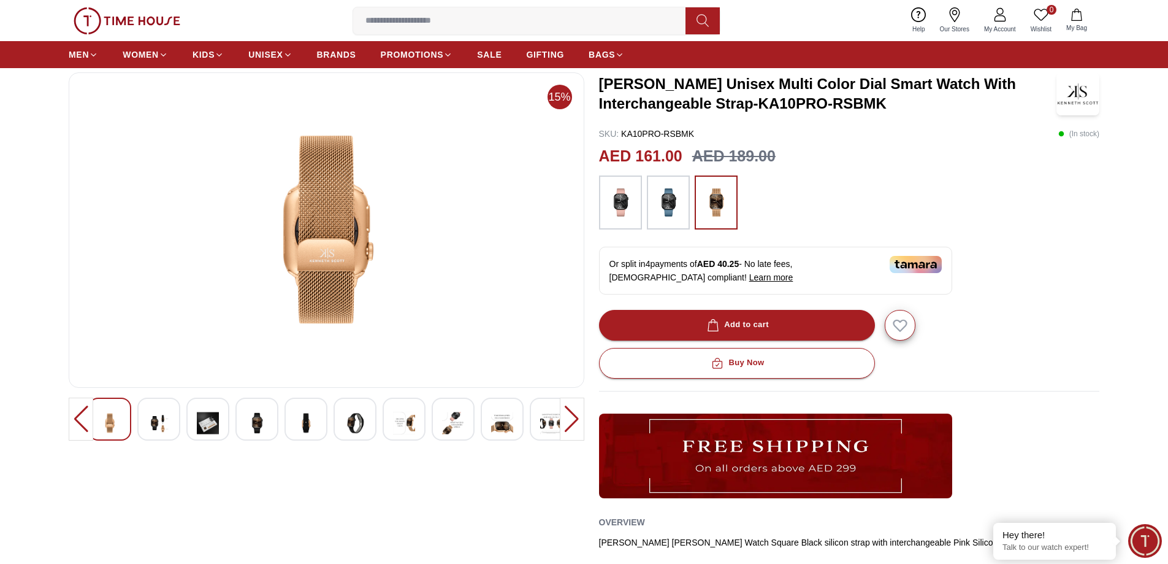
scroll to position [61, 0]
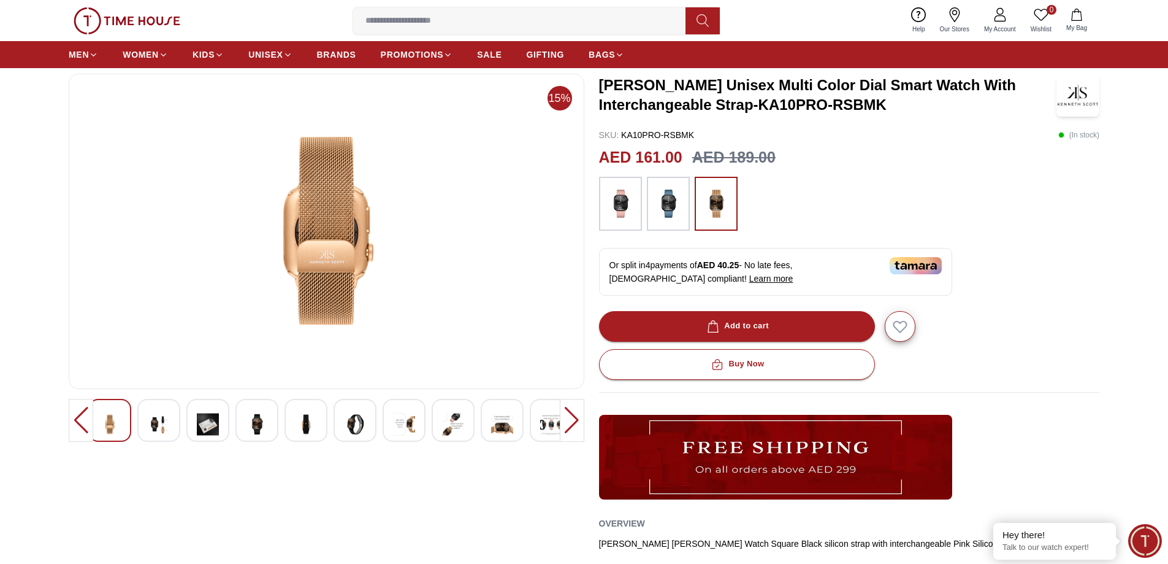
click at [367, 421] on div at bounding box center [355, 420] width 43 height 43
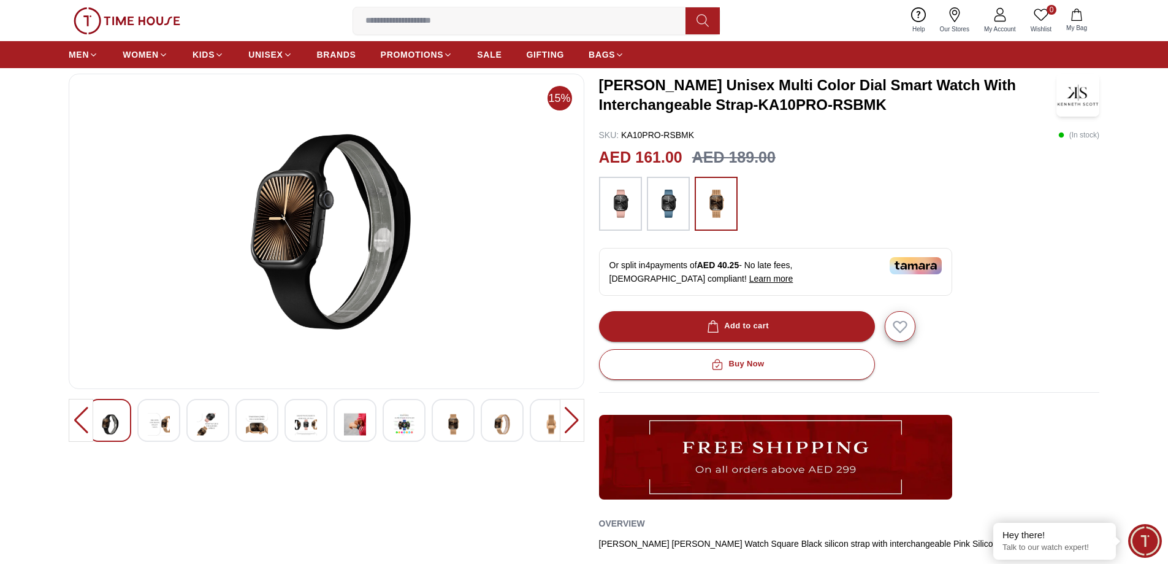
click at [406, 427] on img at bounding box center [404, 424] width 22 height 30
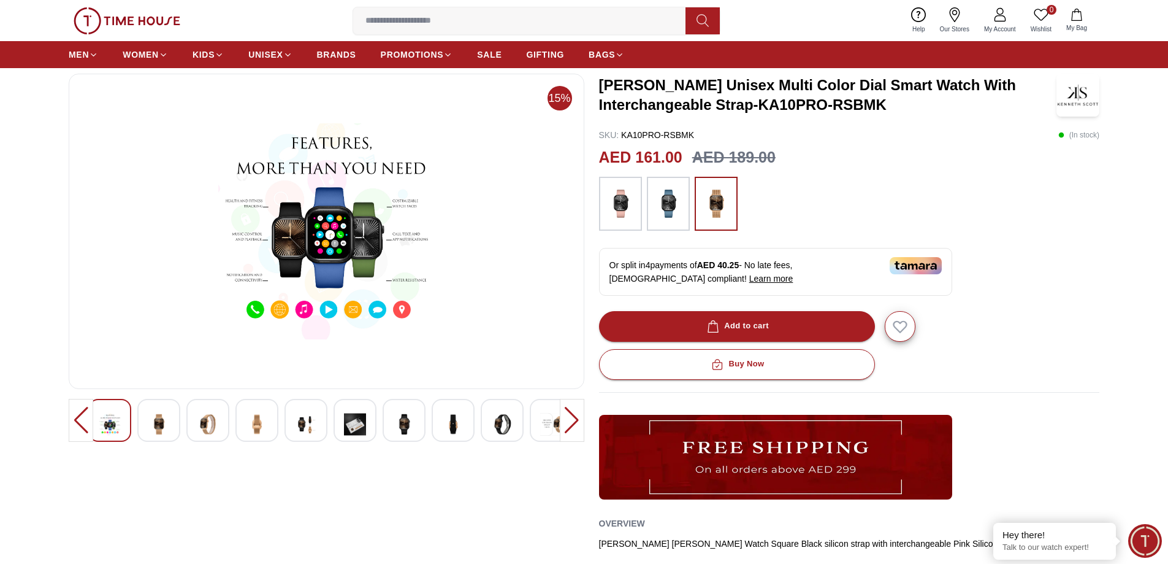
click at [305, 428] on img at bounding box center [306, 424] width 22 height 30
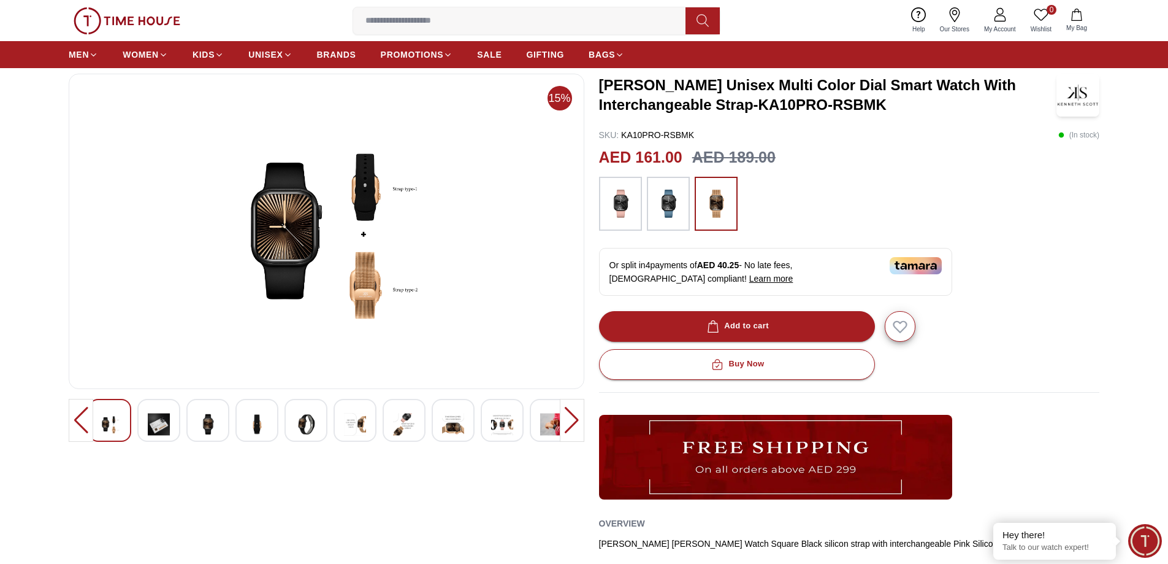
click at [309, 423] on img at bounding box center [306, 424] width 22 height 30
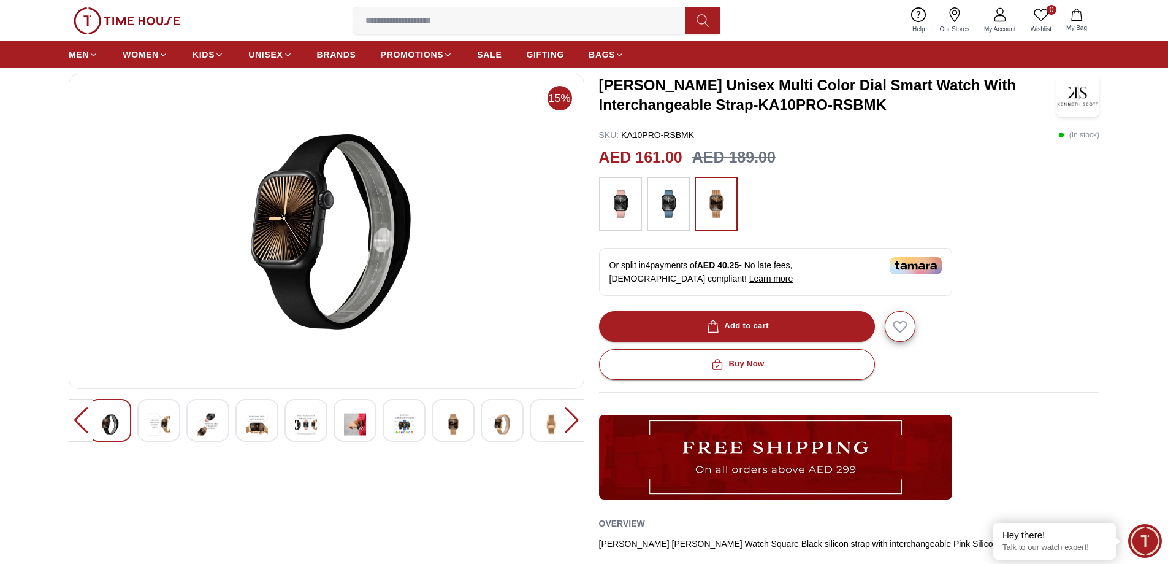
click at [626, 211] on img at bounding box center [620, 204] width 31 height 42
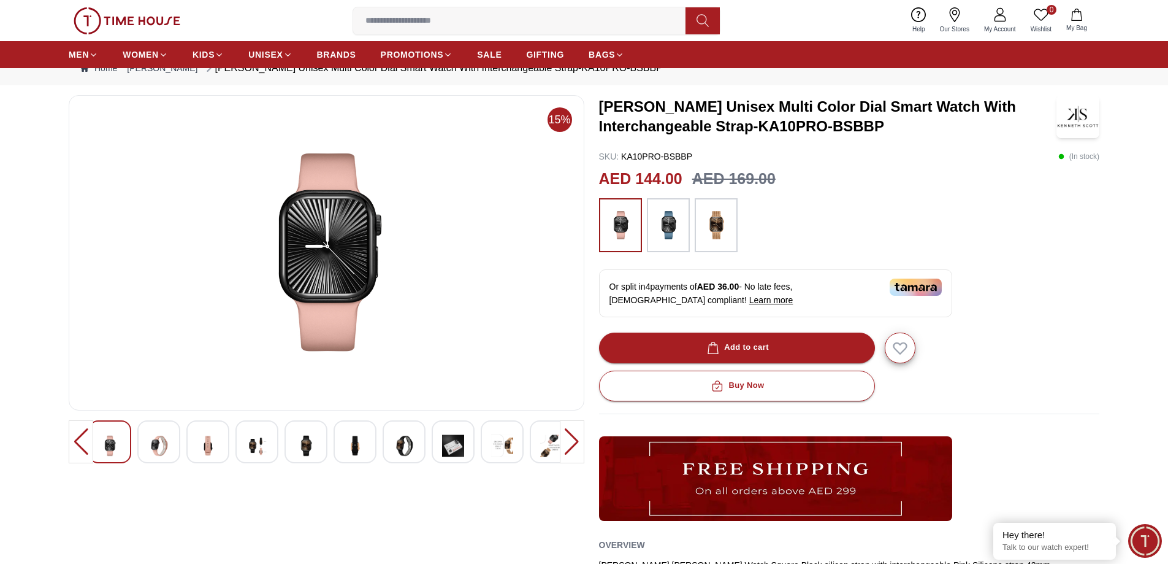
scroll to position [18, 0]
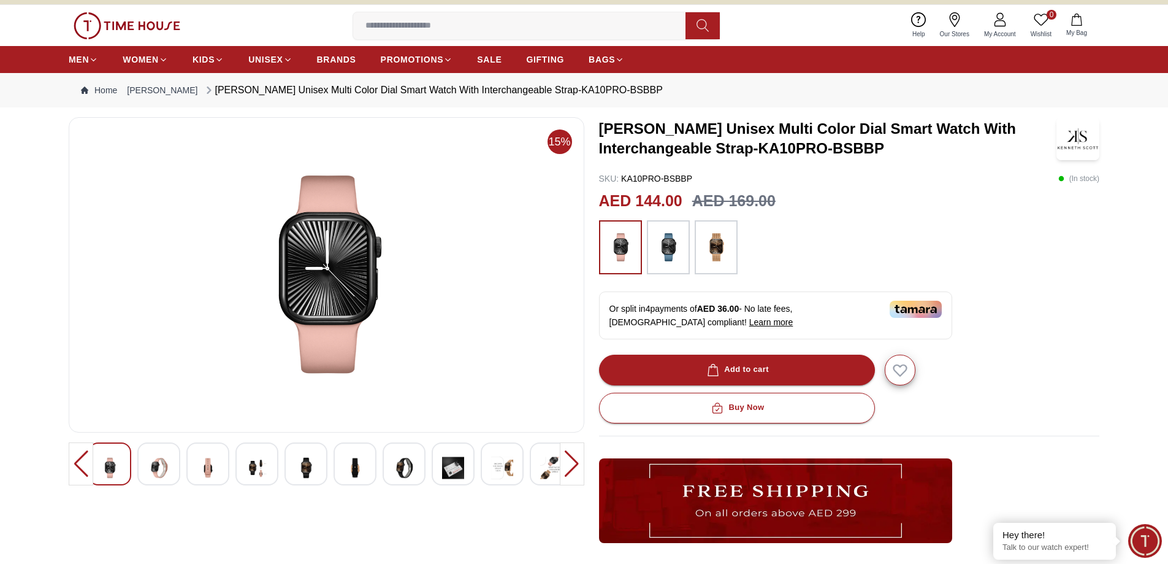
click at [714, 256] on img at bounding box center [716, 247] width 31 height 42
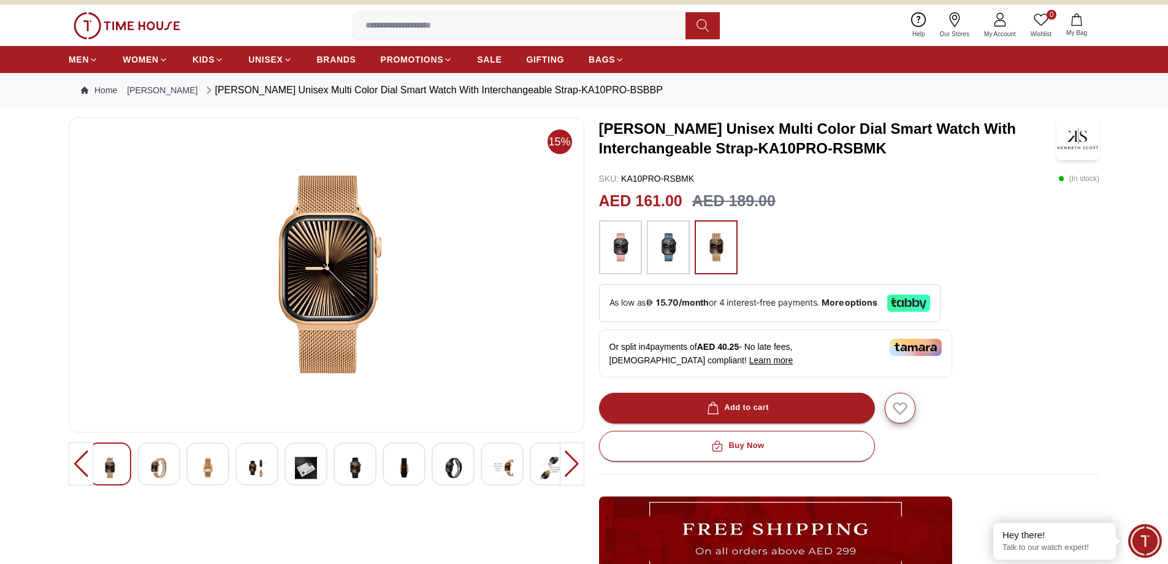
click at [670, 262] on img at bounding box center [668, 247] width 31 height 42
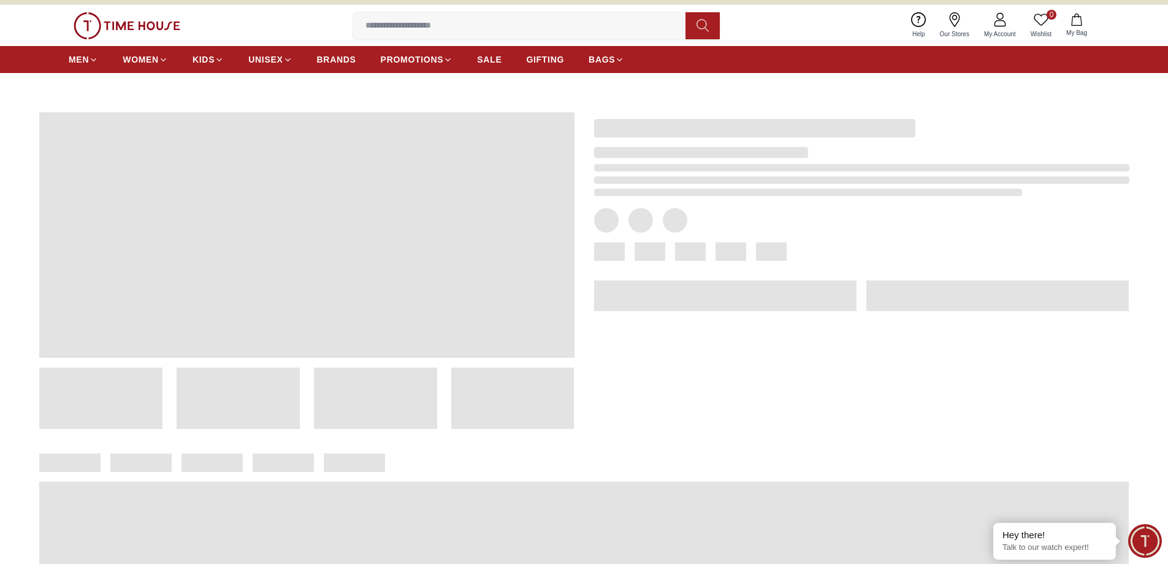
click at [619, 264] on div at bounding box center [852, 261] width 555 height 336
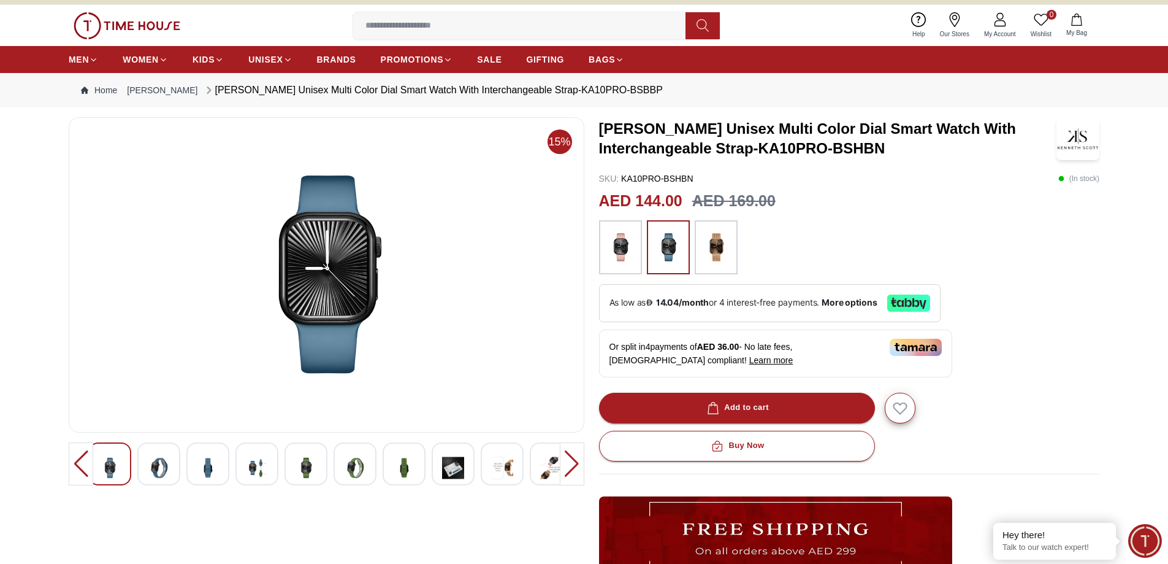
click at [721, 253] on img at bounding box center [716, 247] width 31 height 42
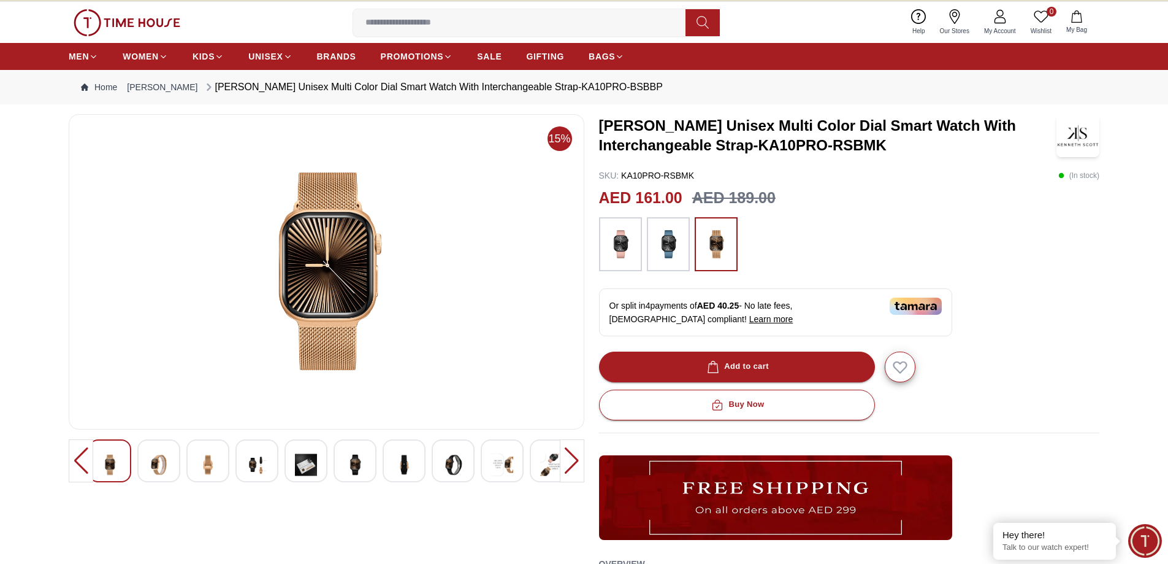
scroll to position [18, 0]
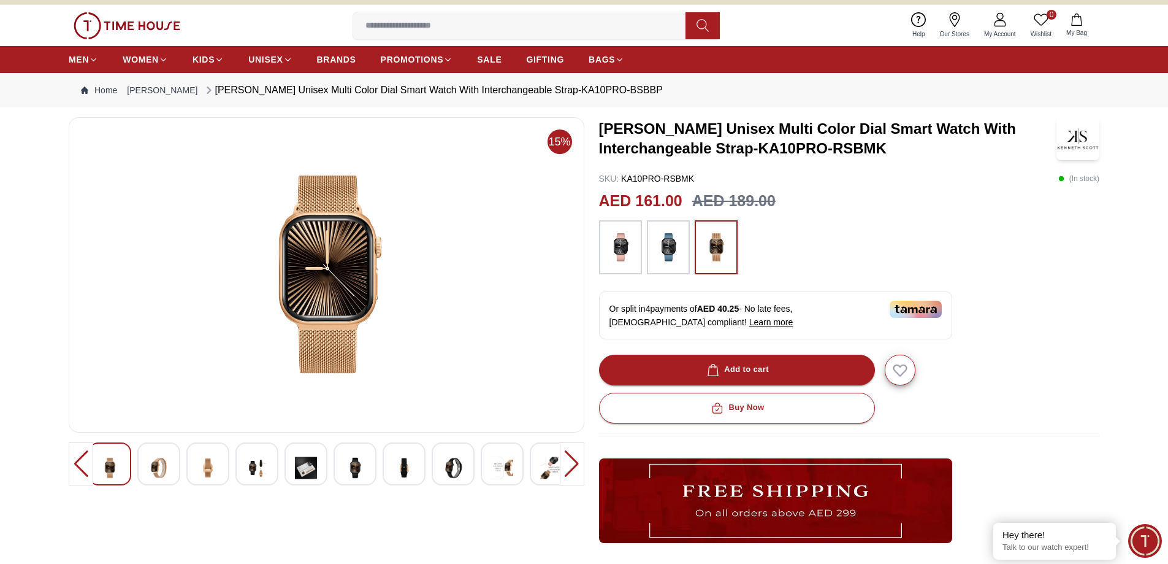
click at [497, 473] on img at bounding box center [502, 468] width 22 height 30
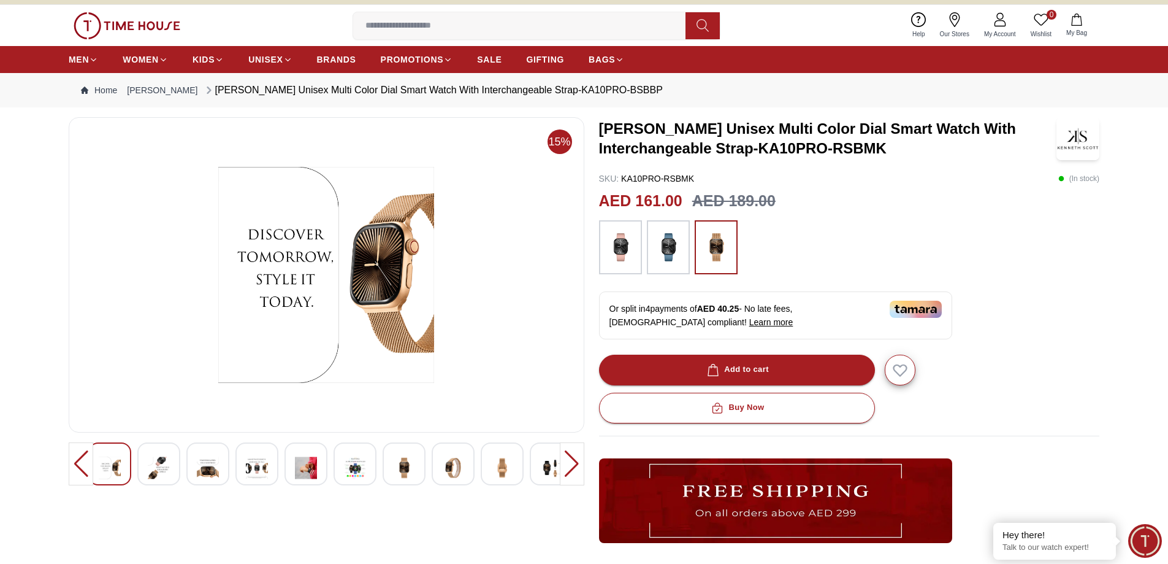
click at [339, 467] on div at bounding box center [355, 463] width 43 height 43
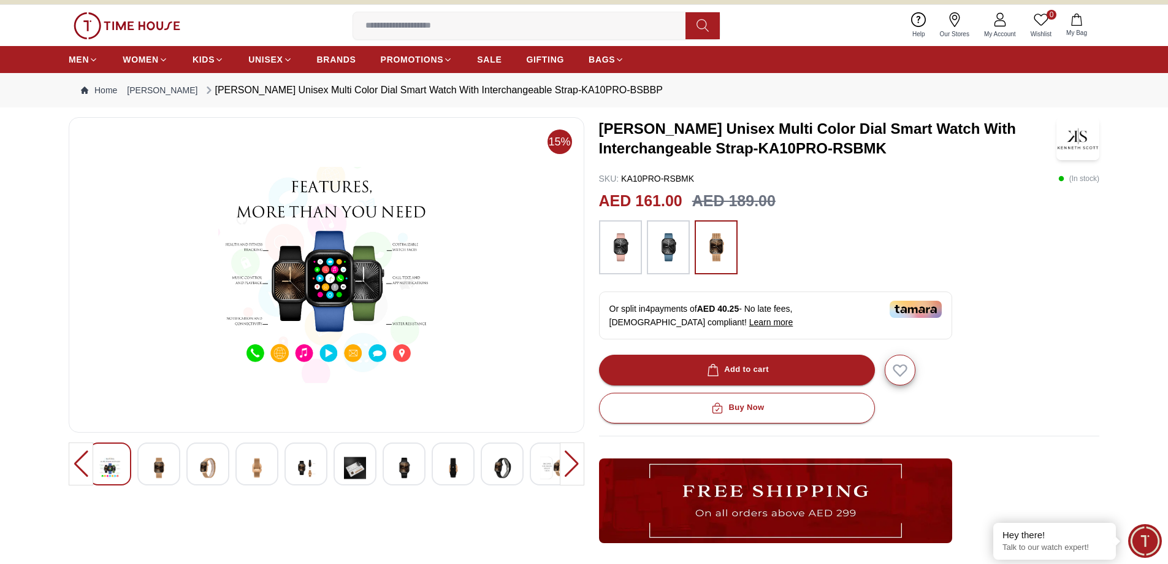
click at [334, 291] on img at bounding box center [326, 275] width 495 height 294
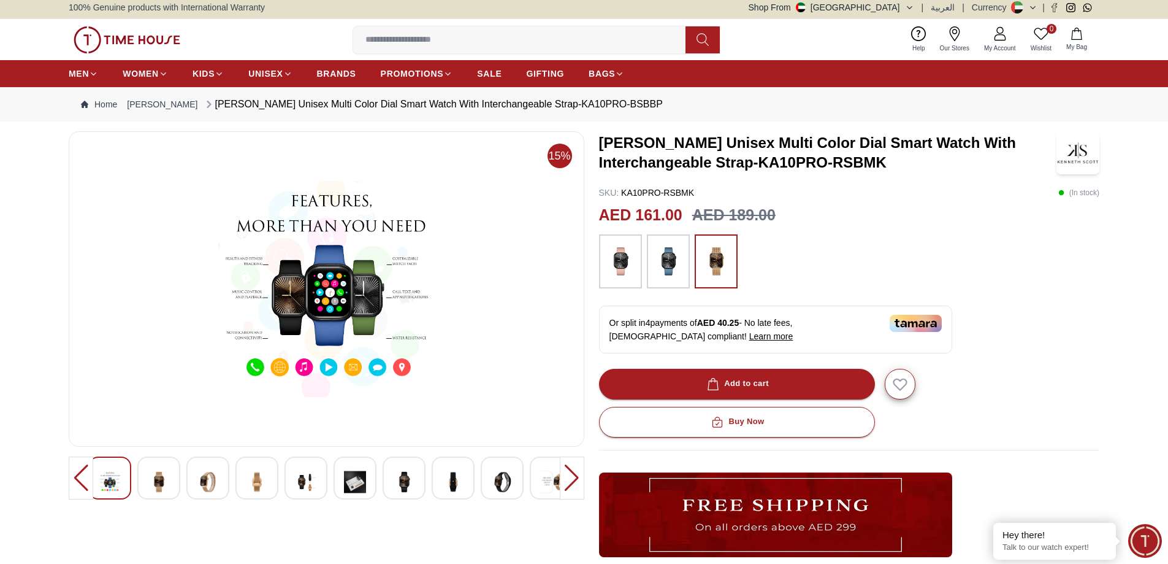
scroll to position [0, 0]
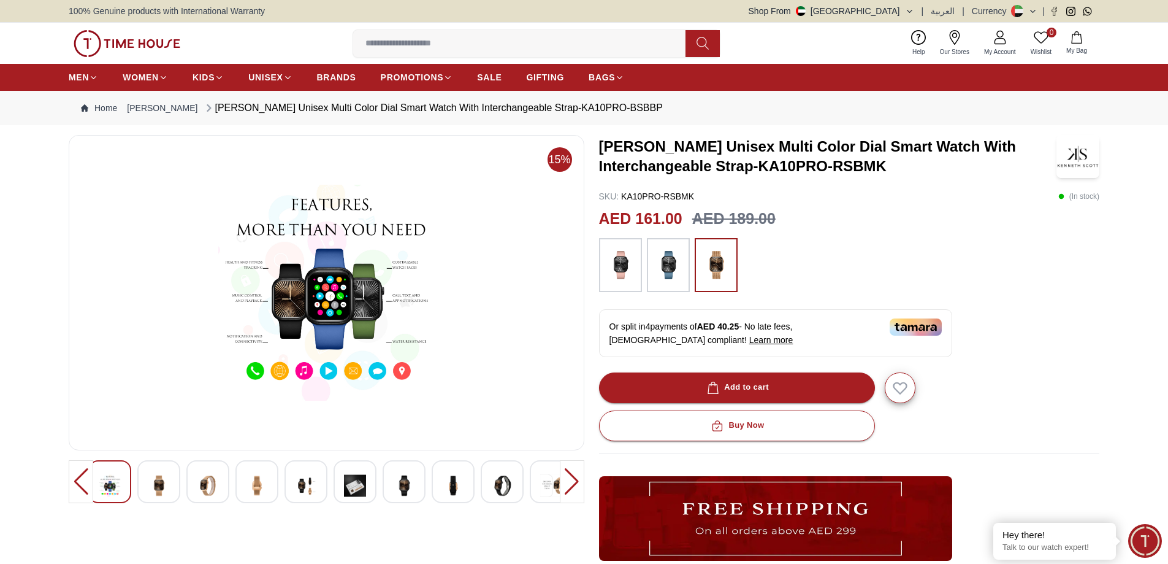
click at [300, 340] on img at bounding box center [326, 292] width 495 height 294
click at [306, 337] on img at bounding box center [326, 292] width 495 height 294
click at [306, 335] on img at bounding box center [326, 292] width 495 height 294
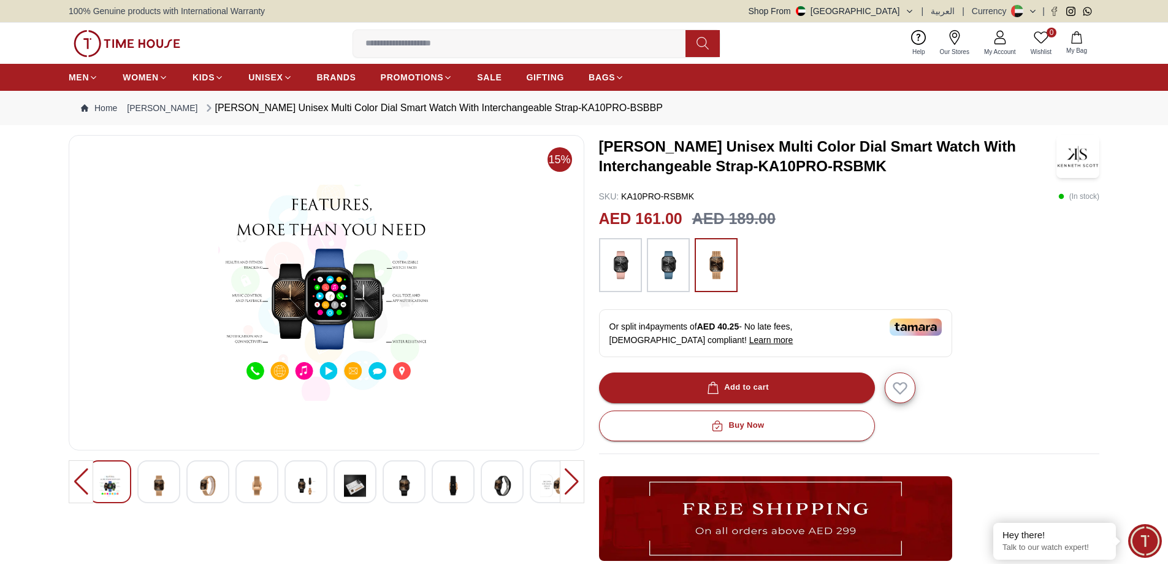
click at [256, 372] on img at bounding box center [326, 292] width 495 height 294
click at [305, 374] on img at bounding box center [326, 292] width 495 height 294
click at [354, 371] on img at bounding box center [326, 292] width 495 height 294
click at [408, 369] on img at bounding box center [326, 292] width 495 height 294
click at [255, 369] on img at bounding box center [326, 292] width 495 height 294
